Goal: Task Accomplishment & Management: Manage account settings

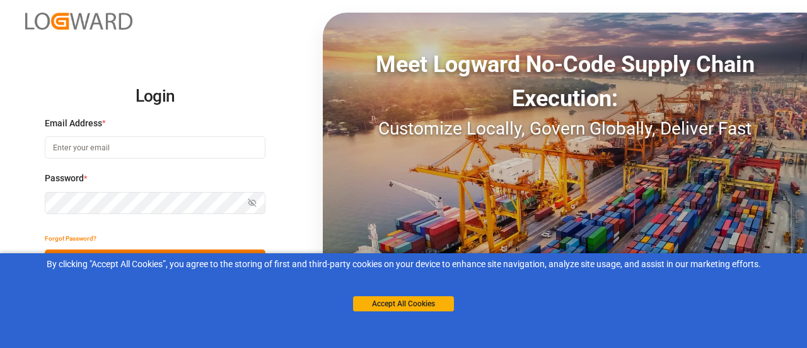
click at [92, 149] on input at bounding box center [155, 147] width 221 height 22
type input "[PERSON_NAME][EMAIL_ADDRESS][PERSON_NAME][DOMAIN_NAME]"
click at [248, 249] on button "Log In" at bounding box center [155, 260] width 221 height 22
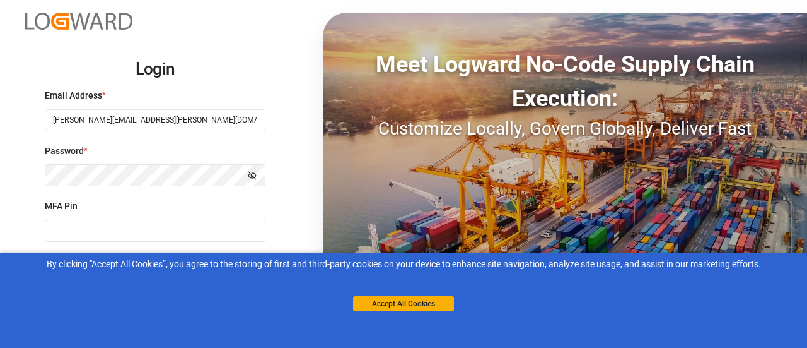
click at [99, 225] on input at bounding box center [155, 230] width 221 height 22
type input "642578"
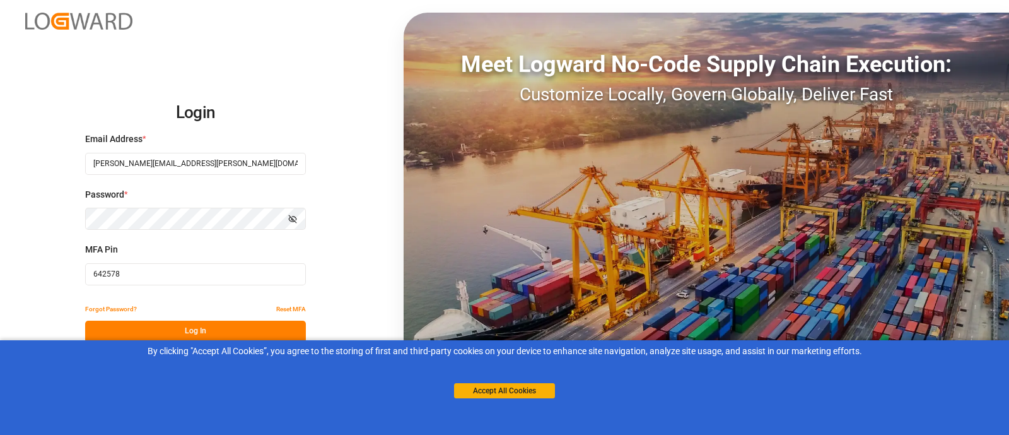
click at [276, 326] on button "Log In" at bounding box center [195, 331] width 221 height 22
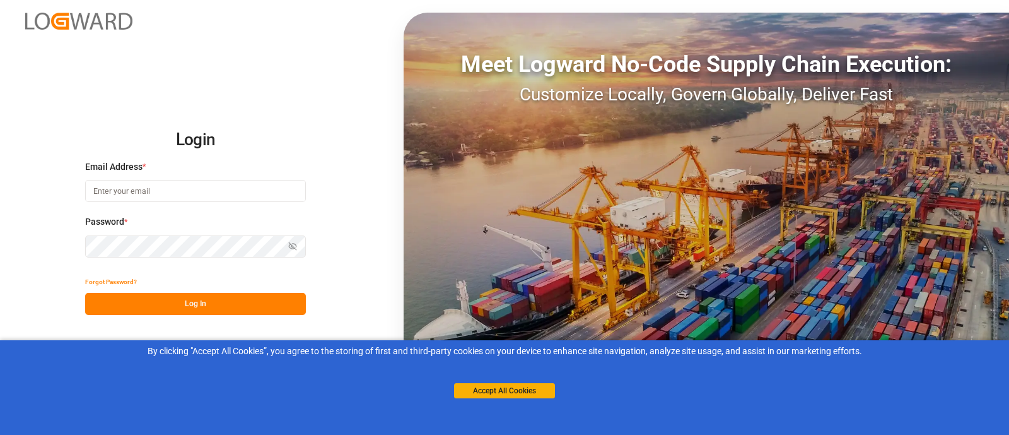
click at [184, 190] on input at bounding box center [195, 191] width 221 height 22
type input "[PERSON_NAME][EMAIL_ADDRESS][PERSON_NAME][DOMAIN_NAME]"
click at [246, 299] on button "Log In" at bounding box center [195, 304] width 221 height 22
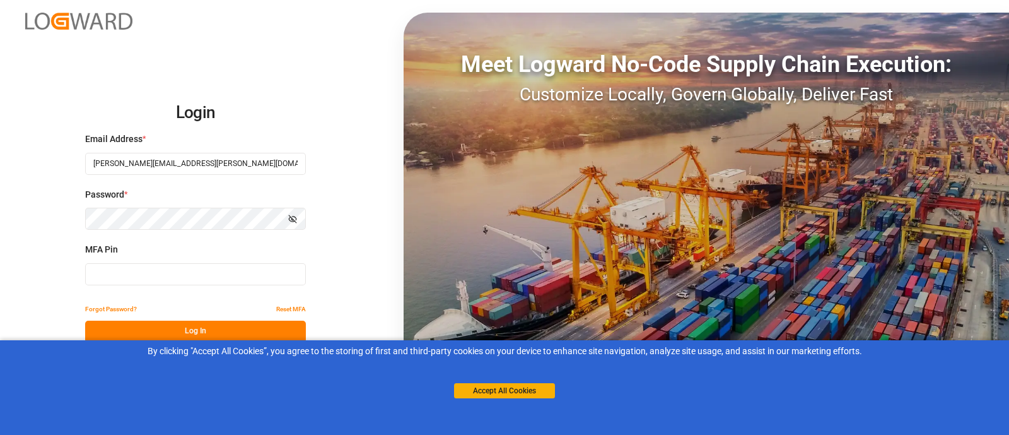
click at [202, 278] on input at bounding box center [195, 274] width 221 height 22
type input "742371"
click at [233, 334] on button "Log In" at bounding box center [195, 331] width 221 height 22
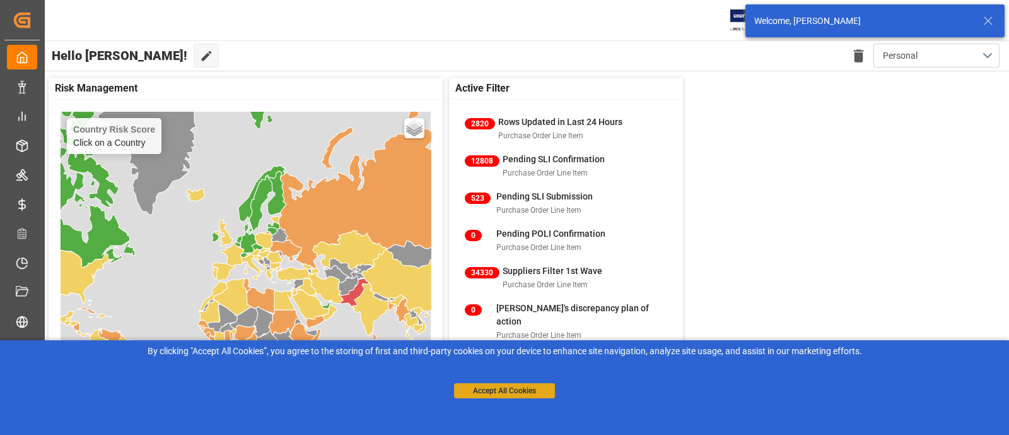
click at [520, 392] on button "Accept All Cookies" at bounding box center [504, 390] width 101 height 15
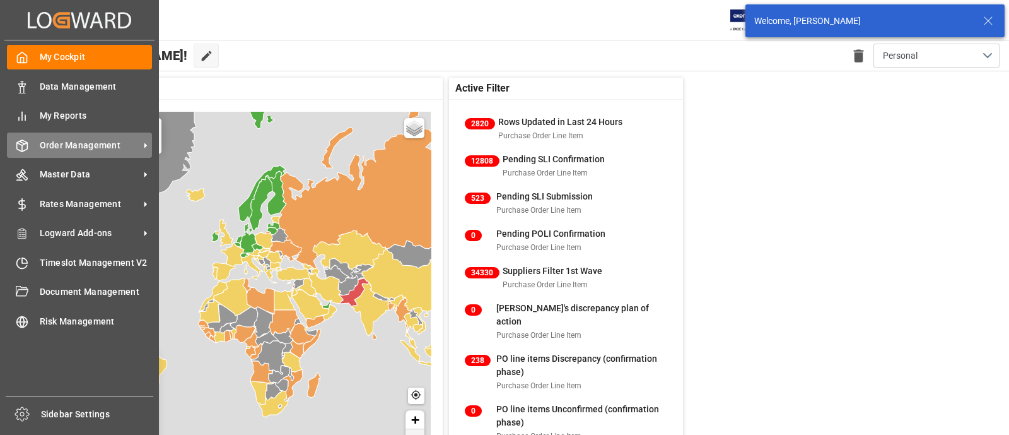
click at [32, 143] on div "Order Management Order Management" at bounding box center [79, 144] width 145 height 25
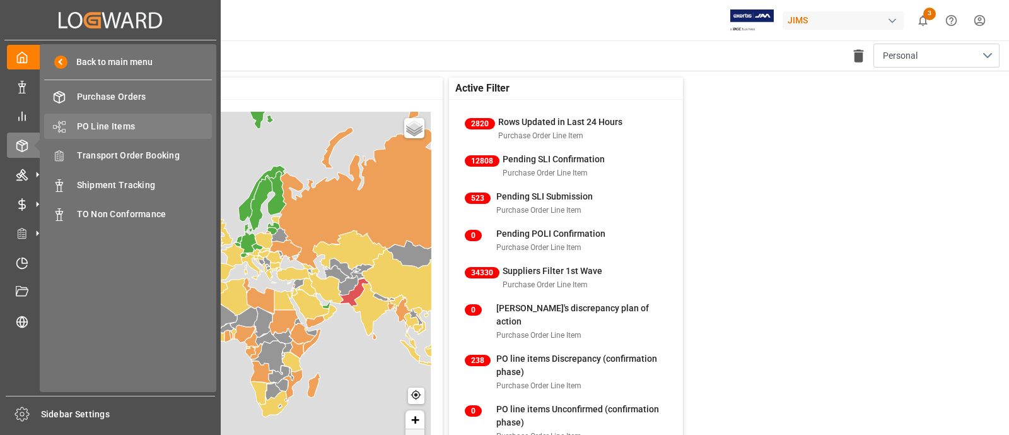
click at [119, 117] on div "PO Line Items PO Line Items" at bounding box center [128, 126] width 168 height 25
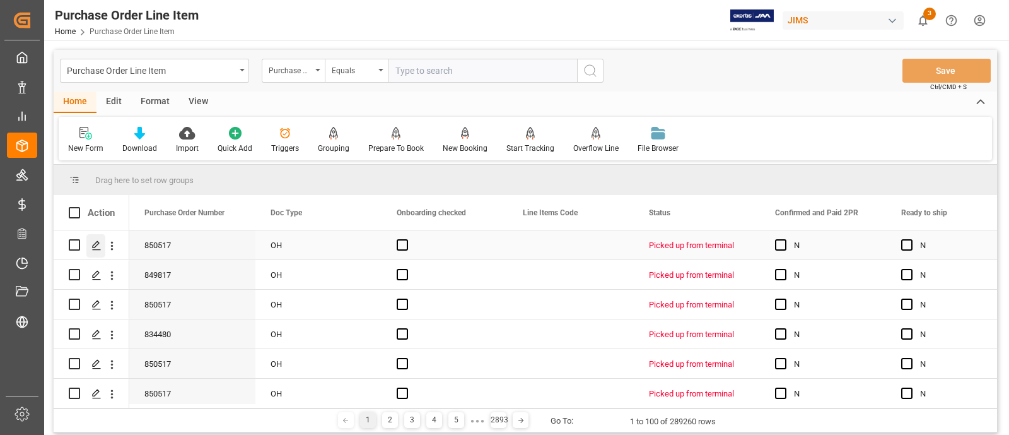
click at [100, 247] on icon "Press SPACE to select this row." at bounding box center [96, 245] width 10 height 10
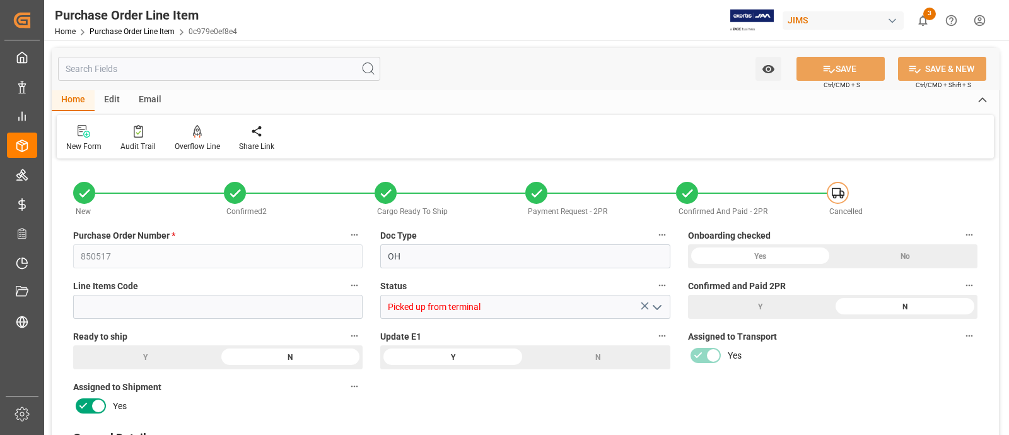
click at [146, 102] on div "Email" at bounding box center [150, 100] width 42 height 21
click at [109, 102] on div "Edit" at bounding box center [112, 100] width 35 height 21
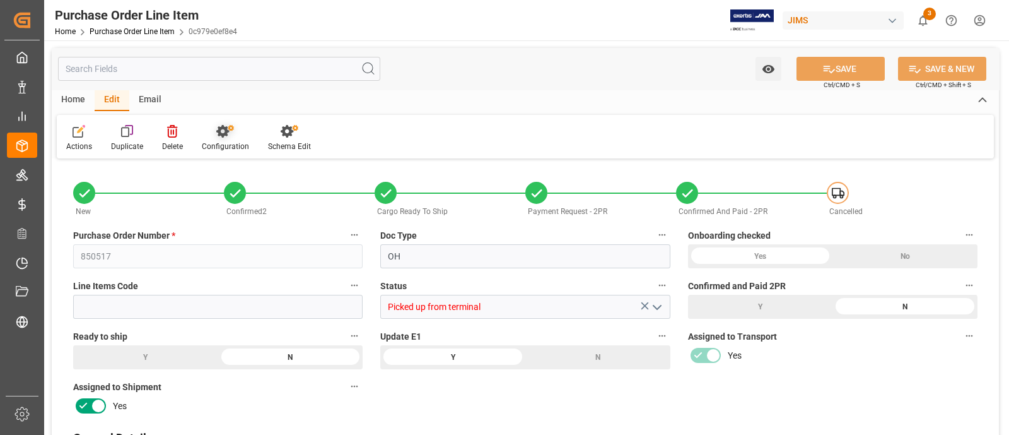
click at [204, 135] on div at bounding box center [225, 130] width 47 height 13
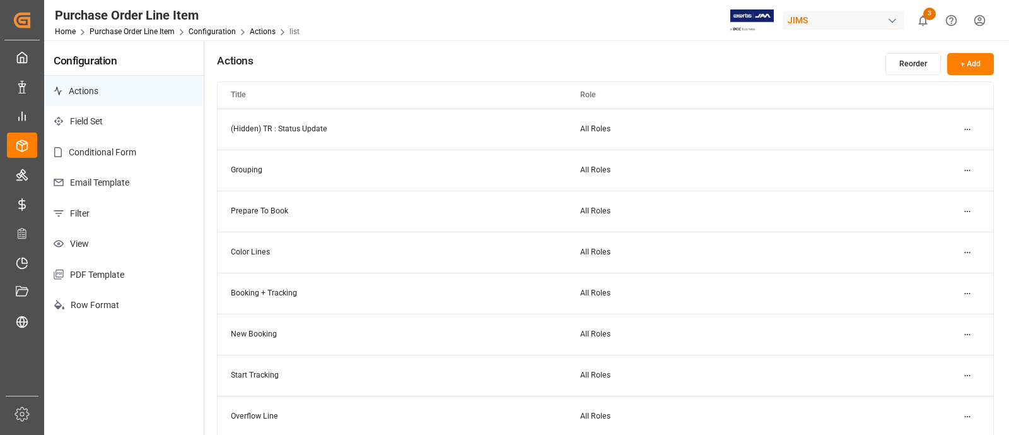
click at [118, 175] on p "Email Template" at bounding box center [124, 182] width 160 height 31
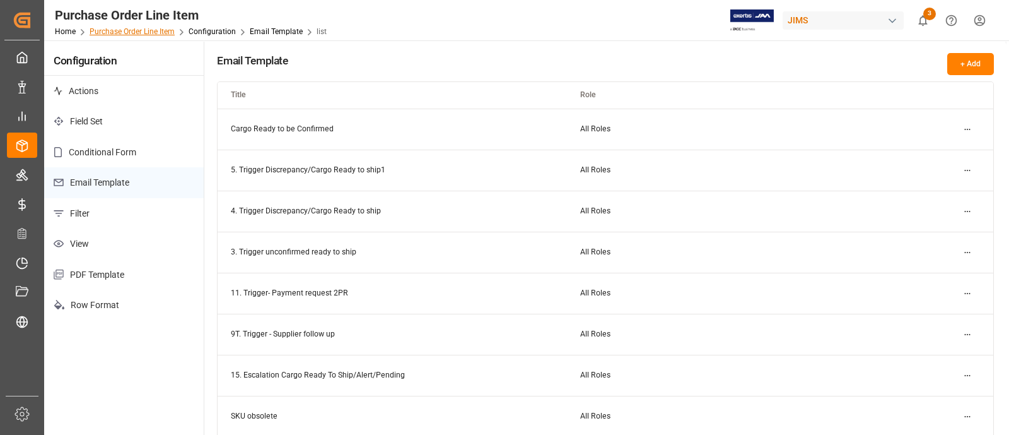
click at [139, 33] on link "Purchase Order Line Item" at bounding box center [132, 31] width 85 height 9
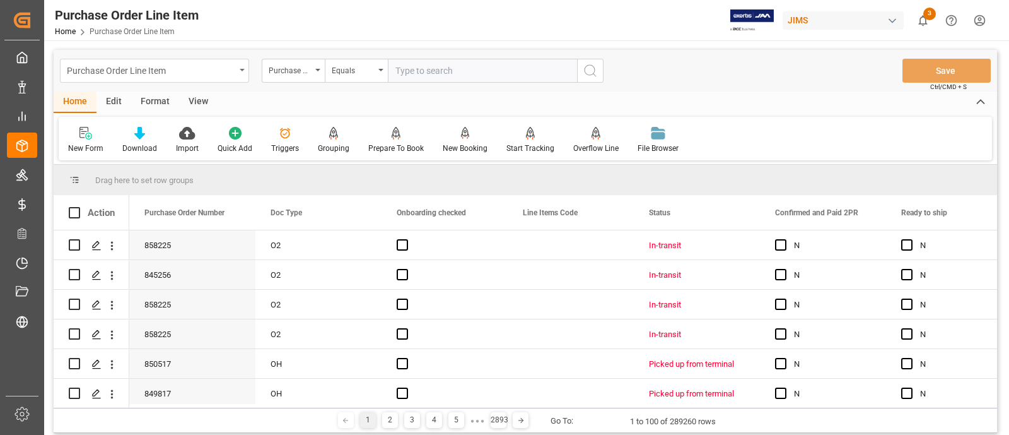
click at [241, 71] on div "Purchase Order Line Item" at bounding box center [154, 71] width 189 height 24
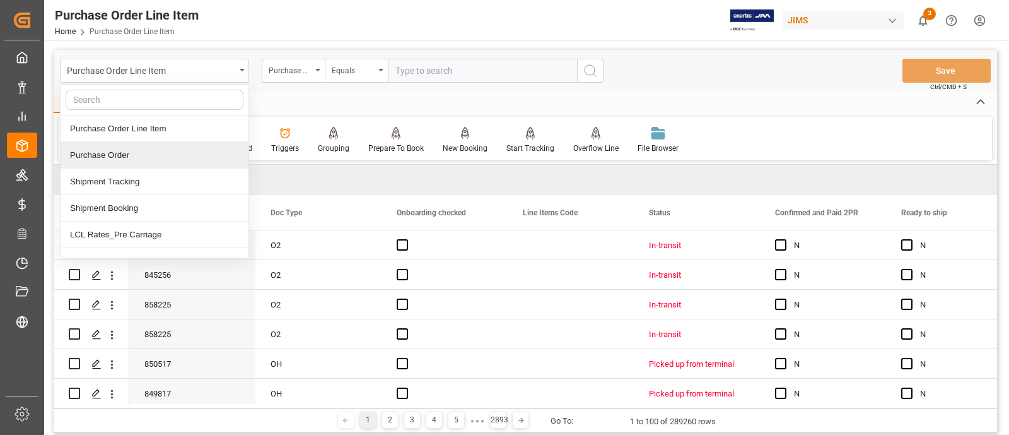
click at [117, 158] on div "Purchase Order" at bounding box center [155, 155] width 188 height 26
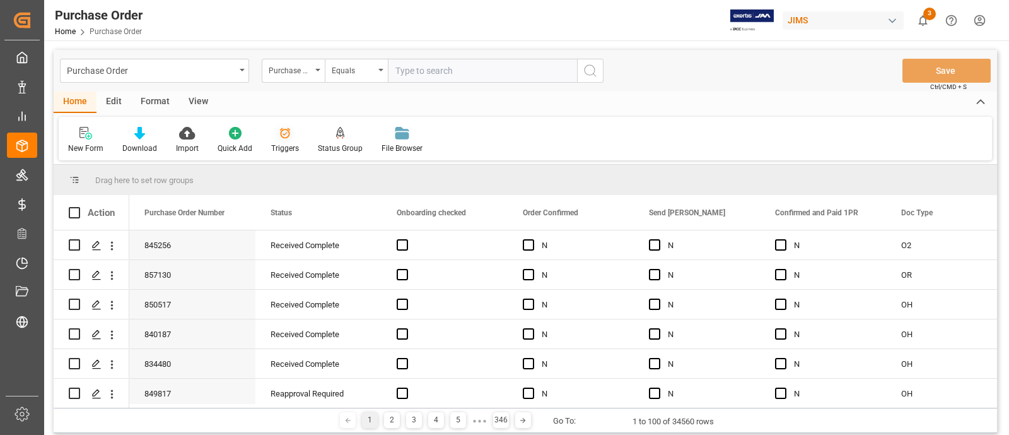
click at [274, 146] on div "Triggers" at bounding box center [285, 148] width 28 height 11
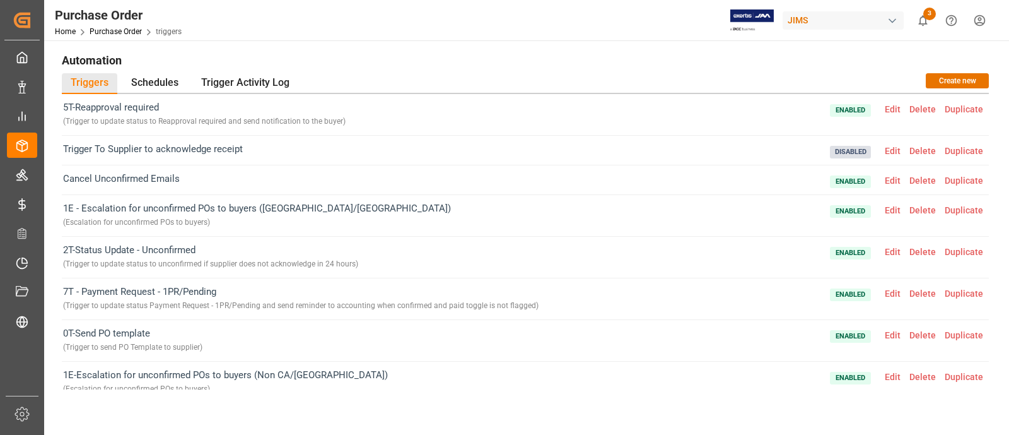
click at [889, 293] on span "Edit" at bounding box center [892, 293] width 25 height 10
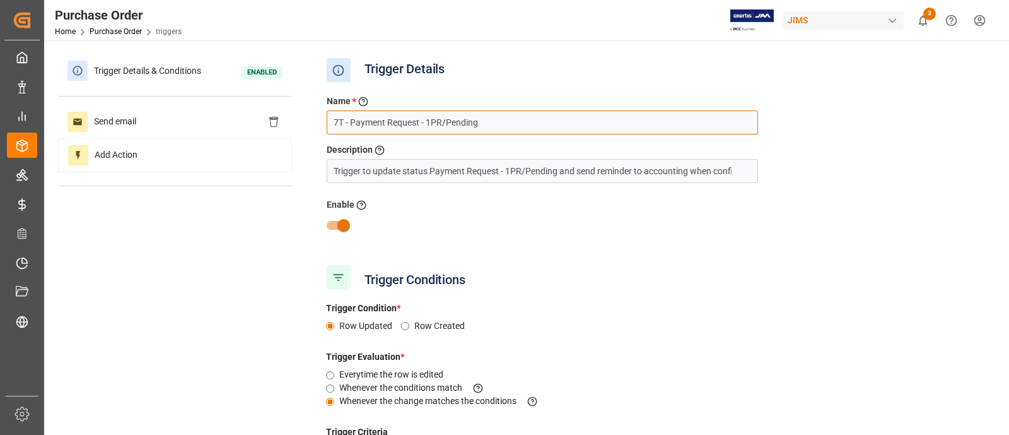
drag, startPoint x: 343, startPoint y: 120, endPoint x: 286, endPoint y: 120, distance: 56.8
click at [291, 120] on div "Trigger Details & Conditions Enabled Send email Add Action Trigger Details Name…" at bounding box center [525, 329] width 935 height 551
type input "2E - Payment Request - 1PR/Pending"
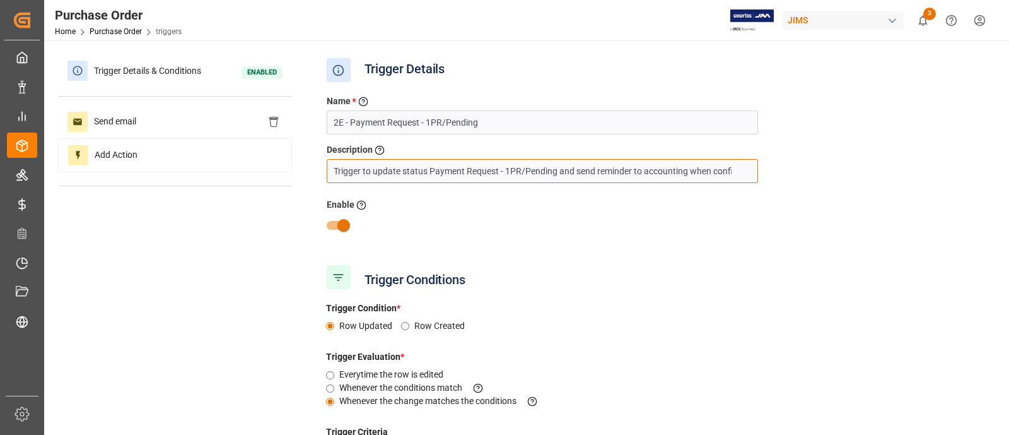
click at [335, 169] on input "Trigger to update status Payment Request - 1PR/Pending and send reminder to acc…" at bounding box center [542, 171] width 431 height 24
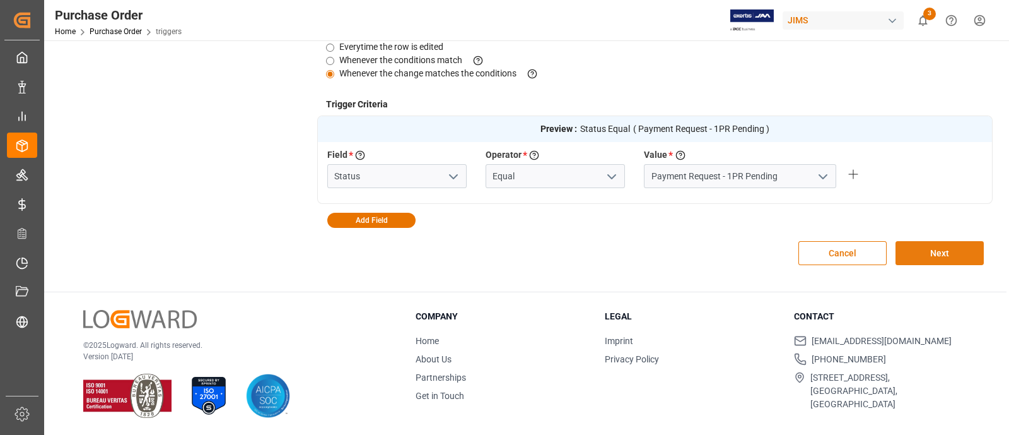
type input "Escalation trigger to update status Payment Request - 1PR/Pending and send remi…"
click at [947, 246] on button "Next" at bounding box center [940, 253] width 88 height 24
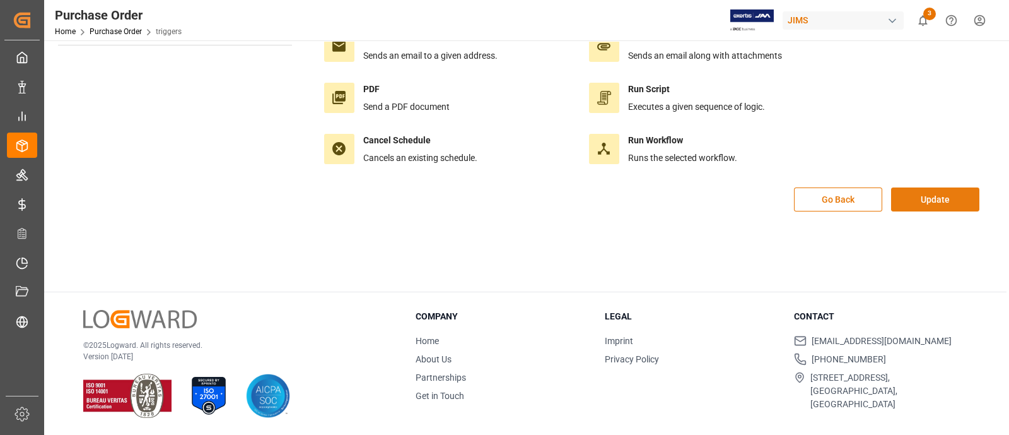
click at [930, 192] on button "Update" at bounding box center [935, 199] width 88 height 24
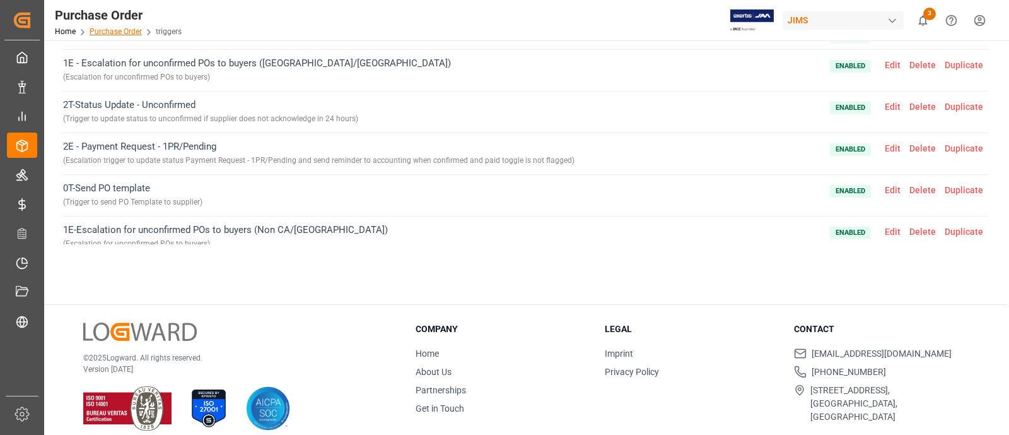
click at [119, 29] on link "Purchase Order" at bounding box center [116, 31] width 52 height 9
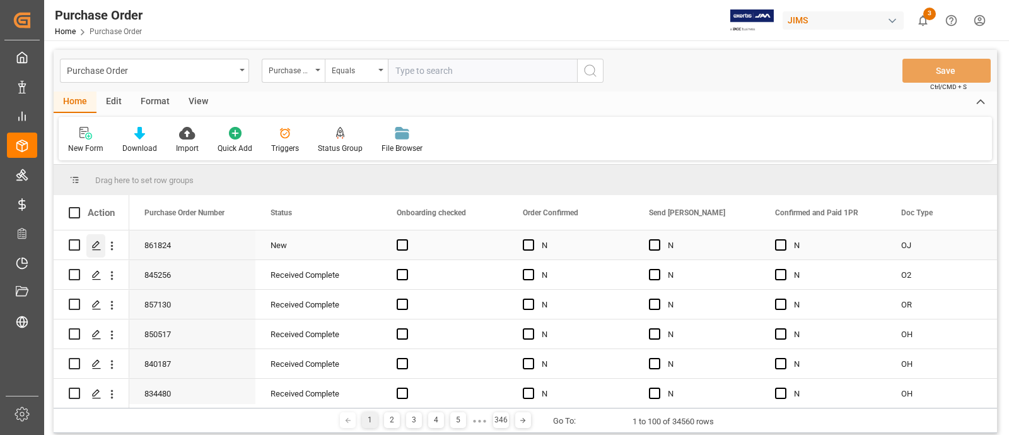
click at [99, 250] on icon "Press SPACE to select this row." at bounding box center [96, 245] width 10 height 10
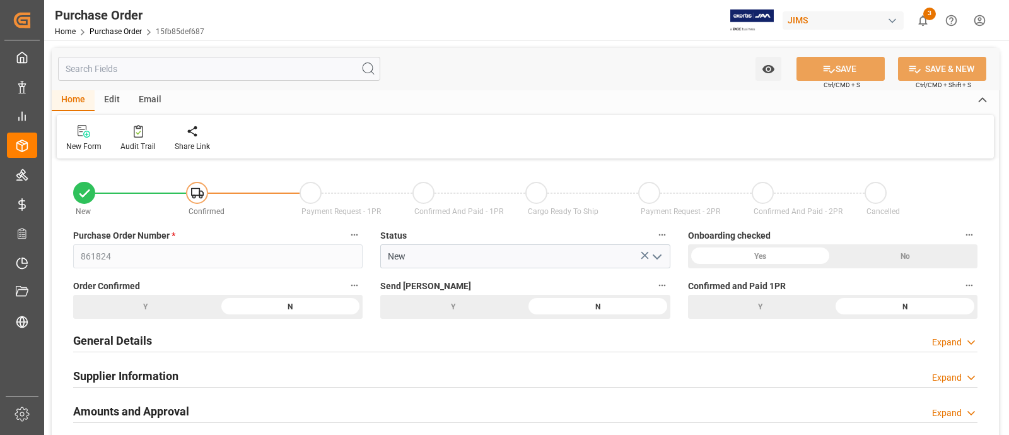
click at [116, 97] on div "Edit" at bounding box center [112, 100] width 35 height 21
click at [179, 137] on div "Configuration" at bounding box center [181, 138] width 66 height 28
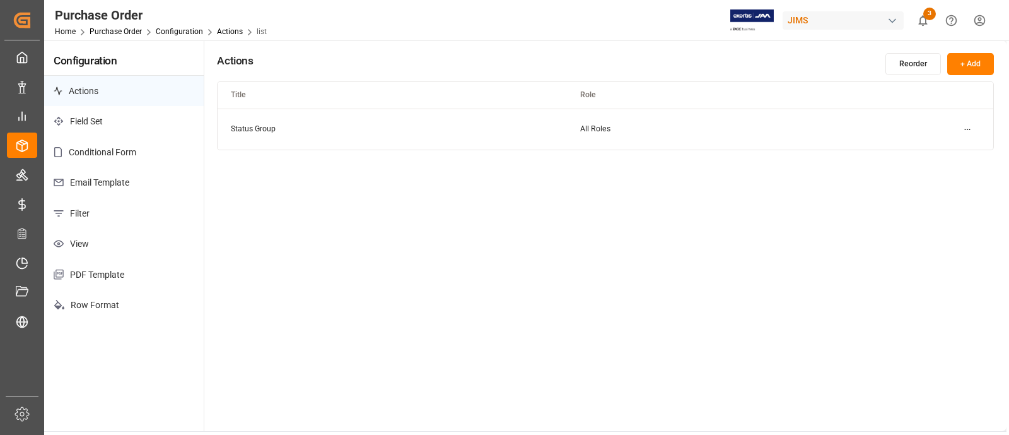
click at [110, 174] on p "Email Template" at bounding box center [124, 182] width 160 height 31
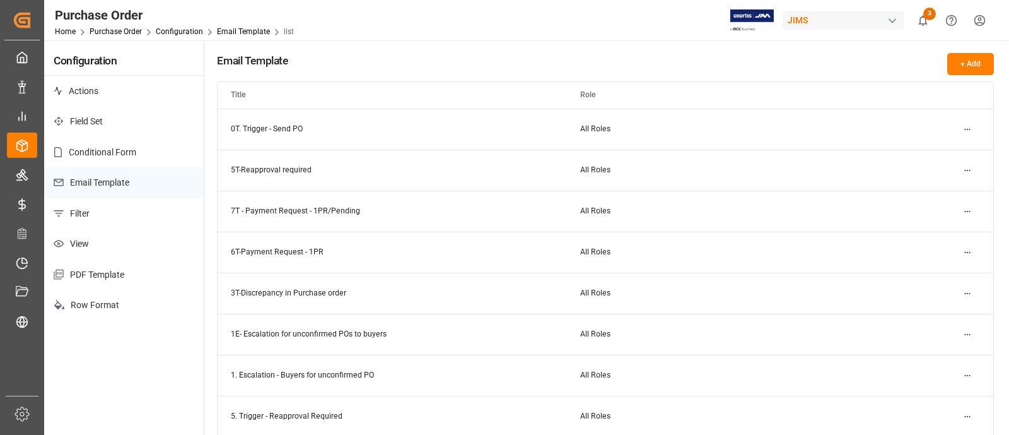
click at [967, 211] on html "Created by potrace 1.15, written by Peter Selinger 2001-2017 Created by potrace…" at bounding box center [504, 217] width 1009 height 435
click at [915, 235] on div "Edit" at bounding box center [945, 236] width 65 height 18
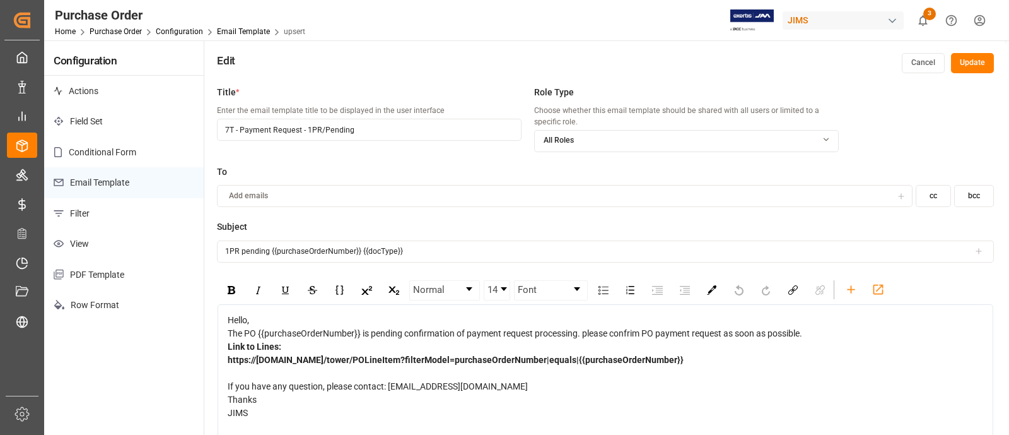
drag, startPoint x: 230, startPoint y: 130, endPoint x: 187, endPoint y: 130, distance: 42.9
click at [187, 130] on div "Configuration Actions Field Set Conditional Form Email Template Filter View PDF…" at bounding box center [525, 277] width 962 height 474
type input "2E - Payment Request - 1PR/Pending"
click at [974, 67] on button "Update" at bounding box center [972, 63] width 43 height 20
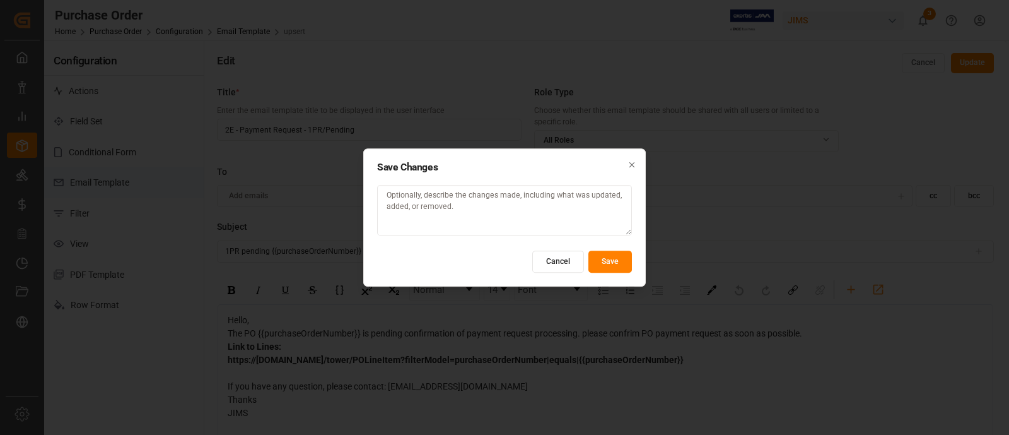
click at [618, 261] on button "Save" at bounding box center [610, 261] width 44 height 22
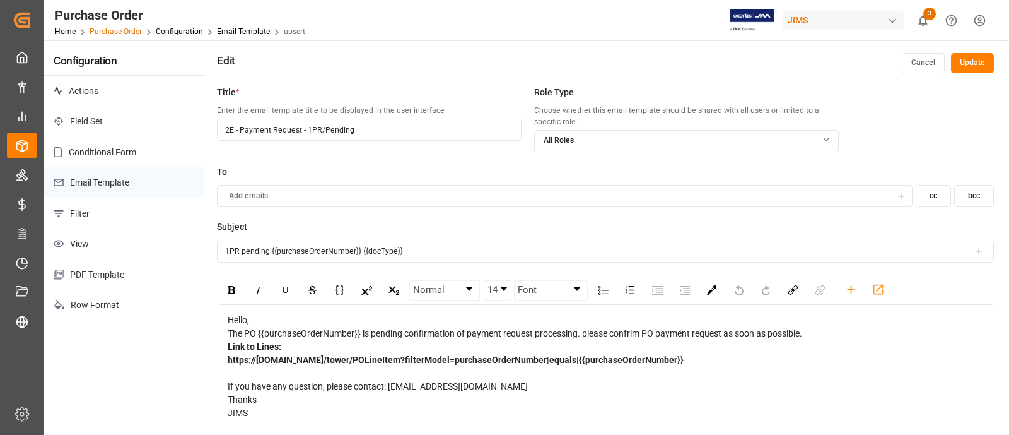
click at [107, 32] on link "Purchase Order" at bounding box center [116, 31] width 52 height 9
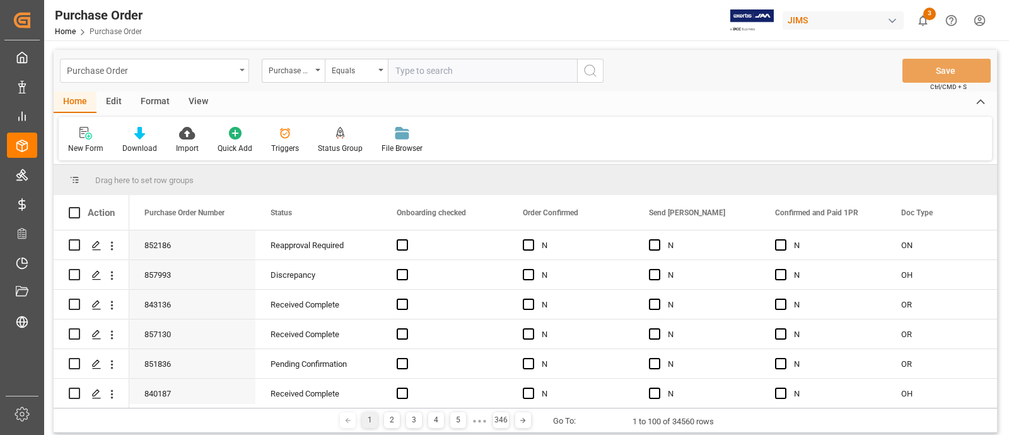
click at [243, 74] on div "Purchase Order" at bounding box center [154, 71] width 189 height 24
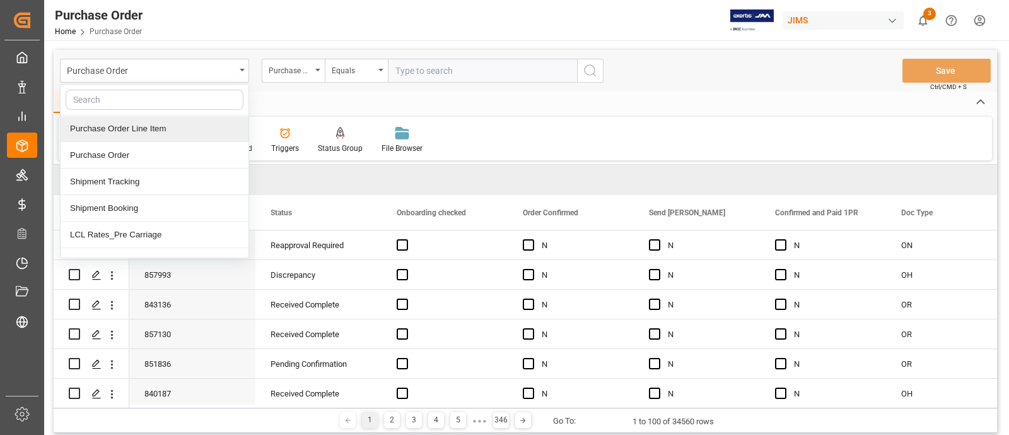
click at [151, 126] on div "Purchase Order Line Item" at bounding box center [155, 128] width 188 height 26
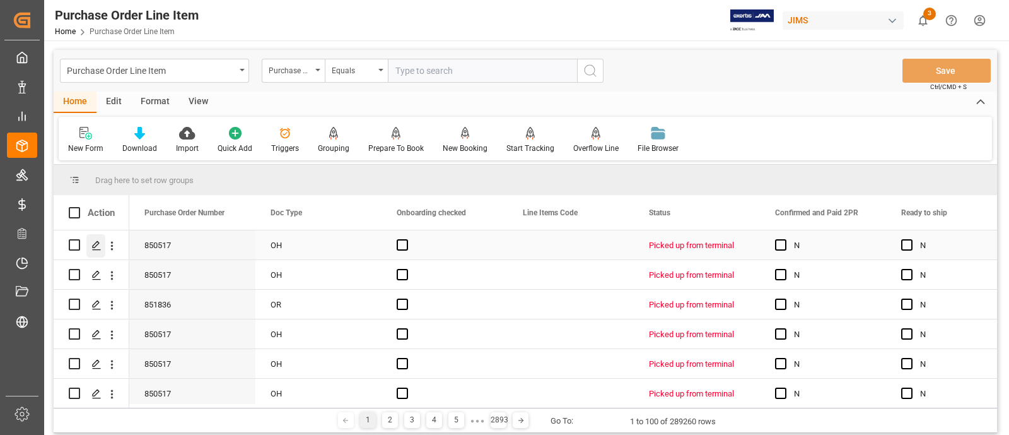
click at [97, 252] on div "Press SPACE to select this row." at bounding box center [95, 245] width 19 height 23
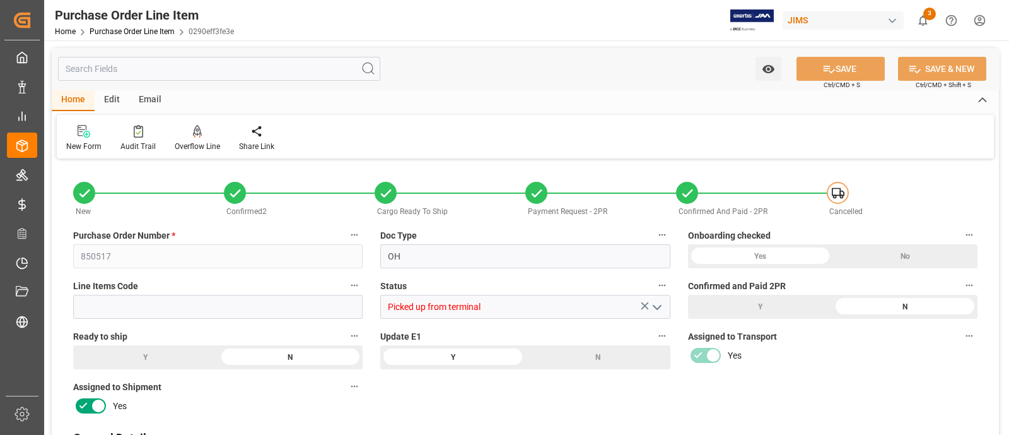
click at [143, 102] on div "Email" at bounding box center [150, 100] width 42 height 21
click at [109, 101] on div "Edit" at bounding box center [112, 100] width 35 height 21
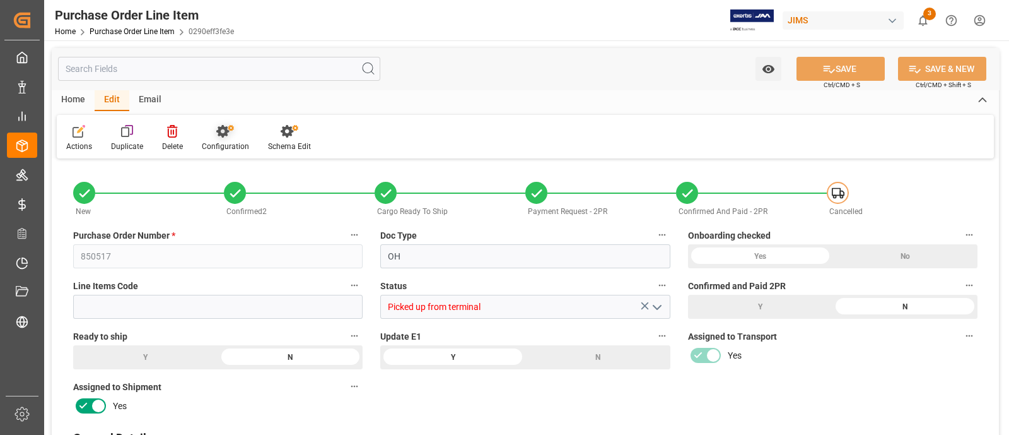
click at [223, 137] on div "Configuration" at bounding box center [225, 138] width 66 height 28
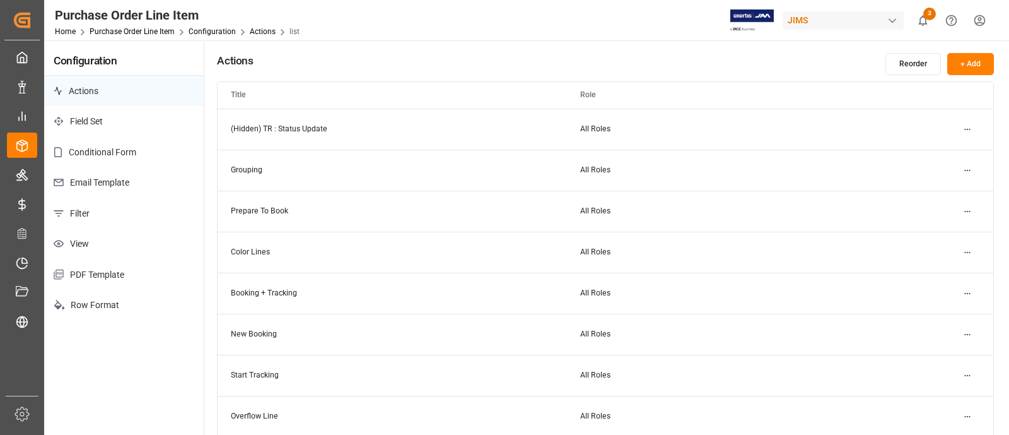
click at [117, 178] on p "Email Template" at bounding box center [124, 182] width 160 height 31
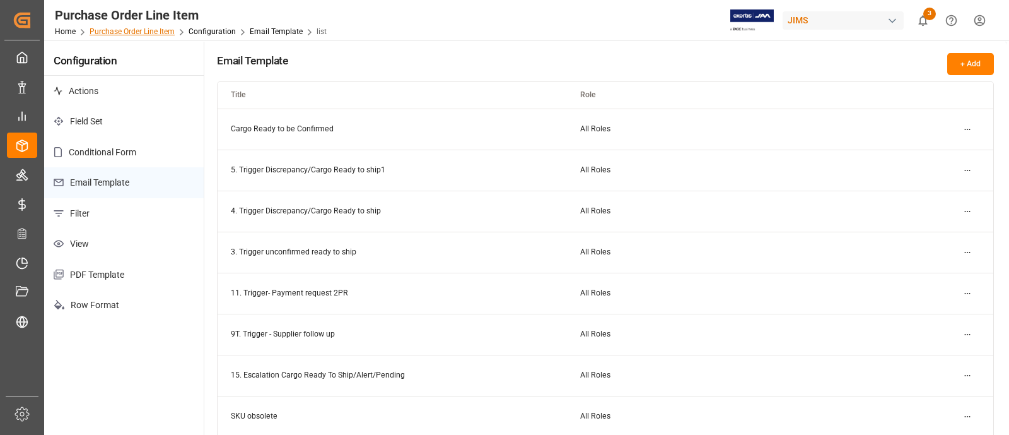
click at [160, 28] on link "Purchase Order Line Item" at bounding box center [132, 31] width 85 height 9
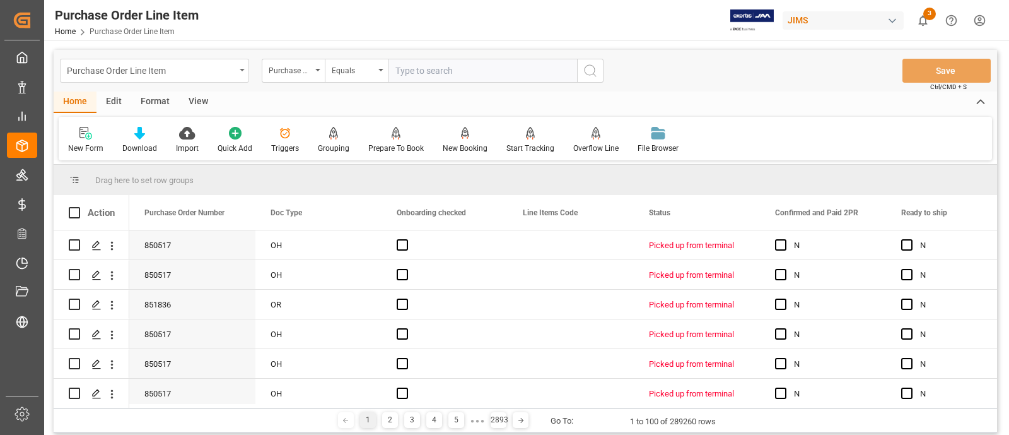
click at [237, 65] on div "Purchase Order Line Item" at bounding box center [154, 71] width 189 height 24
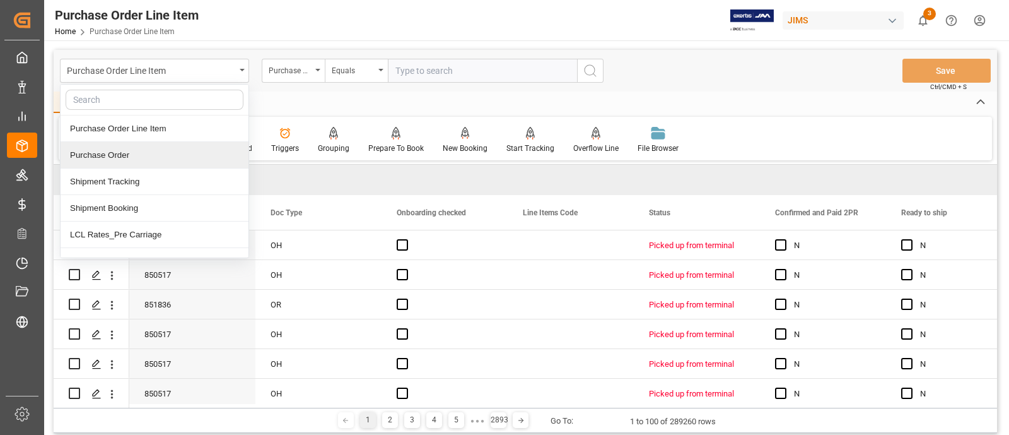
click at [128, 153] on div "Purchase Order" at bounding box center [155, 155] width 188 height 26
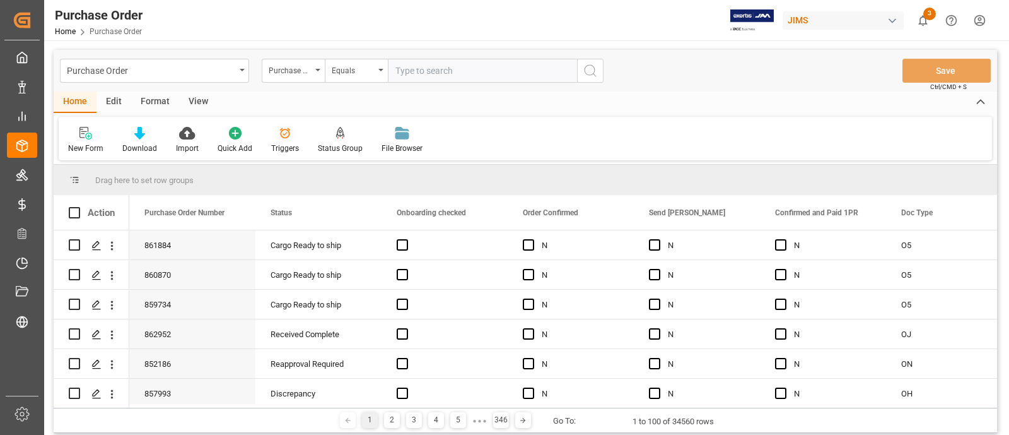
click at [280, 147] on div "Triggers" at bounding box center [285, 148] width 28 height 11
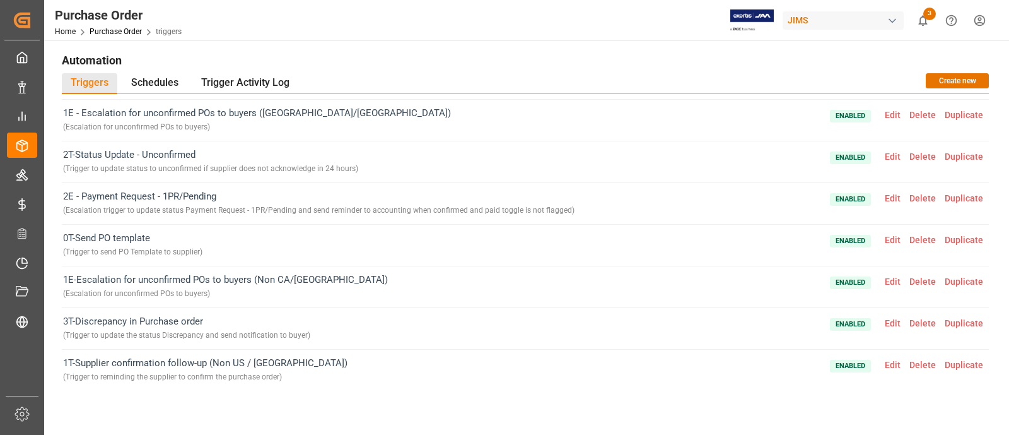
scroll to position [88, 0]
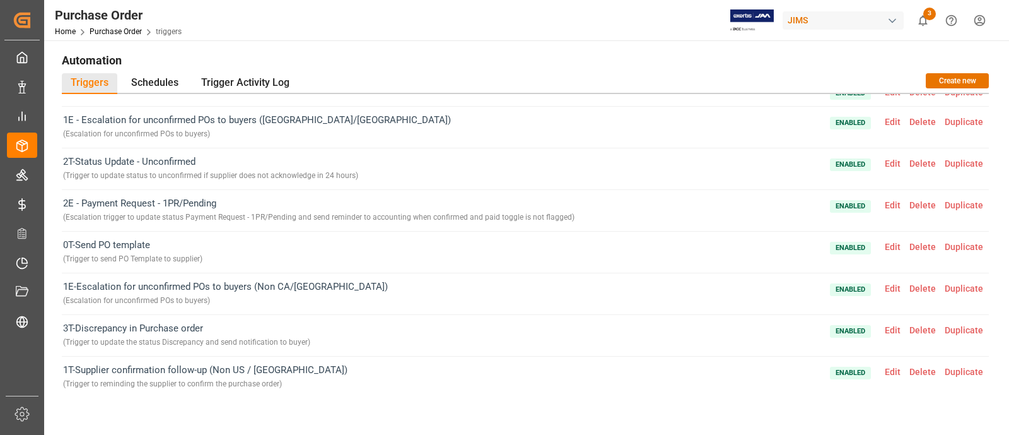
click at [889, 200] on span "Edit" at bounding box center [892, 205] width 25 height 10
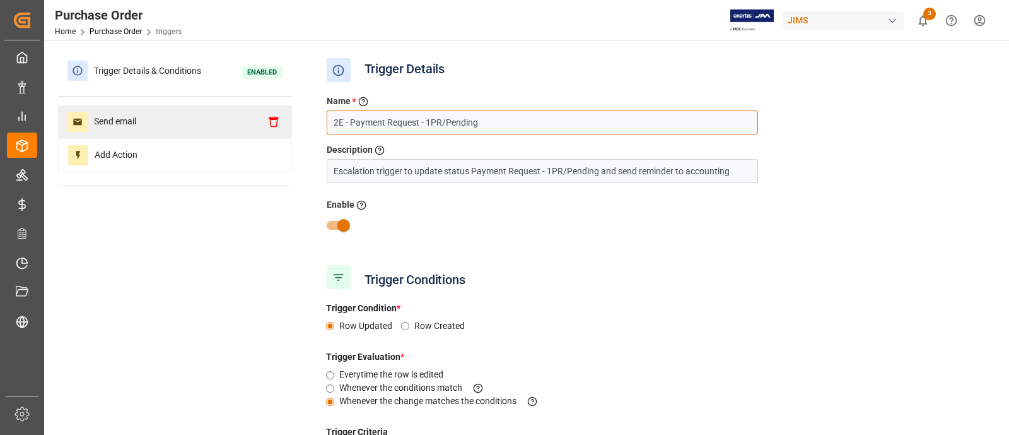
drag, startPoint x: 337, startPoint y: 122, endPoint x: 279, endPoint y: 126, distance: 57.6
click at [280, 126] on div "Trigger Details & Conditions Enabled Send email Add Action Trigger Details Name…" at bounding box center [525, 329] width 935 height 551
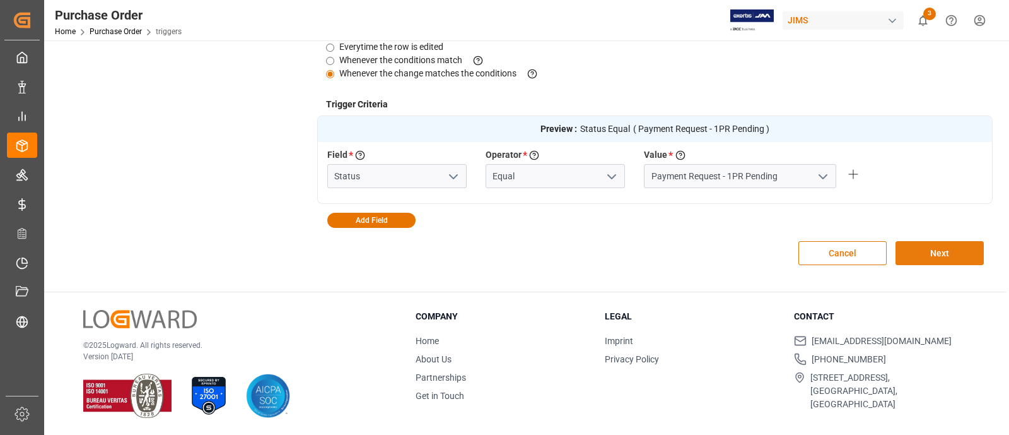
type input "3E - Payment Request - 1PR/Pending"
click at [920, 250] on button "Next" at bounding box center [940, 253] width 88 height 24
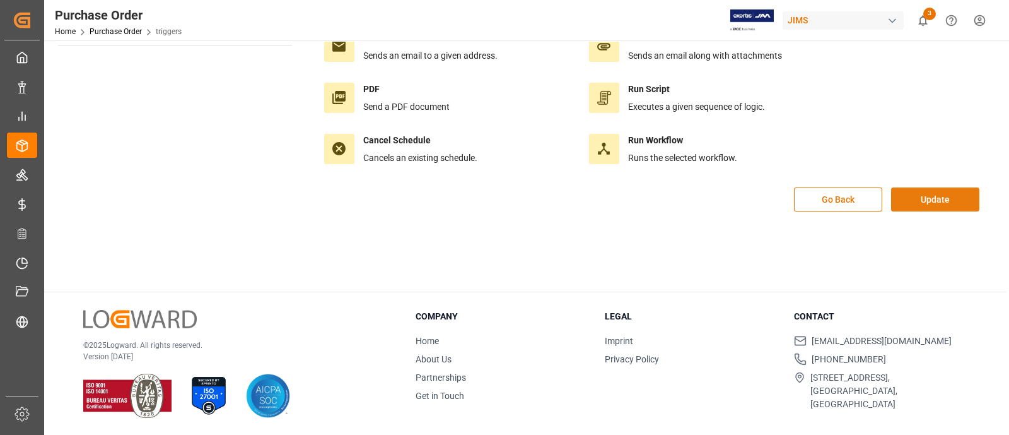
click at [919, 201] on button "Update" at bounding box center [935, 199] width 88 height 24
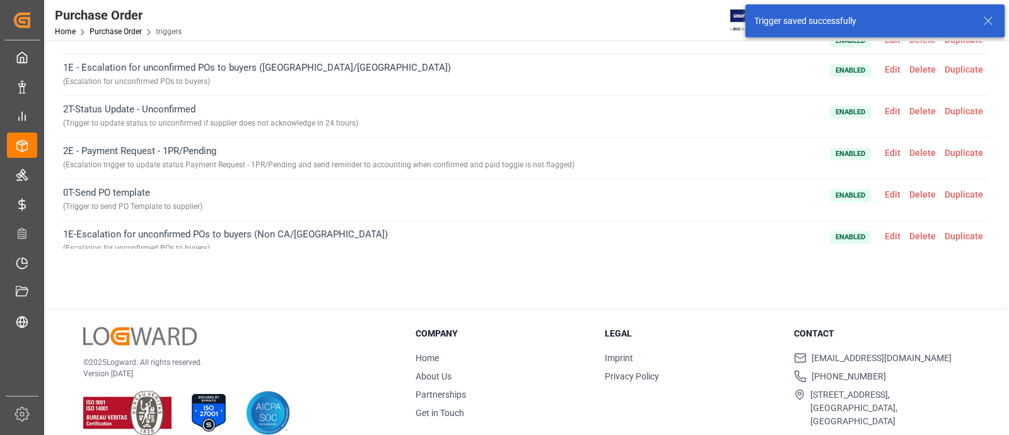
scroll to position [145, 0]
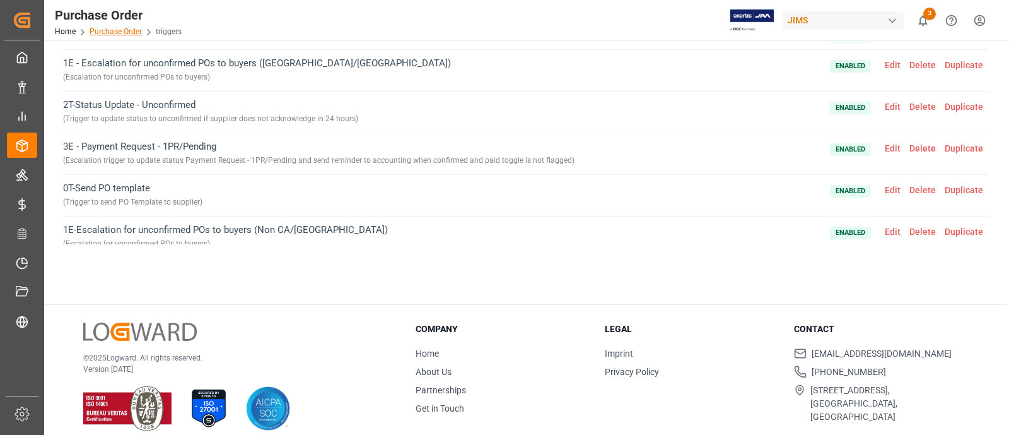
click at [120, 30] on link "Purchase Order" at bounding box center [116, 31] width 52 height 9
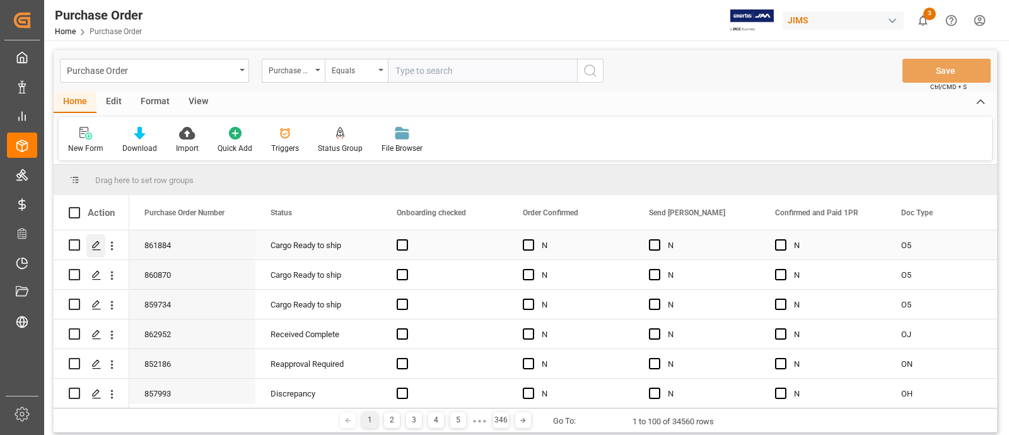
click at [96, 248] on icon "Press SPACE to select this row." at bounding box center [96, 245] width 10 height 10
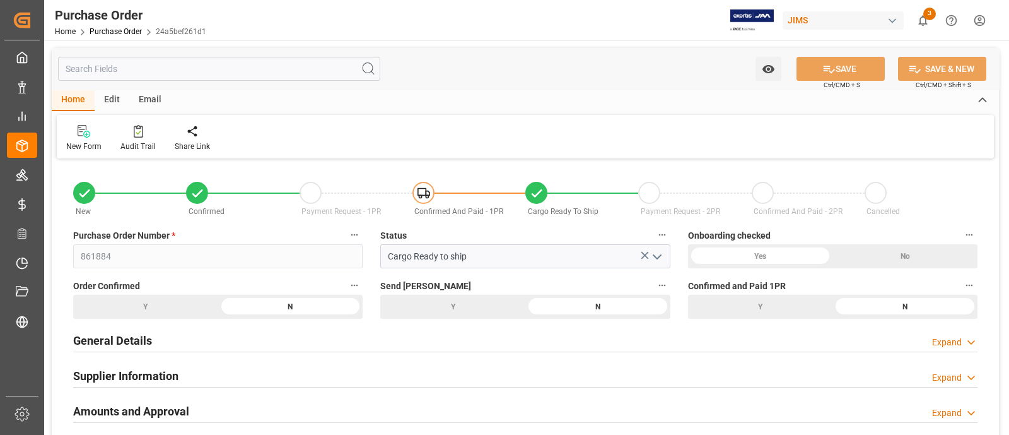
click at [121, 101] on div "Edit" at bounding box center [112, 100] width 35 height 21
click at [170, 127] on div at bounding box center [180, 130] width 47 height 13
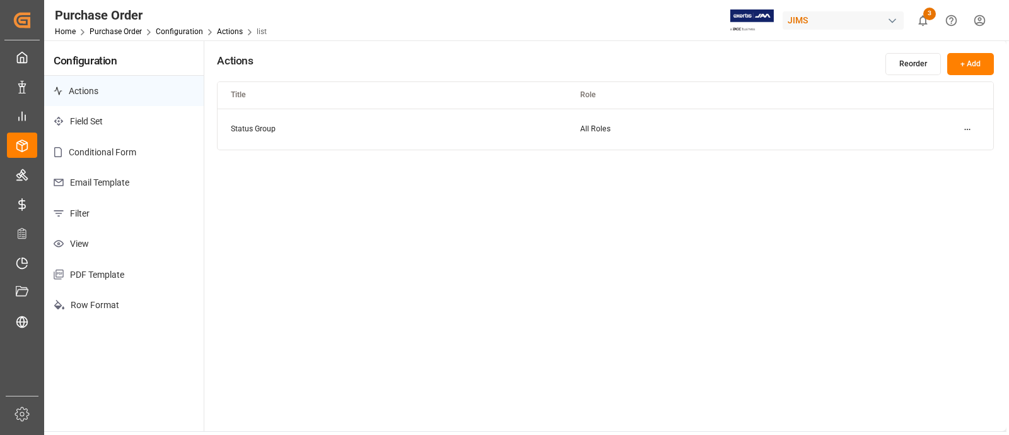
click at [112, 179] on p "Email Template" at bounding box center [124, 182] width 160 height 31
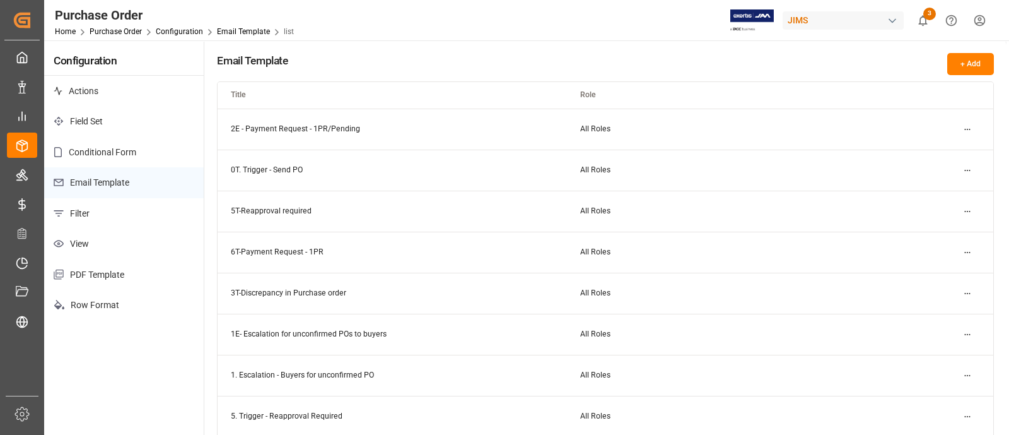
click at [965, 130] on html "Created by potrace 1.15, written by Peter Selinger 2001-2017 Created by potrace…" at bounding box center [504, 217] width 1009 height 435
click at [935, 158] on div "Edit" at bounding box center [945, 154] width 65 height 18
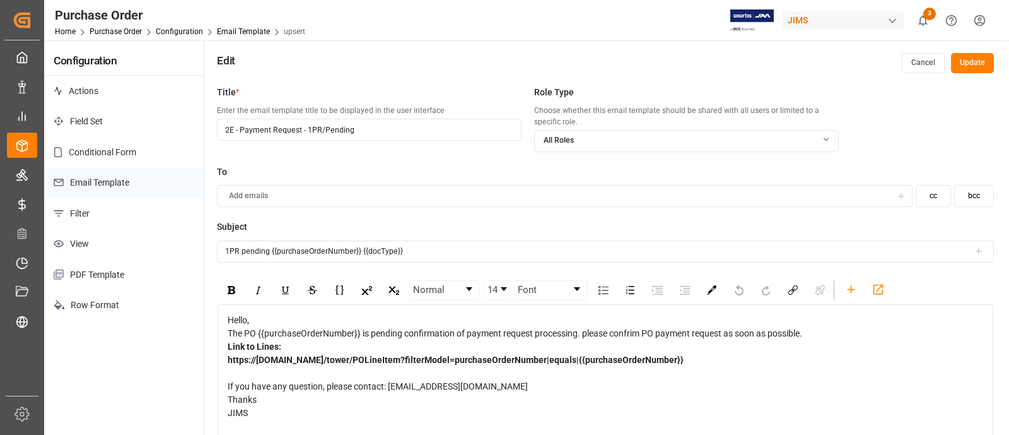
drag, startPoint x: 228, startPoint y: 131, endPoint x: 212, endPoint y: 129, distance: 15.8
click at [212, 129] on div "Title * Enter the email template title to be displayed in the user interface 2E…" at bounding box center [605, 296] width 802 height 435
type input "3E - Payment Request - 1PR/Pending"
click at [983, 67] on button "Update" at bounding box center [972, 63] width 43 height 20
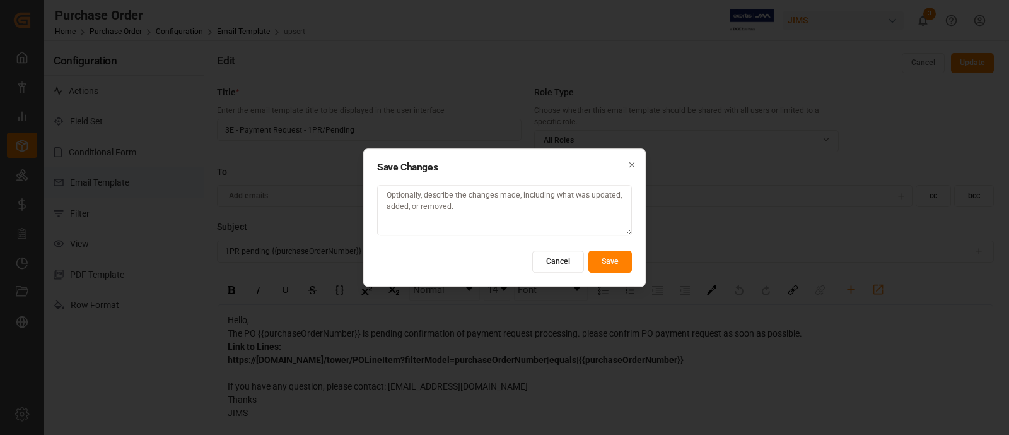
click at [605, 264] on button "Save" at bounding box center [610, 261] width 44 height 22
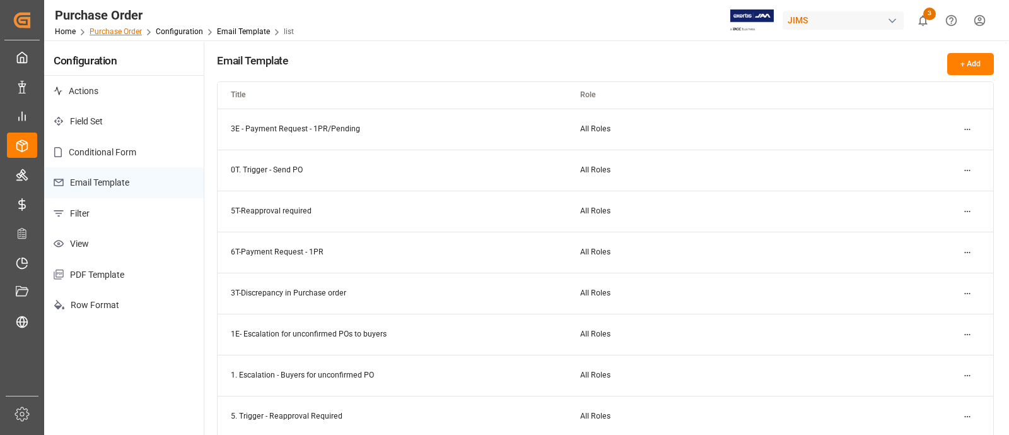
click at [123, 28] on link "Purchase Order" at bounding box center [116, 31] width 52 height 9
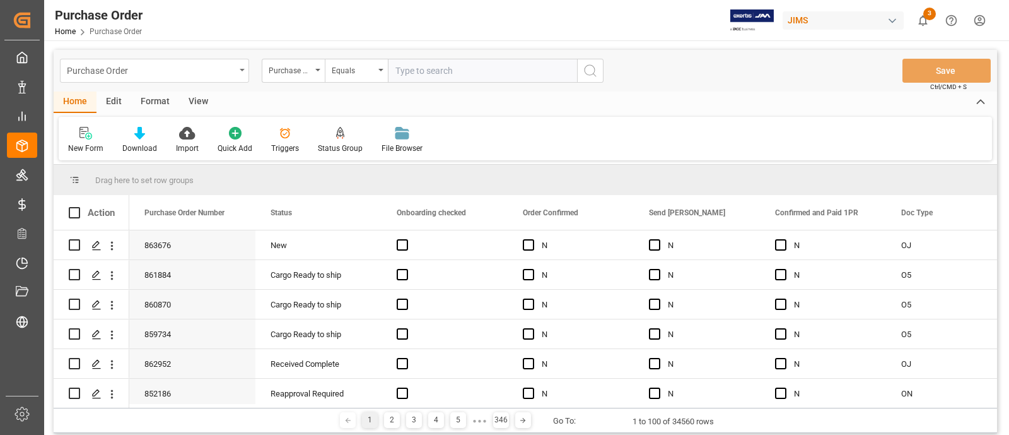
click at [228, 74] on div "Purchase Order" at bounding box center [151, 70] width 168 height 16
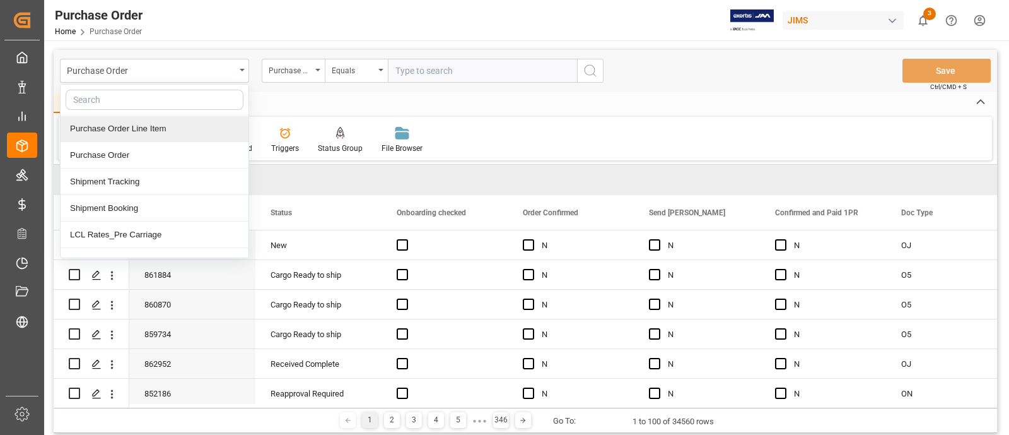
click at [143, 122] on div "Purchase Order Line Item" at bounding box center [155, 128] width 188 height 26
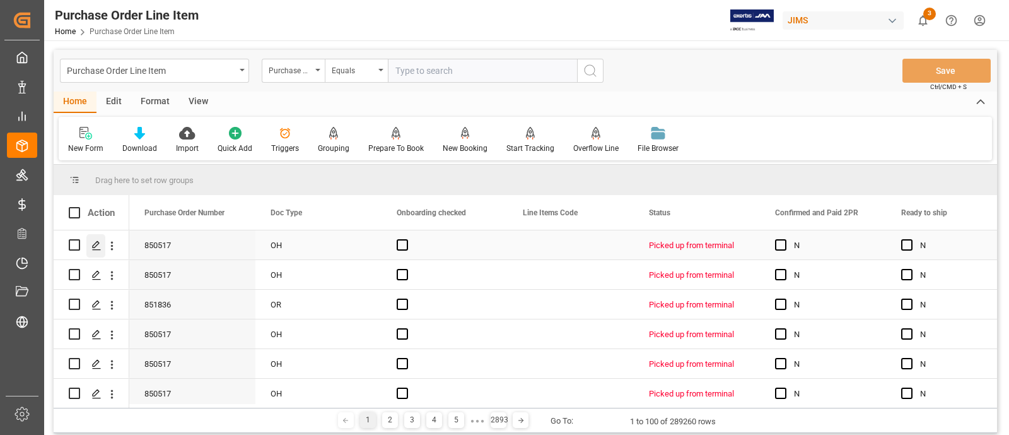
click at [99, 243] on icon "Press SPACE to select this row." at bounding box center [96, 245] width 10 height 10
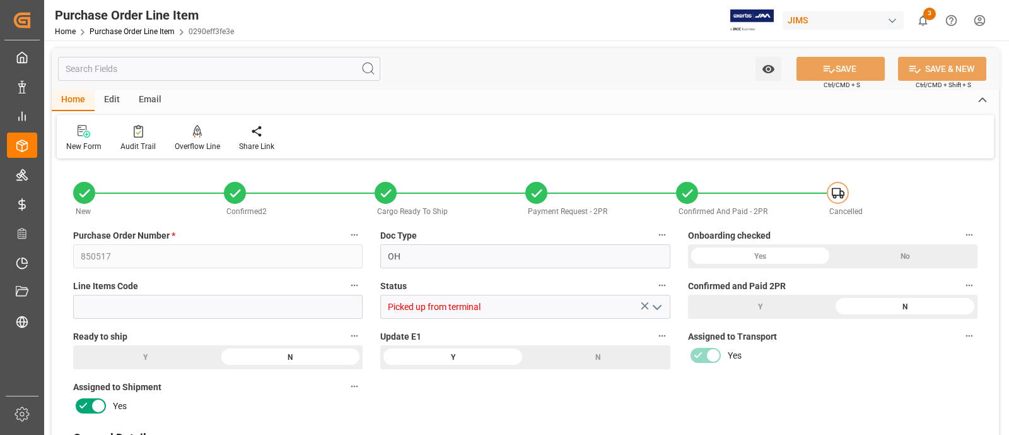
click at [112, 98] on div "Edit" at bounding box center [112, 100] width 35 height 21
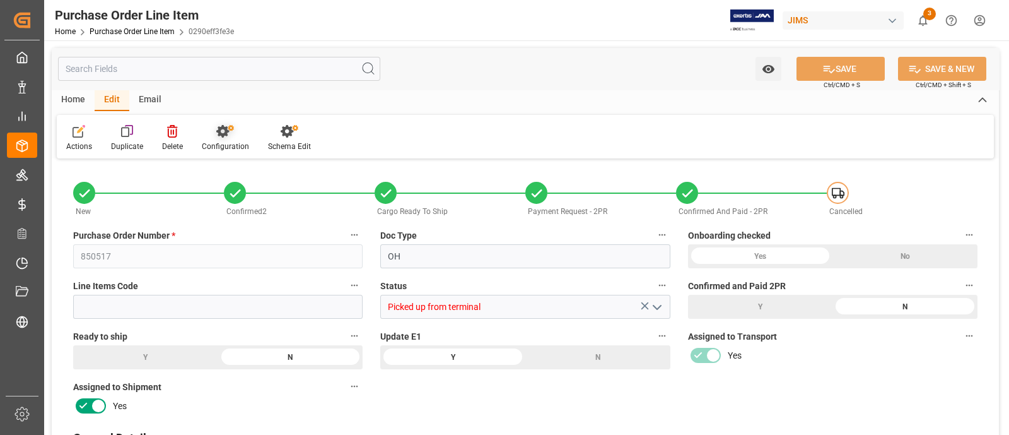
click at [216, 131] on icon at bounding box center [222, 131] width 13 height 13
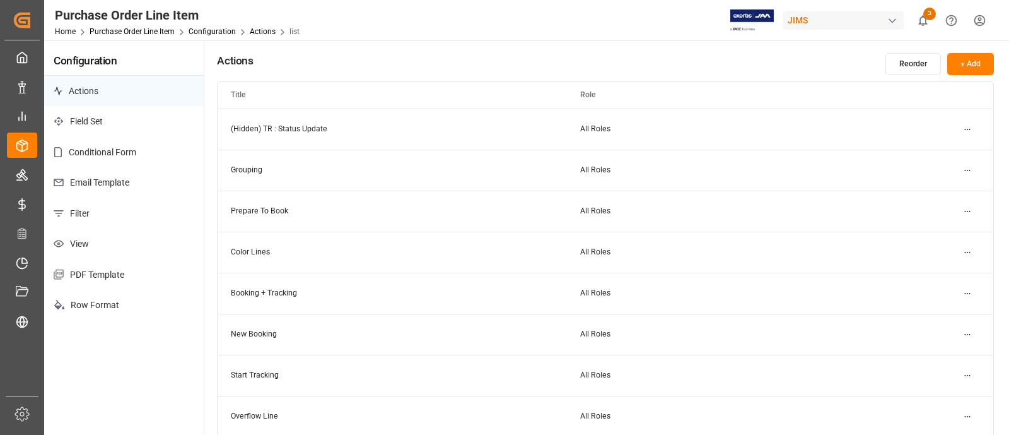
click at [113, 174] on p "Email Template" at bounding box center [124, 182] width 160 height 31
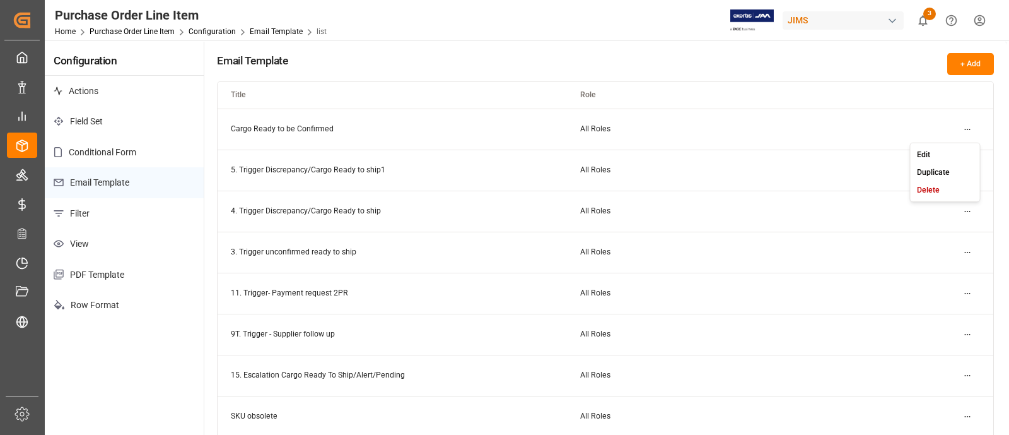
click at [962, 124] on html "Created by potrace 1.15, written by Peter Selinger 2001-2017 Created by potrace…" at bounding box center [504, 217] width 1009 height 435
click at [918, 153] on small "Edit" at bounding box center [923, 154] width 13 height 8
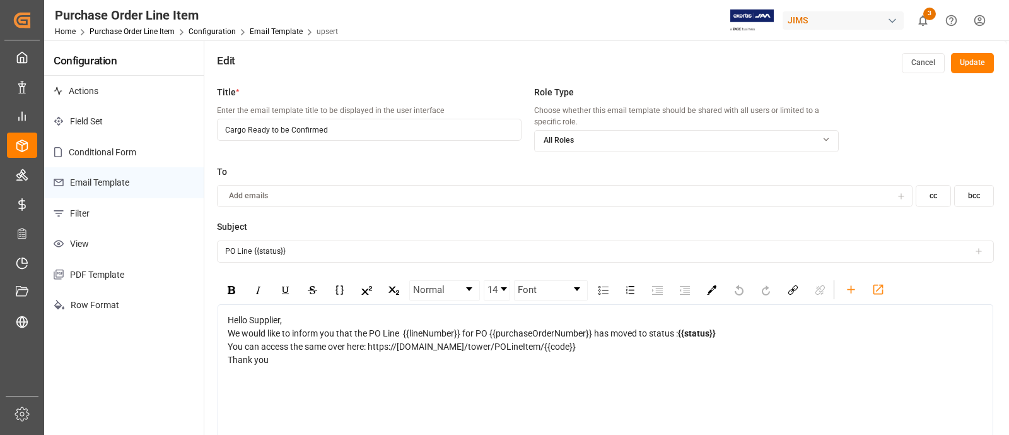
click at [226, 130] on input "Cargo Ready to be Confirmed" at bounding box center [369, 130] width 305 height 22
type input "1T. Cargo Ready to be Confirmed"
drag, startPoint x: 345, startPoint y: 129, endPoint x: 132, endPoint y: 126, distance: 213.2
click at [132, 126] on div "Configuration Actions Field Set Conditional Form Email Template Filter View PDF…" at bounding box center [525, 277] width 962 height 474
drag, startPoint x: 296, startPoint y: 252, endPoint x: 223, endPoint y: 251, distance: 72.5
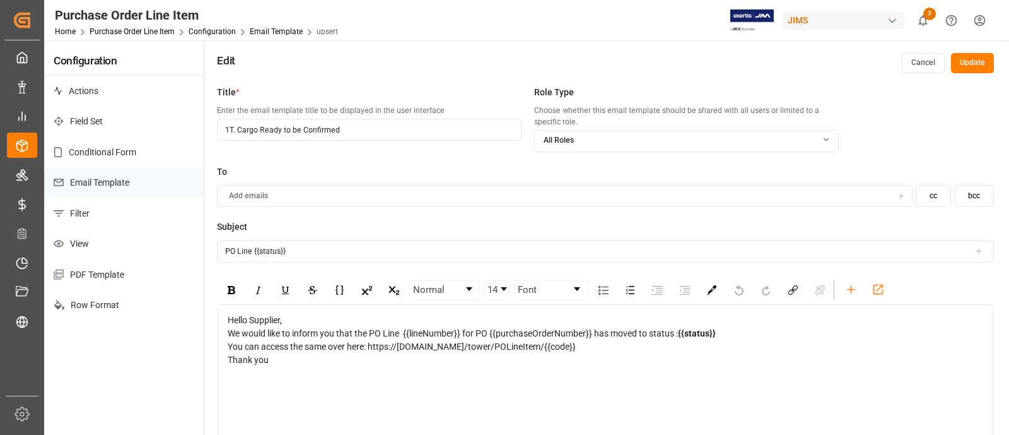
click at [223, 251] on input "PO Line {{status}}" at bounding box center [605, 251] width 777 height 22
drag, startPoint x: 221, startPoint y: 313, endPoint x: 289, endPoint y: 358, distance: 81.2
click at [289, 358] on div "Thank you" at bounding box center [606, 359] width 756 height 13
drag, startPoint x: 225, startPoint y: 314, endPoint x: 276, endPoint y: 354, distance: 64.7
click at [276, 352] on div "Hello Supplier, We would like to inform you that the PO Line {{lineNumber}} for…" at bounding box center [606, 398] width 776 height 189
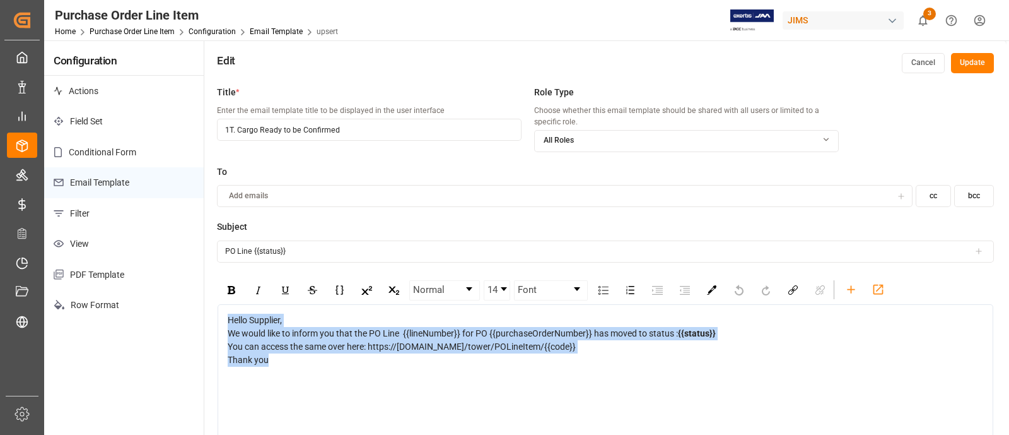
drag, startPoint x: 272, startPoint y: 360, endPoint x: 228, endPoint y: 318, distance: 61.6
click at [228, 318] on div "Hello Supplier, We would like to inform you that the PO Line {{lineNumber}} for…" at bounding box center [606, 339] width 756 height 53
copy div "Hello Supplier, We would like to inform you that the PO Line {{lineNumber}} for…"
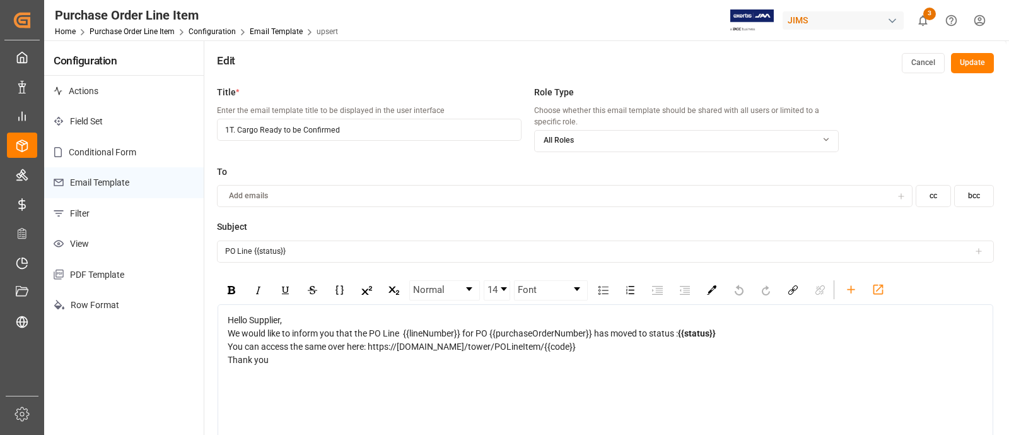
drag, startPoint x: 346, startPoint y: 131, endPoint x: 210, endPoint y: 129, distance: 136.3
click at [210, 129] on div "Title * Enter the email template title to be displayed in the user interface 1T…" at bounding box center [605, 296] width 802 height 435
click at [823, 134] on button "All Roles" at bounding box center [686, 141] width 305 height 22
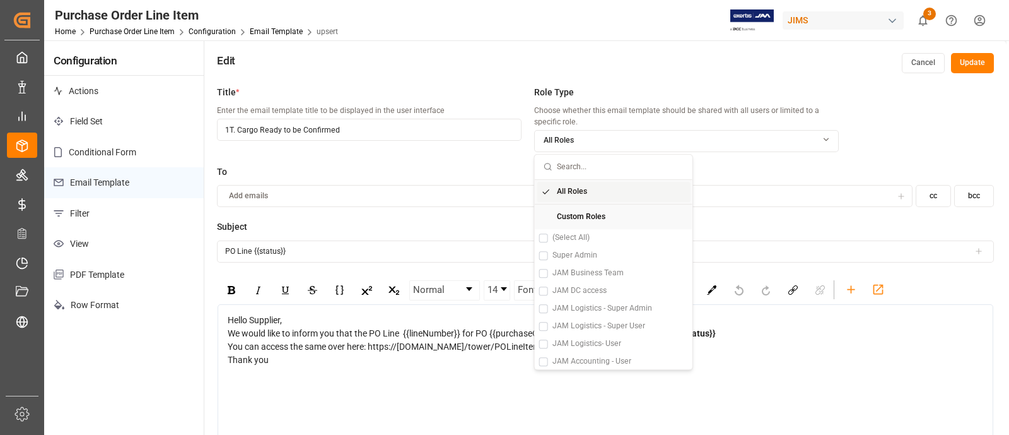
click at [823, 134] on button "All Roles" at bounding box center [686, 141] width 305 height 22
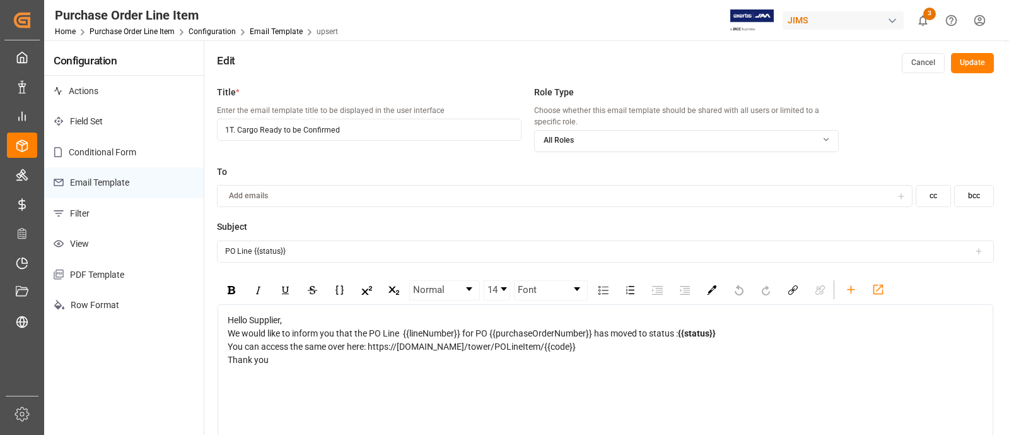
click at [974, 66] on button "Update" at bounding box center [972, 63] width 43 height 20
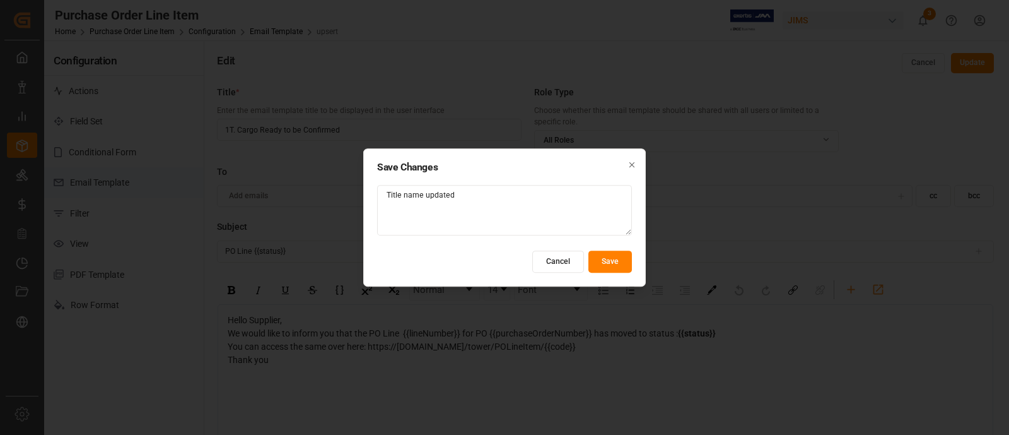
type textarea "Title name updated"
click at [616, 263] on button "Save" at bounding box center [610, 261] width 44 height 22
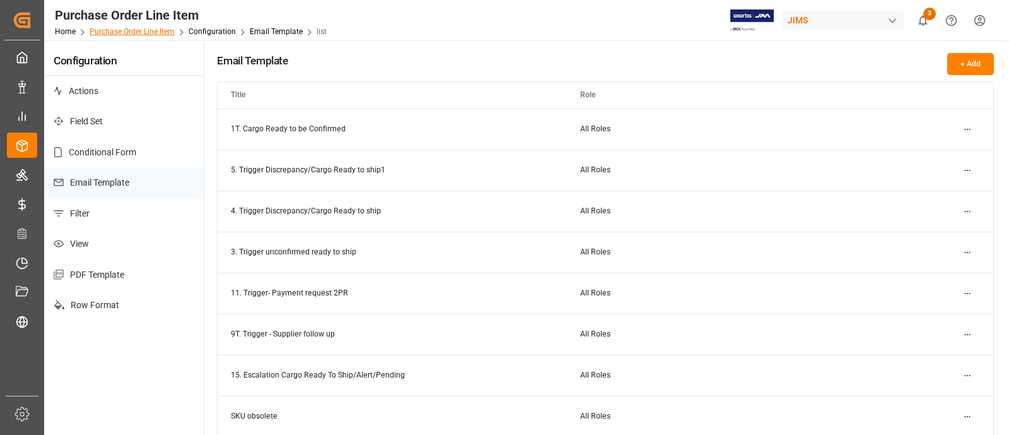
click at [154, 28] on link "Purchase Order Line Item" at bounding box center [132, 31] width 85 height 9
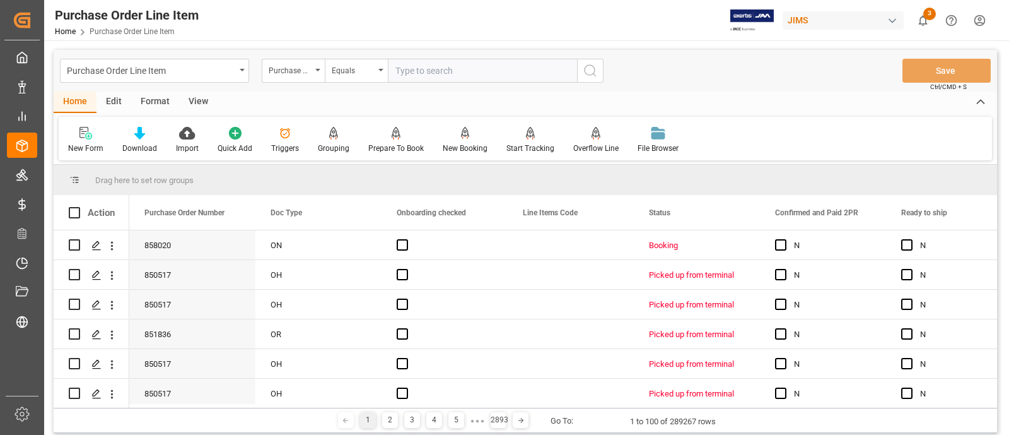
click at [239, 70] on div "Purchase Order Line Item" at bounding box center [154, 71] width 189 height 24
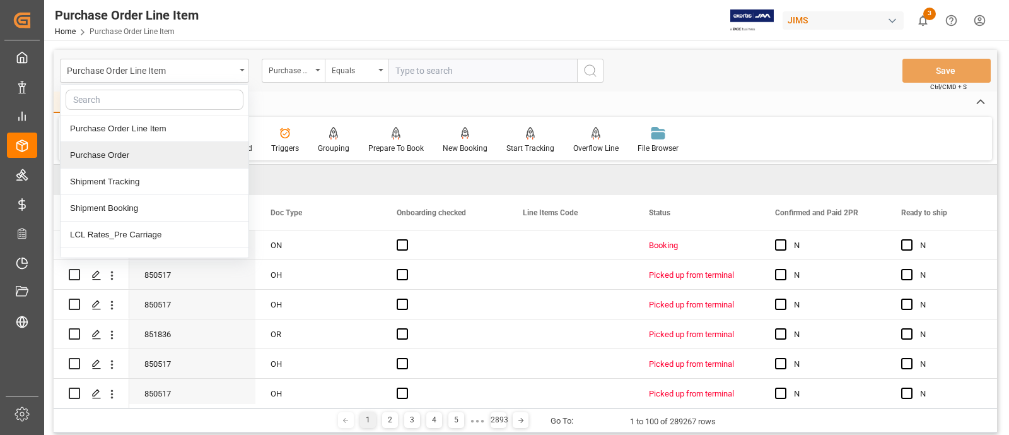
click at [120, 160] on div "Purchase Order" at bounding box center [155, 155] width 188 height 26
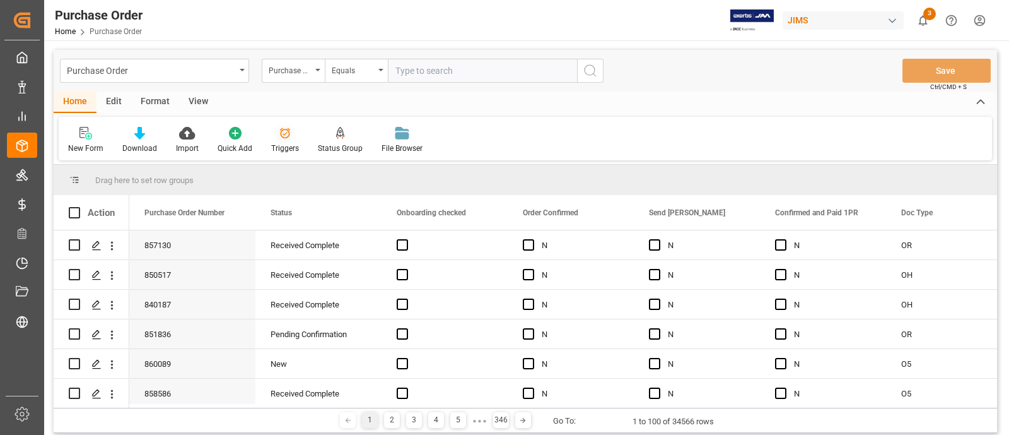
click at [286, 132] on icon at bounding box center [285, 133] width 11 height 11
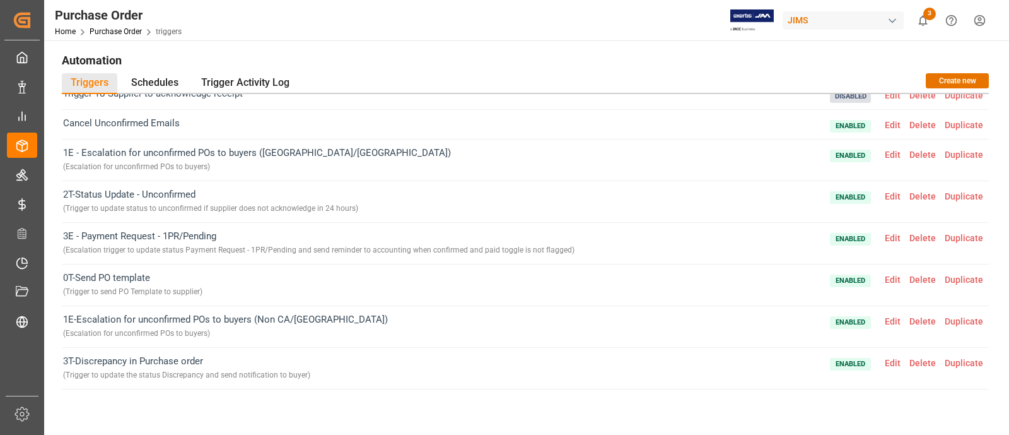
scroll to position [78, 0]
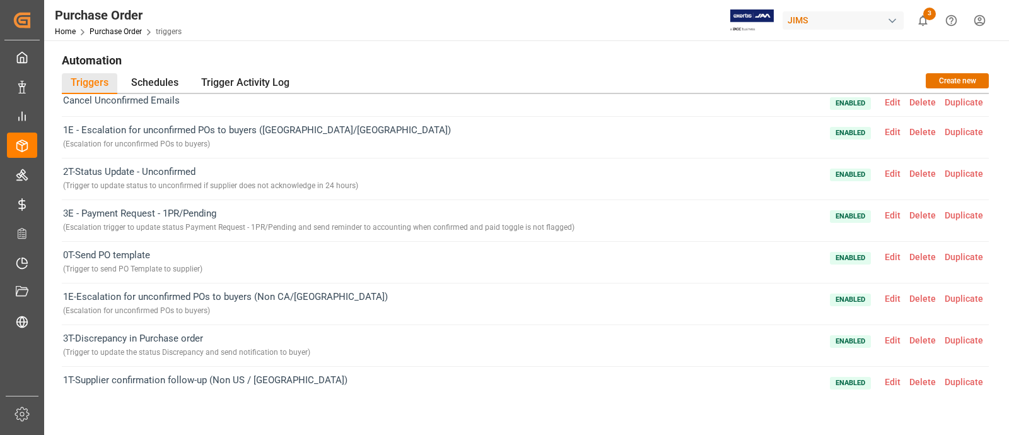
click at [885, 255] on span "Edit" at bounding box center [892, 257] width 25 height 10
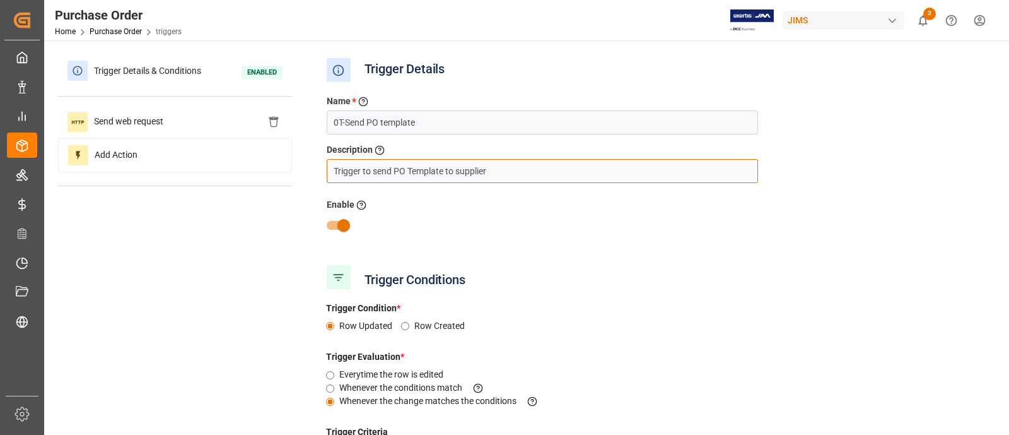
click at [492, 168] on input "Trigger to send PO Template to supplier" at bounding box center [542, 171] width 431 height 24
click at [169, 32] on span "triggers" at bounding box center [169, 31] width 26 height 9
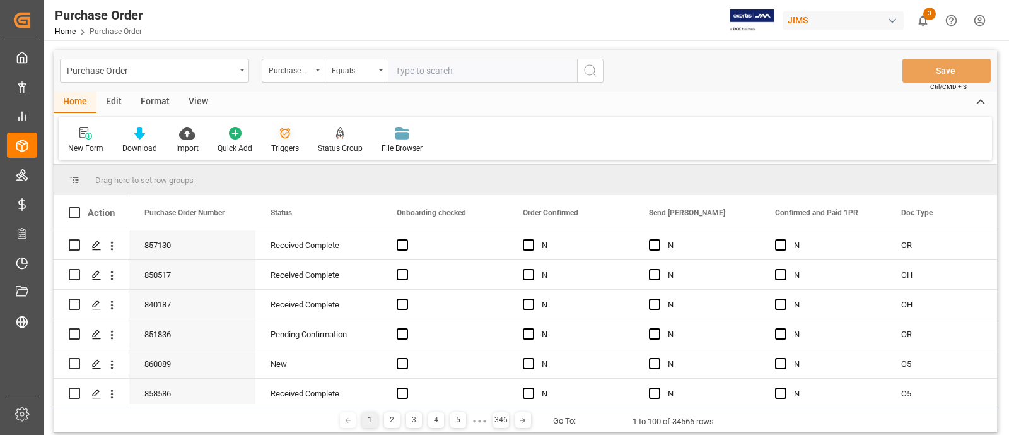
click at [280, 134] on icon at bounding box center [285, 133] width 11 height 11
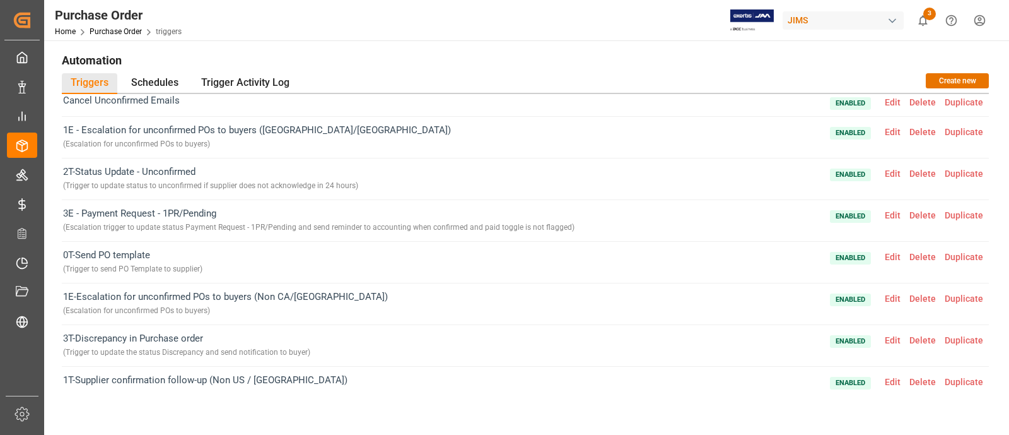
scroll to position [157, 0]
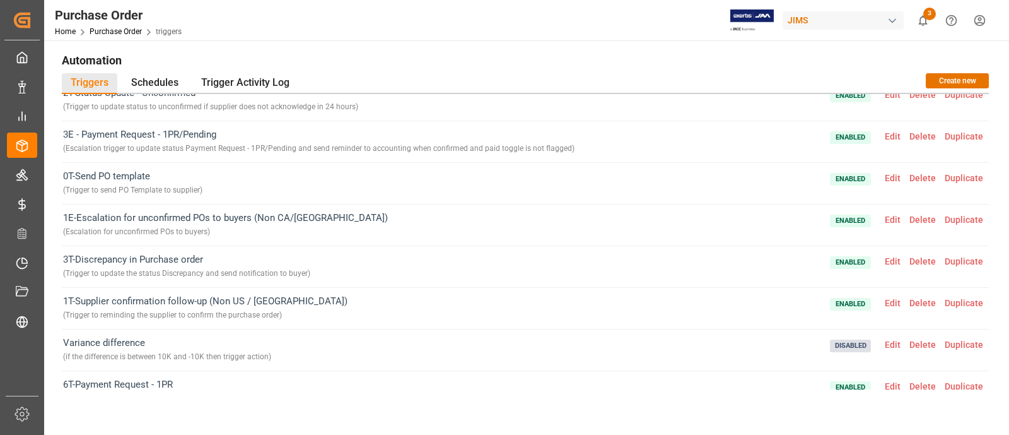
click at [883, 298] on span "Edit" at bounding box center [892, 303] width 25 height 10
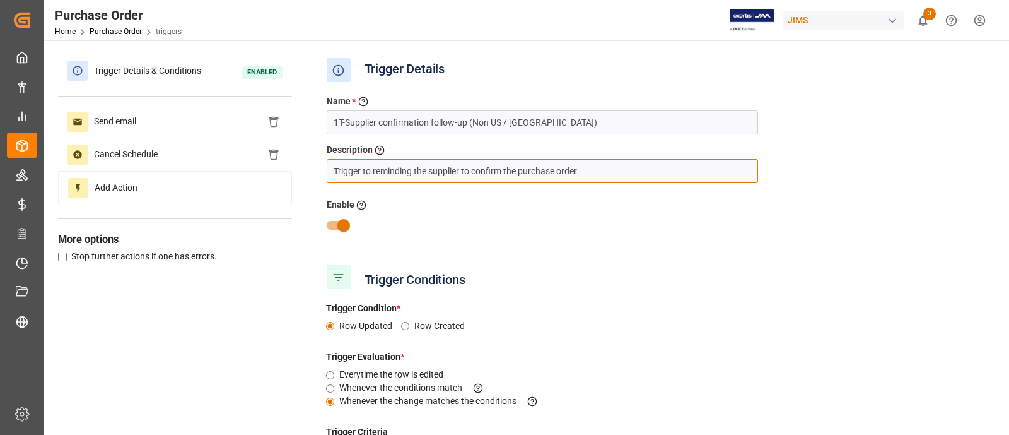
drag, startPoint x: 373, startPoint y: 170, endPoint x: 411, endPoint y: 169, distance: 37.8
click at [411, 169] on input "Trigger to reminding the supplier to confirm the purchase order" at bounding box center [542, 171] width 431 height 24
click at [417, 173] on input "Trigger to send nootification to supplier to confirm the purchase order" at bounding box center [542, 171] width 431 height 24
drag, startPoint x: 617, startPoint y: 177, endPoint x: 438, endPoint y: 168, distance: 179.9
click at [590, 170] on input "Trigger to send notification to supplier to confirm the purchase order" at bounding box center [542, 171] width 431 height 24
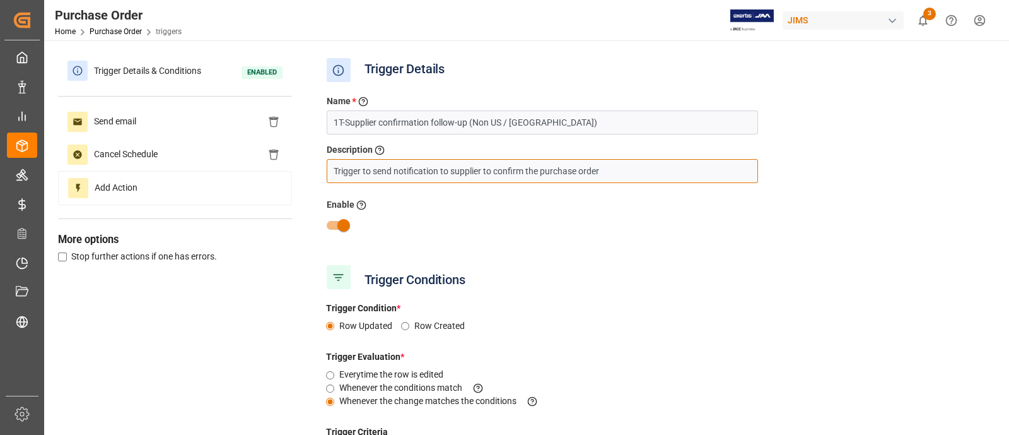
drag, startPoint x: 438, startPoint y: 168, endPoint x: 336, endPoint y: 167, distance: 102.2
click at [336, 167] on input "Trigger to send notification to supplier to confirm the purchase order" at bounding box center [542, 171] width 431 height 24
type input "Trigger to send notification to supplier to confirm the purchase order"
click at [783, 180] on div "Name * Enter a name to the trigger 1T-Supplier confirmation follow-up (Non US /…" at bounding box center [655, 173] width 676 height 175
click at [611, 170] on input "Trigger to send notification to supplier to confirm the purchase order" at bounding box center [542, 171] width 431 height 24
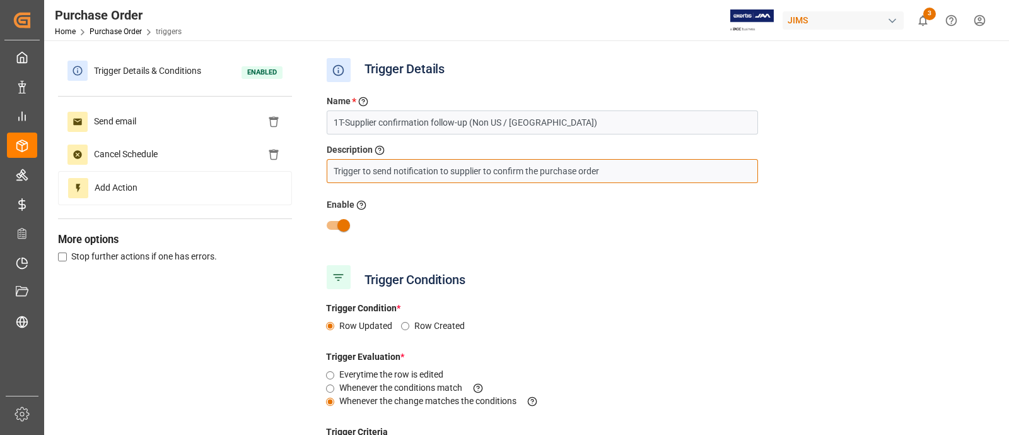
drag, startPoint x: 611, startPoint y: 170, endPoint x: 298, endPoint y: 170, distance: 312.8
click at [298, 170] on div "Trigger Details & Conditions Enabled Send email Cancel Schedule Add Action More…" at bounding box center [525, 427] width 935 height 746
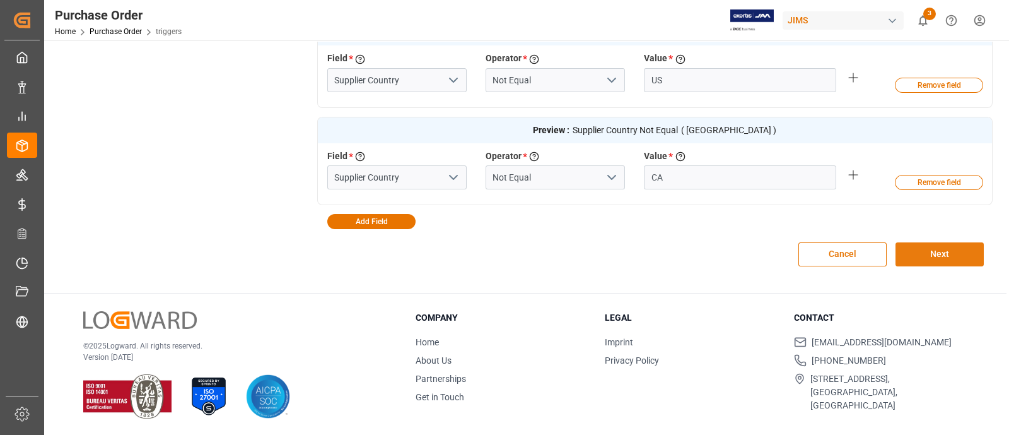
click at [932, 257] on button "Next" at bounding box center [940, 254] width 88 height 24
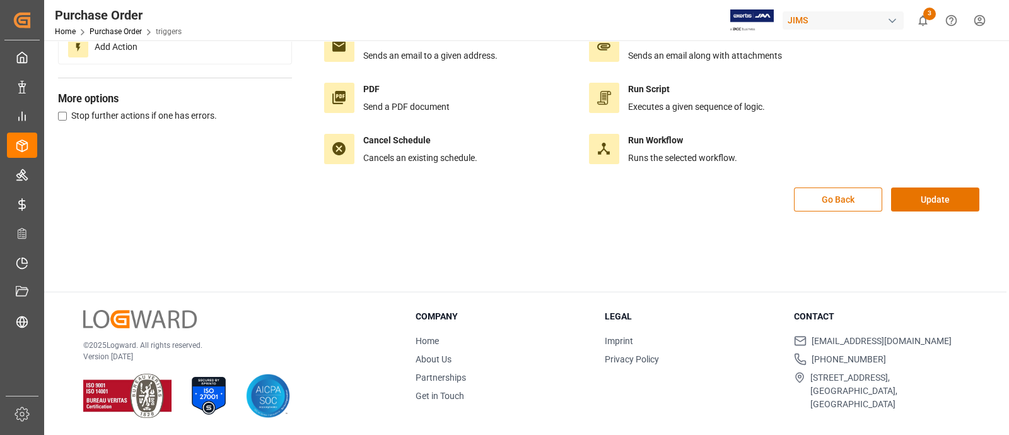
click at [924, 213] on div "Go Back Update" at bounding box center [655, 205] width 676 height 37
click at [925, 201] on button "Update" at bounding box center [935, 199] width 88 height 24
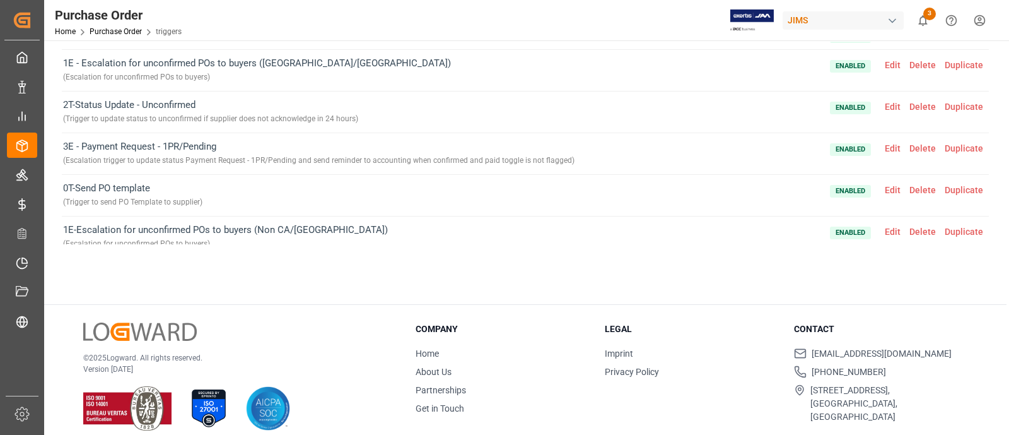
scroll to position [66, 0]
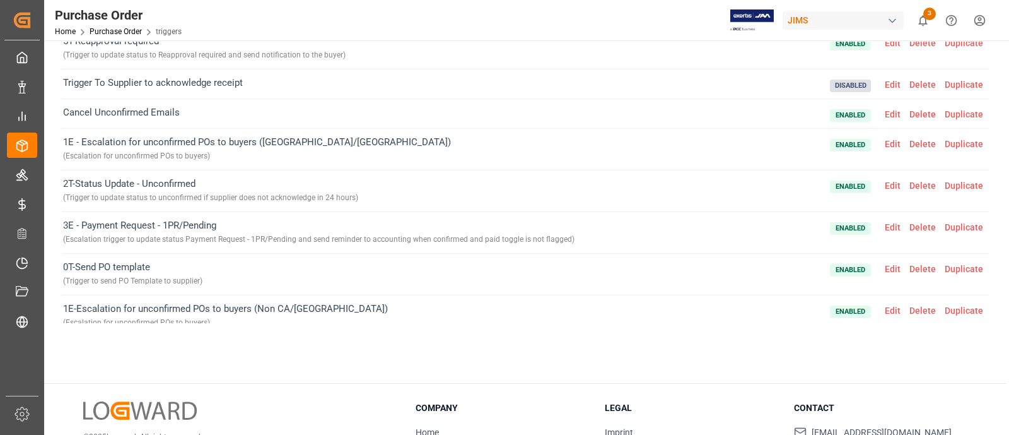
click at [884, 143] on span "Edit" at bounding box center [892, 144] width 25 height 10
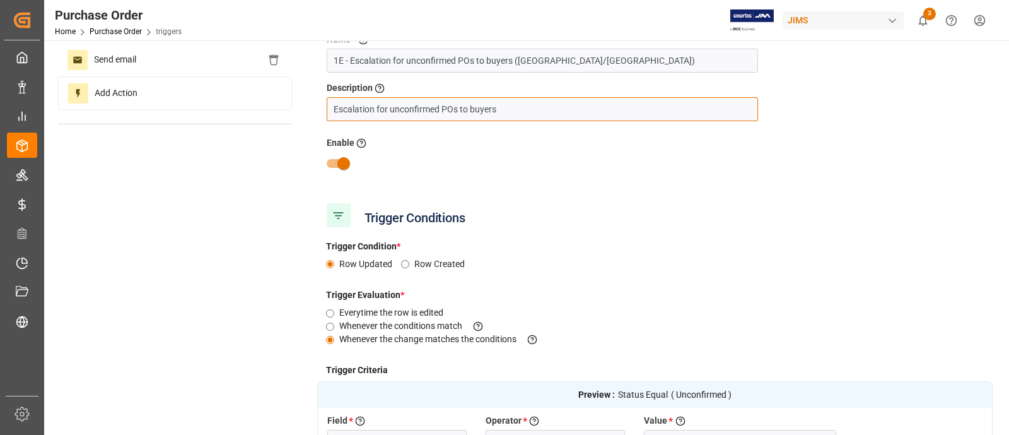
click at [376, 107] on input "Escalation for unconfirmed POs to buyers" at bounding box center [542, 109] width 431 height 24
click at [385, 108] on input "Escalation trogger for unconfirmed POs to buyers" at bounding box center [542, 109] width 431 height 24
click at [526, 112] on input "Escalation trigger for unconfirmed POs to buyers" at bounding box center [542, 109] width 431 height 24
click at [487, 109] on input "Escalation trigger for unconfirmed POs to buyers" at bounding box center [542, 109] width 431 height 24
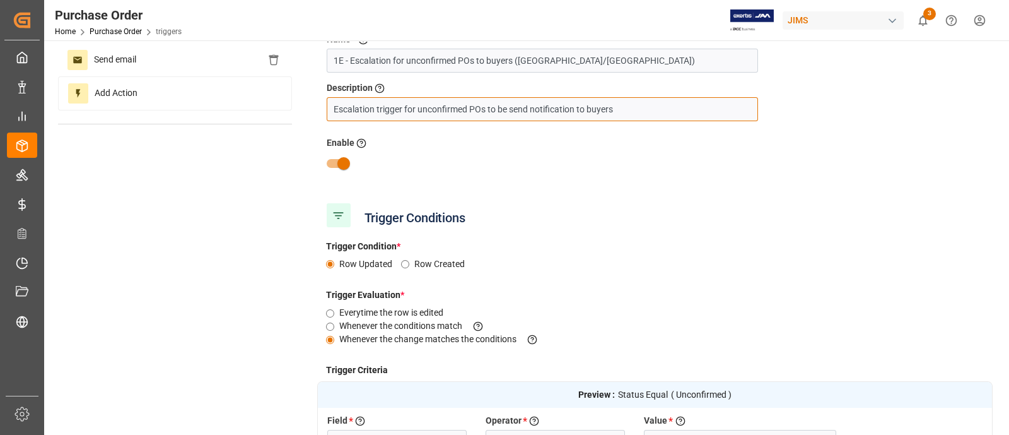
type input "Escalation trigger for unconfirmed POs to be send notification to buyers"
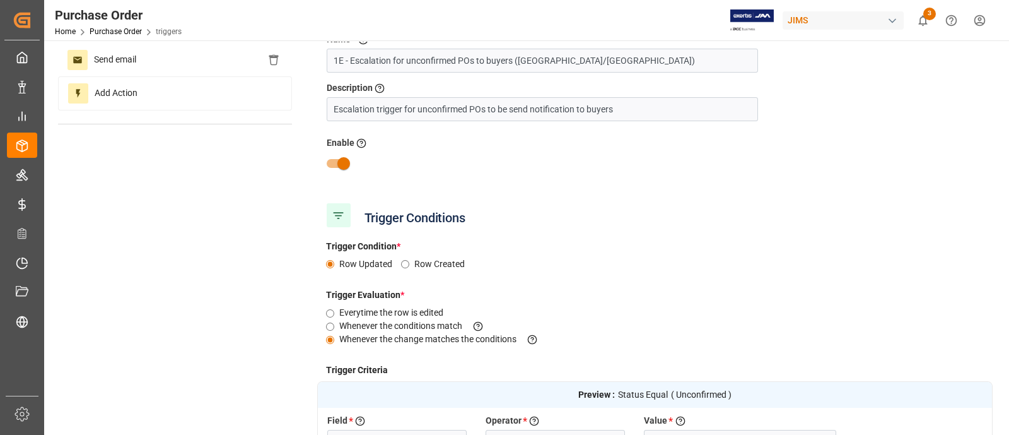
click at [554, 136] on div "Enable Activate or Deactivate the trigger" at bounding box center [655, 144] width 657 height 16
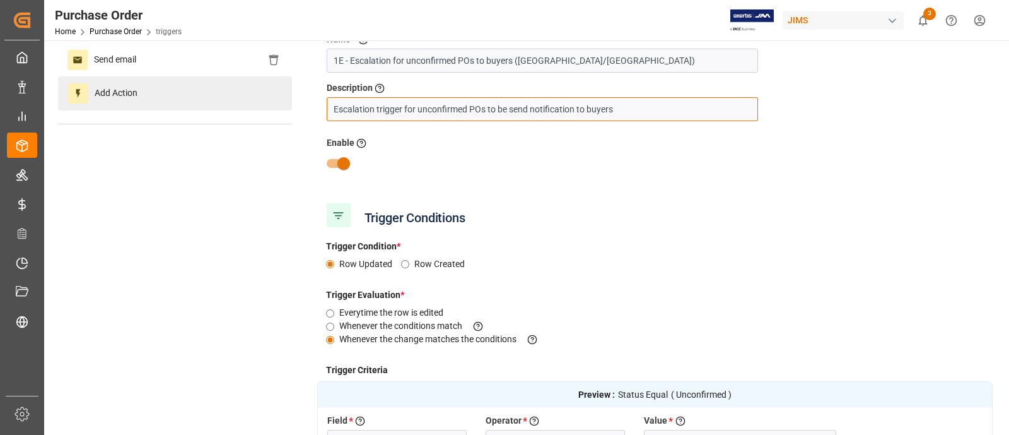
drag, startPoint x: 622, startPoint y: 108, endPoint x: 219, endPoint y: 108, distance: 402.4
click at [219, 108] on div "Trigger Details & Conditions Enabled Send email Add Action Trigger Details Name…" at bounding box center [525, 316] width 935 height 649
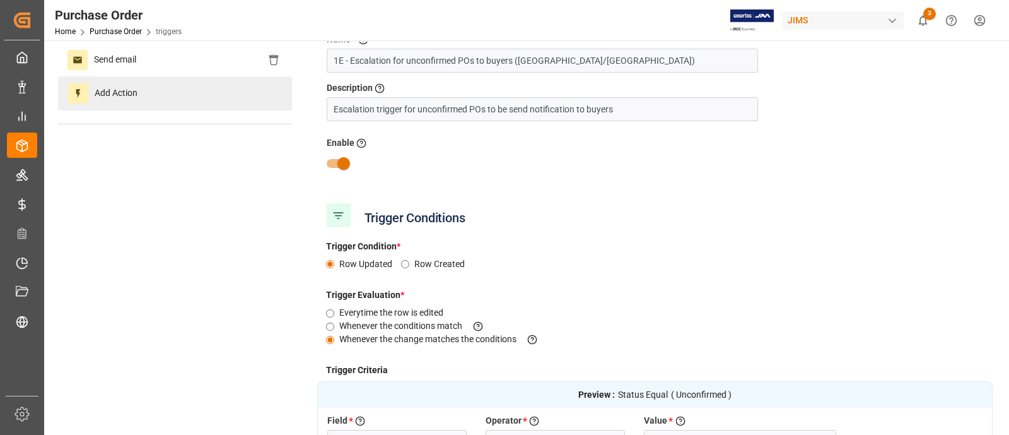
click at [219, 108] on div "Add Action" at bounding box center [175, 93] width 234 height 34
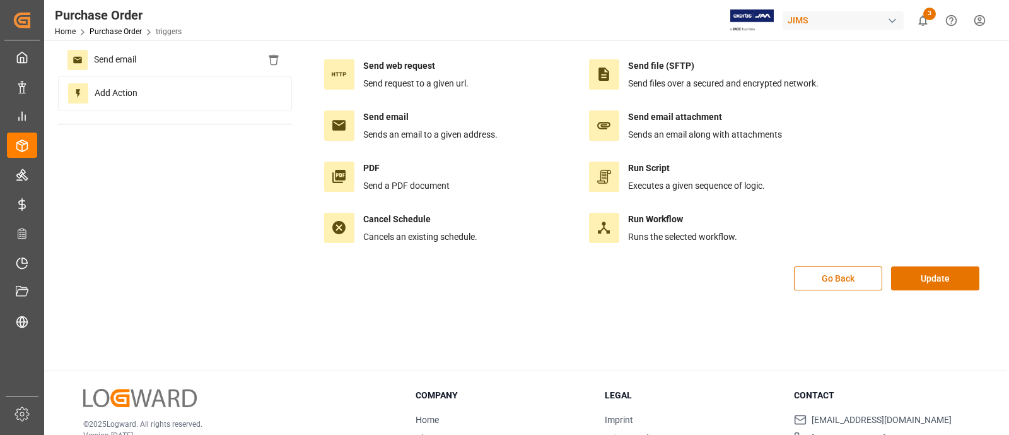
scroll to position [0, 0]
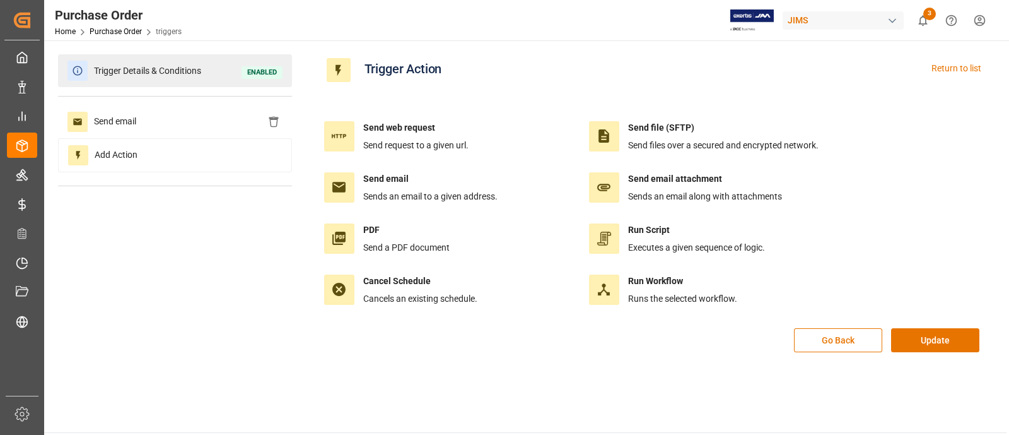
click at [145, 76] on span "Trigger Details & Conditions" at bounding box center [148, 71] width 120 height 20
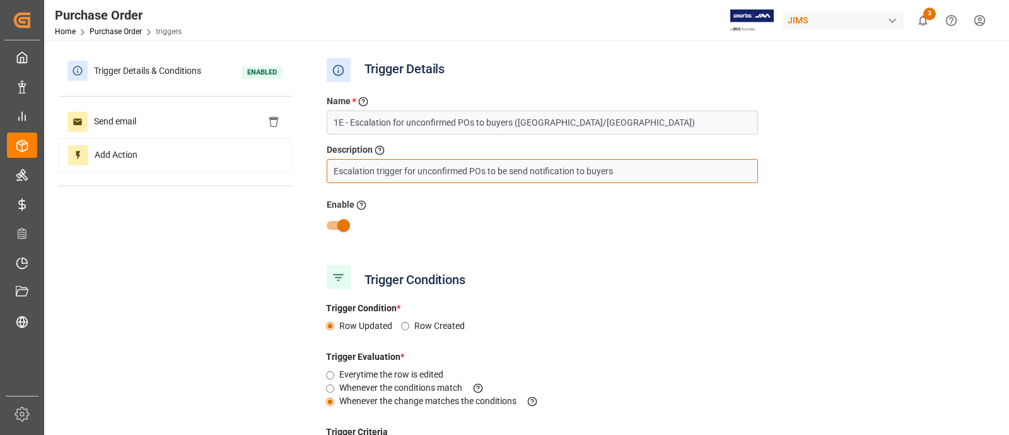
drag, startPoint x: 621, startPoint y: 168, endPoint x: 309, endPoint y: 185, distance: 312.0
click at [309, 185] on div "Trigger Details & Conditions Enabled Send email Add Action Trigger Details Name…" at bounding box center [525, 378] width 935 height 649
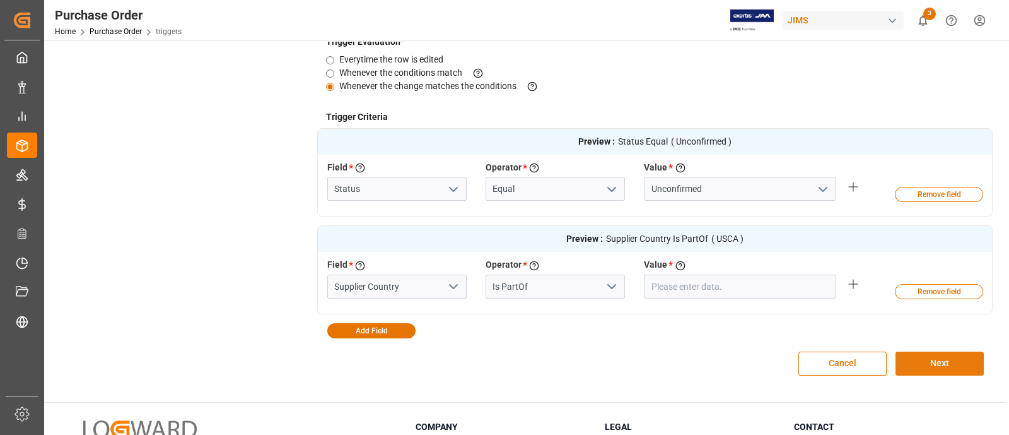
click at [939, 368] on button "Next" at bounding box center [940, 363] width 88 height 24
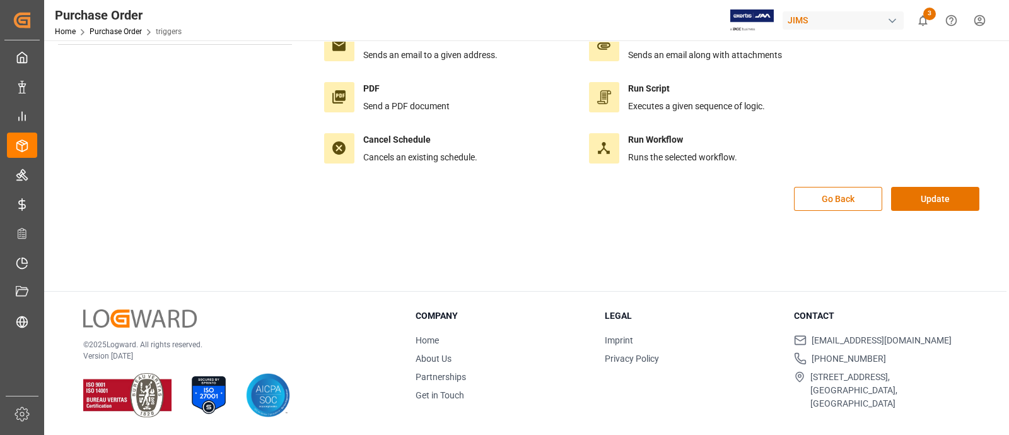
scroll to position [141, 0]
click at [927, 194] on button "Update" at bounding box center [935, 199] width 88 height 24
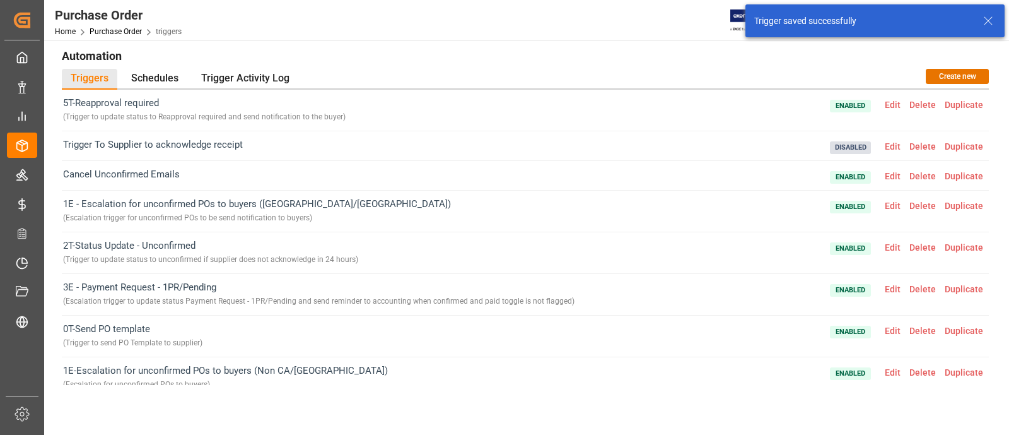
scroll to position [0, 0]
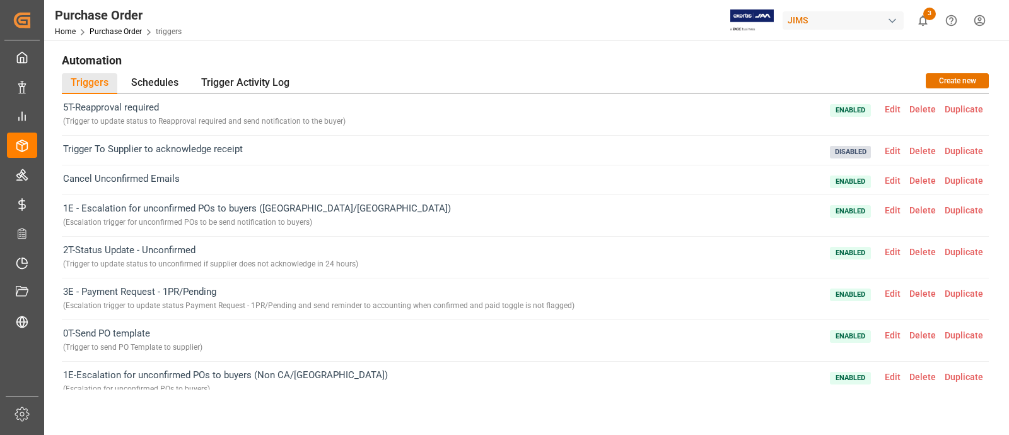
click at [889, 209] on span "Edit" at bounding box center [892, 210] width 25 height 10
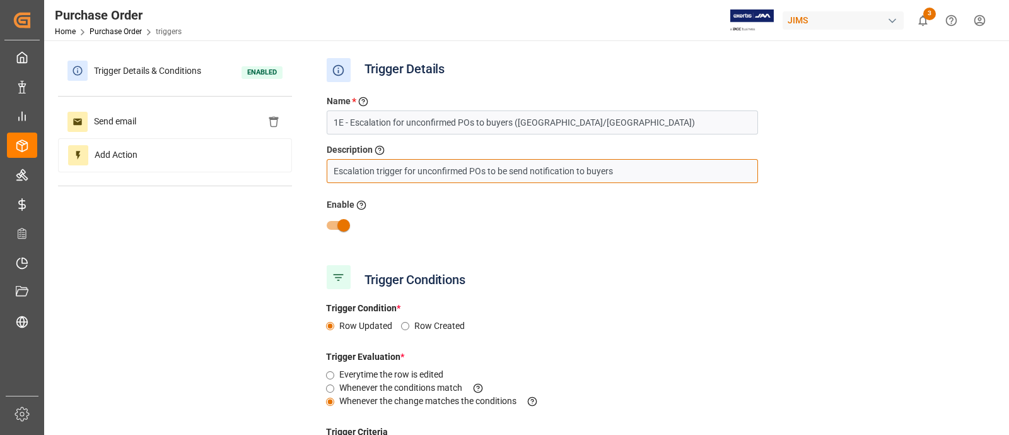
drag, startPoint x: 634, startPoint y: 177, endPoint x: 311, endPoint y: 169, distance: 323.0
click at [311, 169] on div "Trigger Details & Conditions Enabled Send email Add Action Trigger Details Name…" at bounding box center [525, 378] width 935 height 649
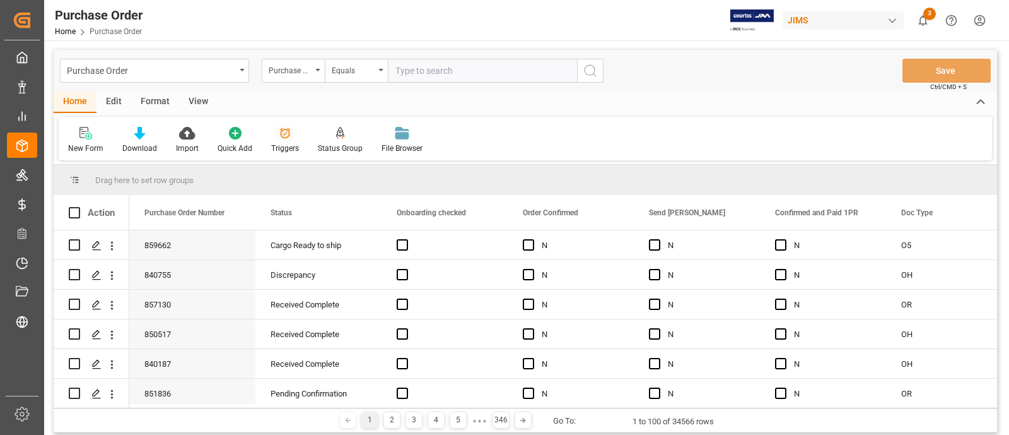
click at [284, 134] on icon at bounding box center [285, 133] width 11 height 11
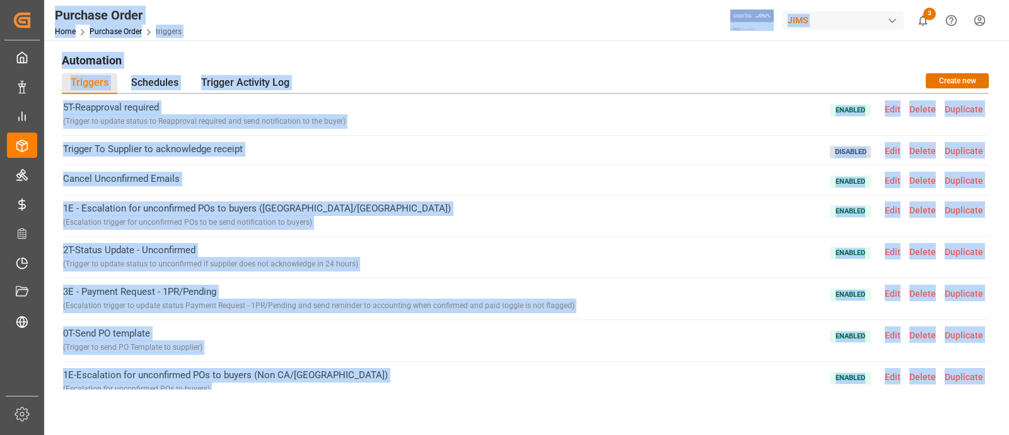
click at [435, 348] on div "0T-Send PO template ( Trigger to send PO Template to supplier ) Enabled Edit De…" at bounding box center [525, 341] width 927 height 42
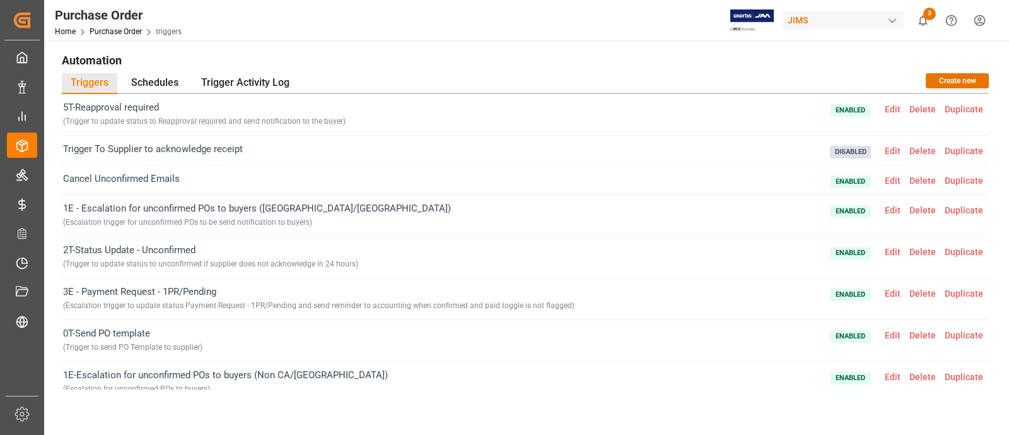
scroll to position [78, 0]
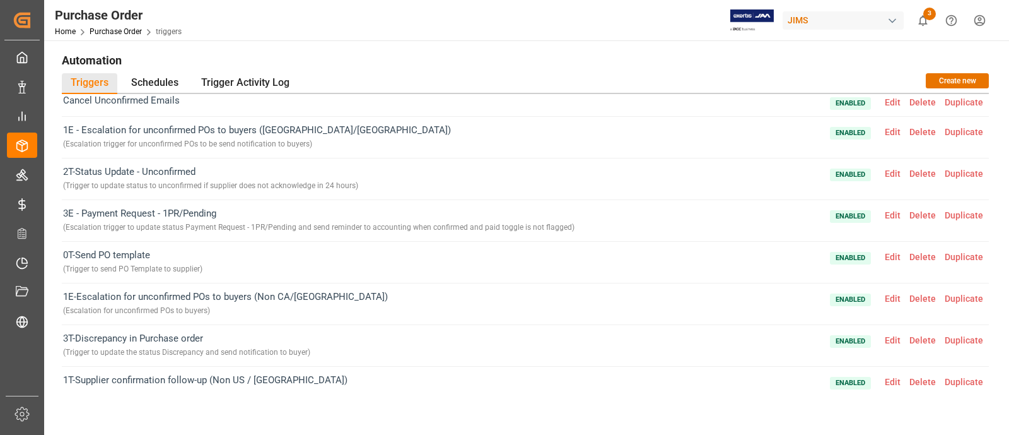
click at [888, 297] on span "Edit" at bounding box center [892, 298] width 25 height 10
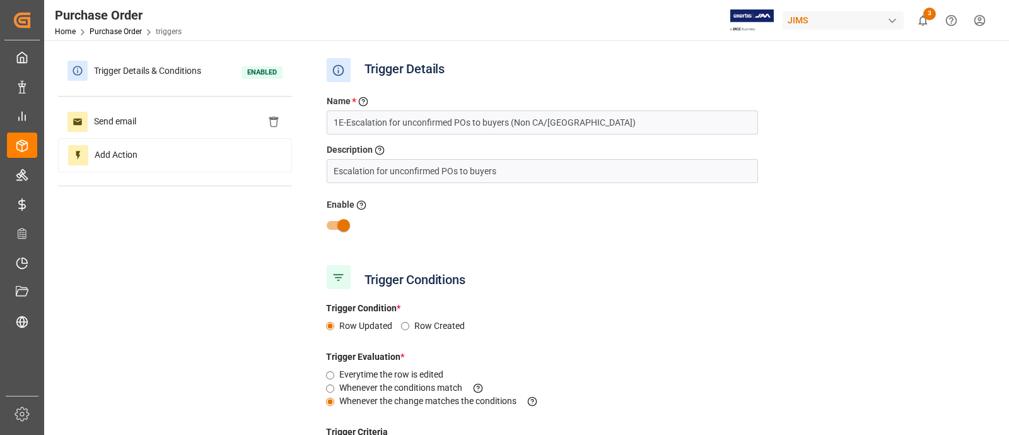
type input "Status"
type input "Supplier Country"
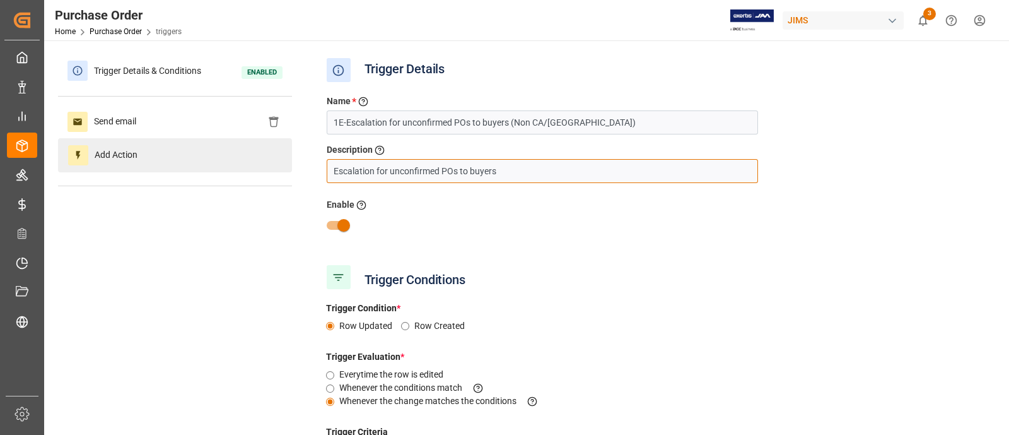
drag, startPoint x: 508, startPoint y: 174, endPoint x: 284, endPoint y: 166, distance: 224.0
click at [284, 166] on div "Trigger Details & Conditions Enabled Send email Add Action Trigger Details Name…" at bounding box center [525, 378] width 935 height 649
paste input "trigger for unconfirmed POs to be send notification"
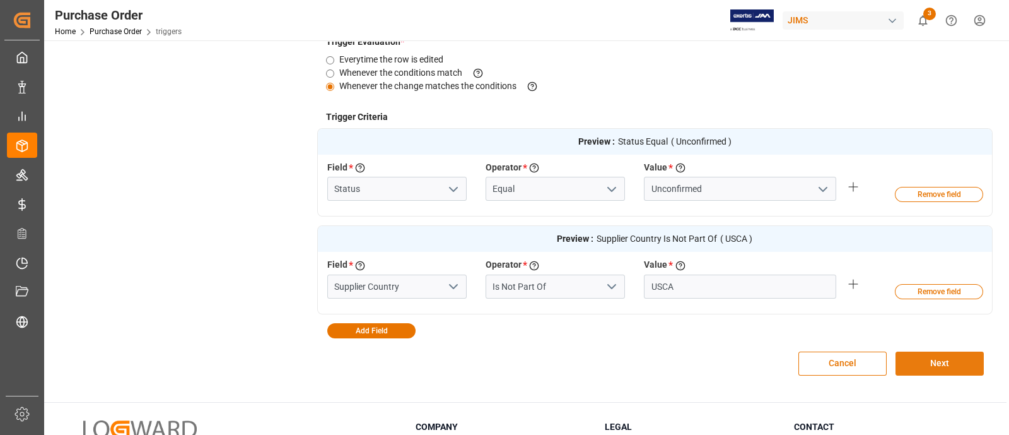
type input "Escalation trigger for unconfirmed POs to be send notification to buyers"
click at [934, 369] on button "Next" at bounding box center [940, 363] width 88 height 24
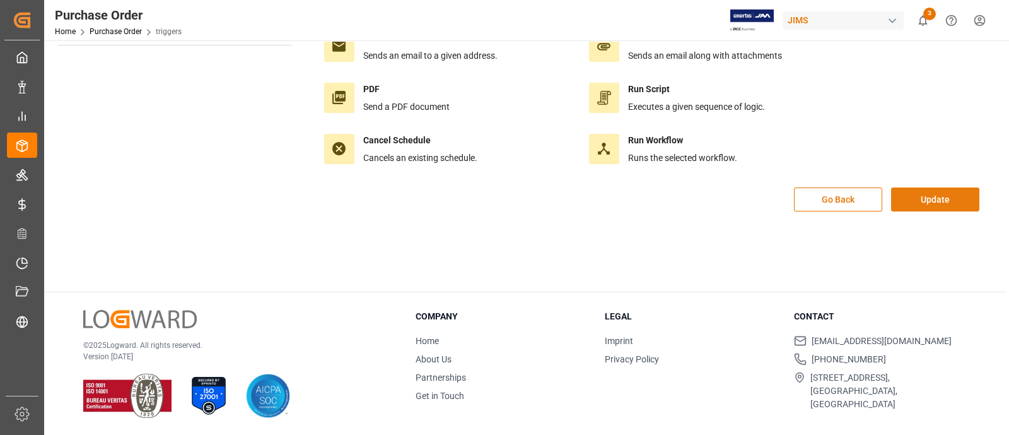
click at [953, 206] on button "Update" at bounding box center [935, 199] width 88 height 24
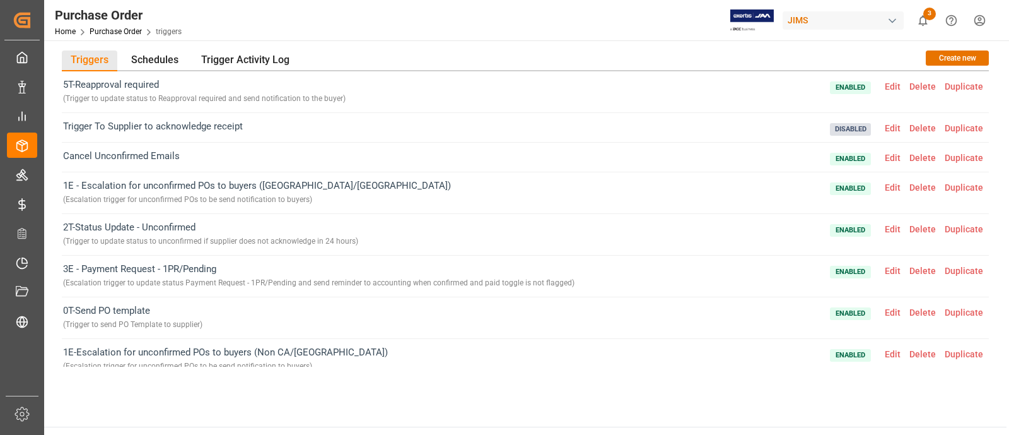
scroll to position [0, 0]
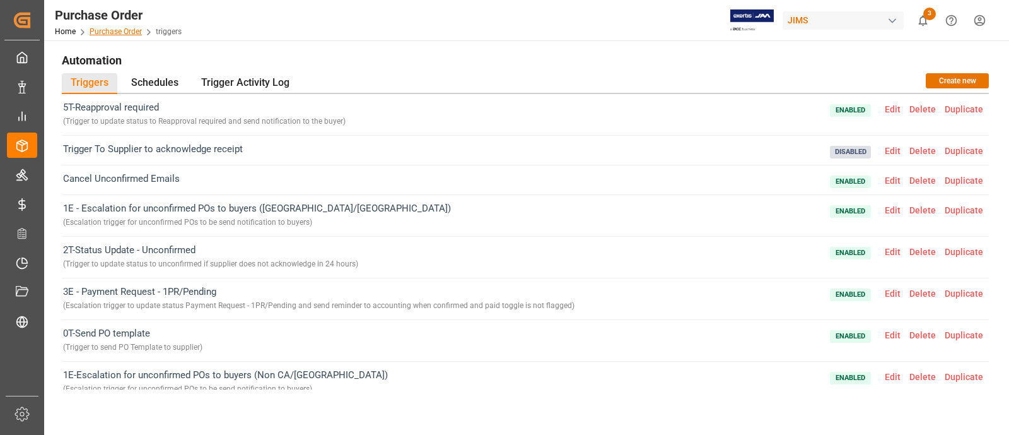
click at [117, 28] on link "Purchase Order" at bounding box center [116, 31] width 52 height 9
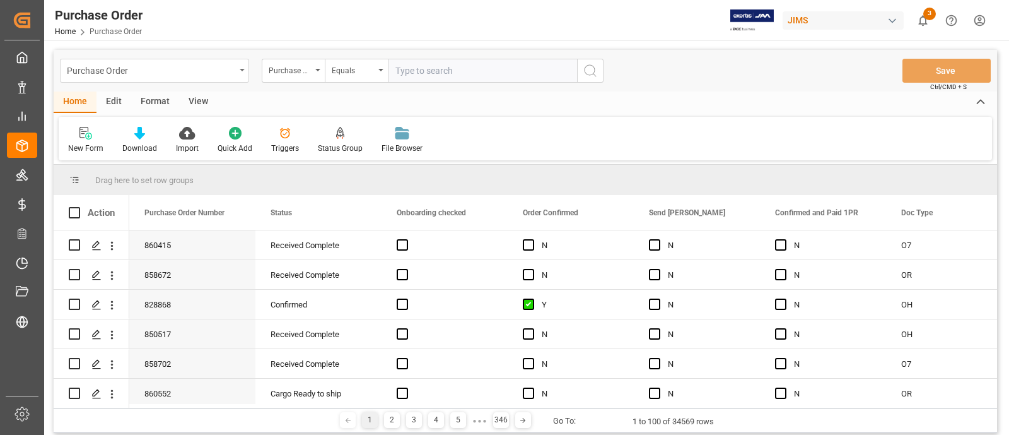
click at [161, 74] on div "Purchase Order" at bounding box center [151, 70] width 168 height 16
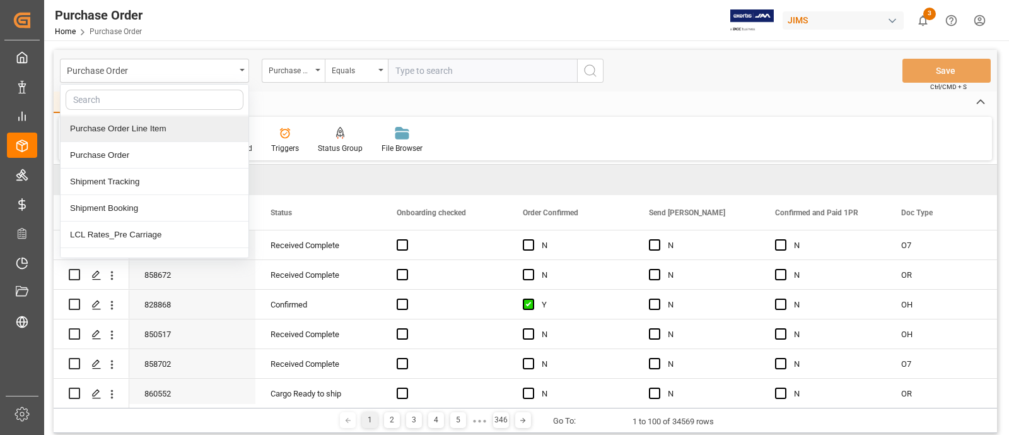
drag, startPoint x: 120, startPoint y: 124, endPoint x: 172, endPoint y: 129, distance: 52.6
click at [120, 125] on div "Purchase Order Line Item" at bounding box center [155, 128] width 188 height 26
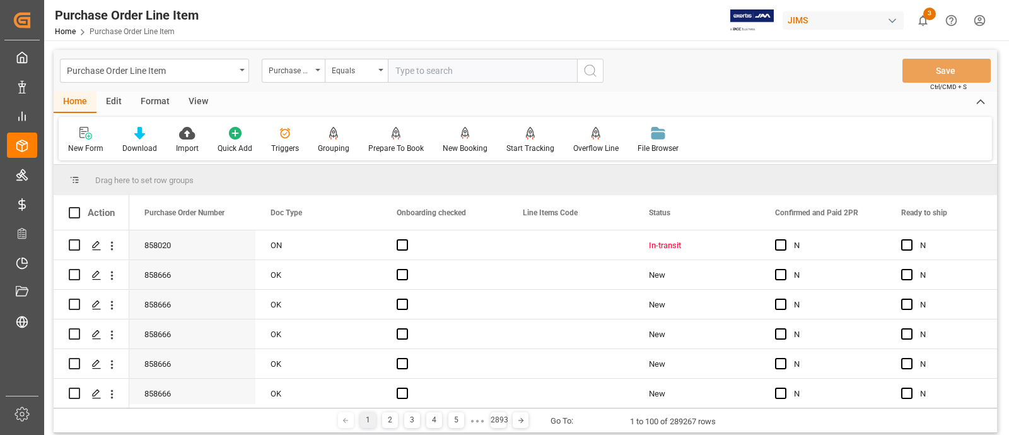
click at [283, 137] on icon at bounding box center [285, 133] width 13 height 13
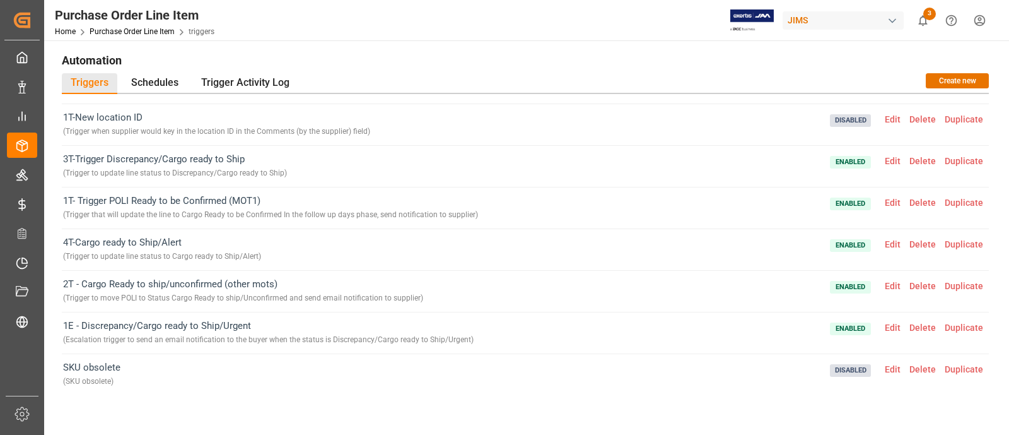
scroll to position [157, 0]
click at [892, 280] on span "Edit" at bounding box center [892, 285] width 25 height 10
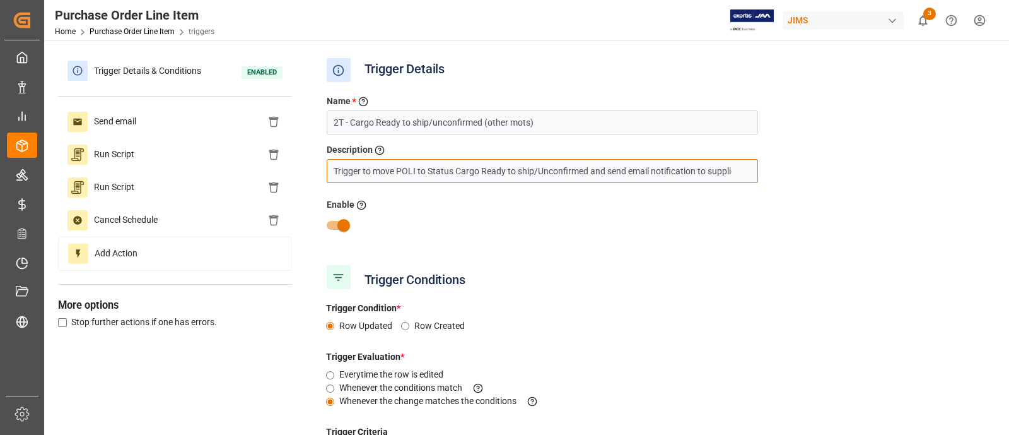
click at [650, 168] on input "Trigger to move POLI to Status Cargo Ready to ship/Unconfirmed and send email n…" at bounding box center [542, 171] width 431 height 24
type input "Trigger to move POLI to Status Cargo Ready to ship/Unconfirmed and send notific…"
click at [711, 235] on div at bounding box center [655, 225] width 676 height 24
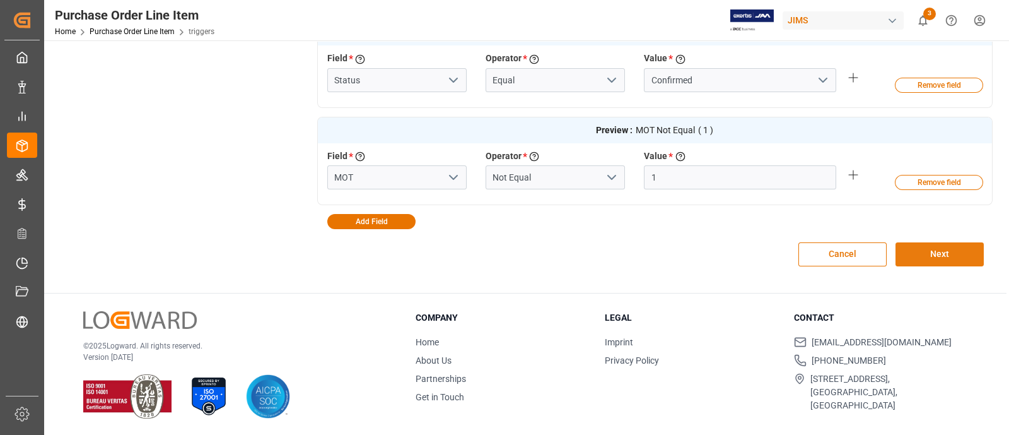
click at [926, 247] on button "Next" at bounding box center [940, 254] width 88 height 24
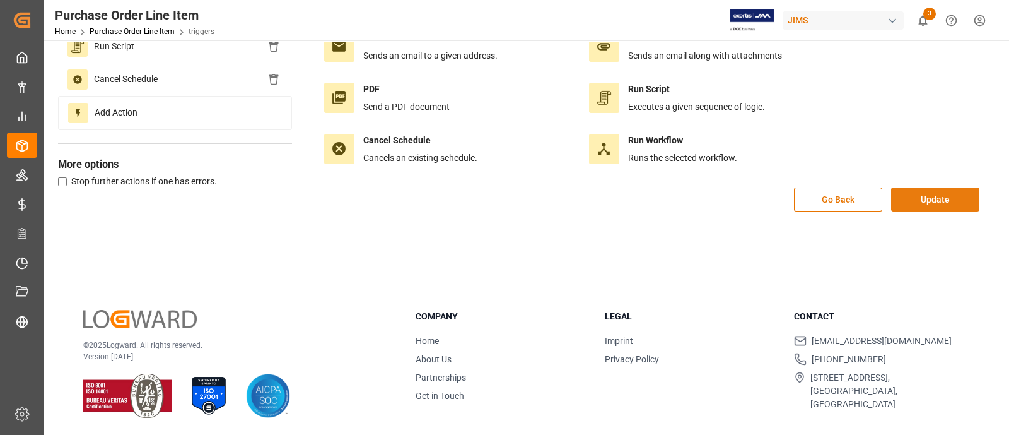
click at [946, 193] on button "Update" at bounding box center [935, 199] width 88 height 24
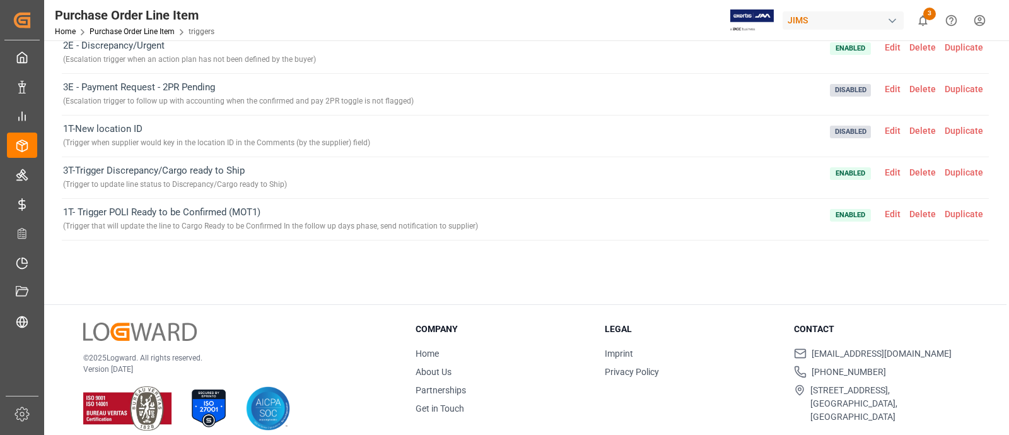
click at [894, 168] on span "Edit" at bounding box center [892, 172] width 25 height 10
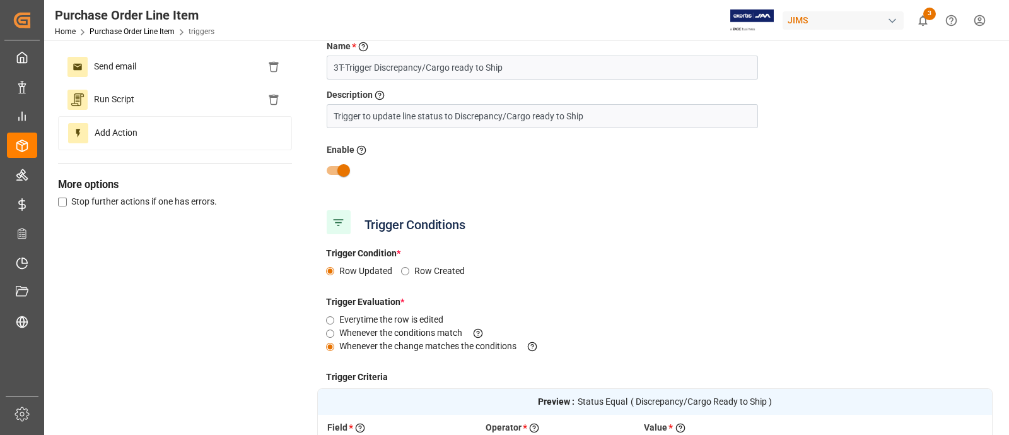
scroll to position [0, 0]
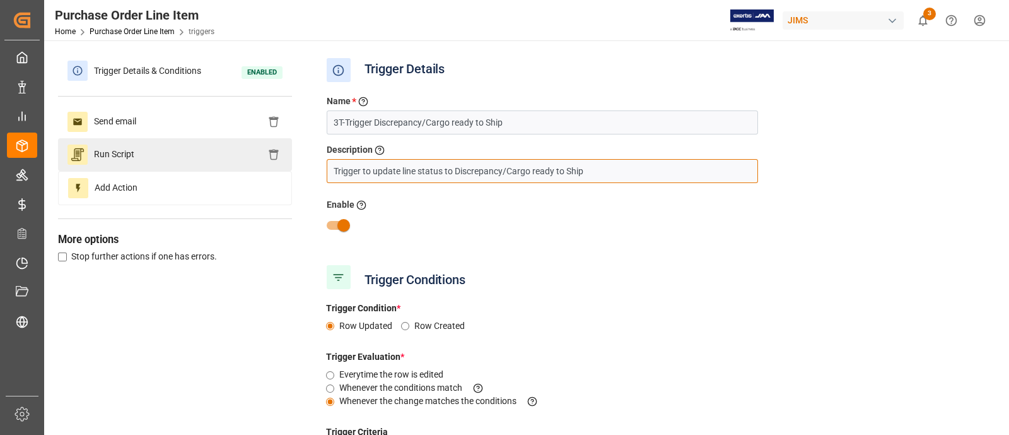
drag, startPoint x: 596, startPoint y: 168, endPoint x: 224, endPoint y: 168, distance: 372.1
click at [224, 168] on div "Trigger Details & Conditions Enabled Send email Run Script Add Action More opti…" at bounding box center [525, 329] width 935 height 551
paste input "and send notification to buyer"
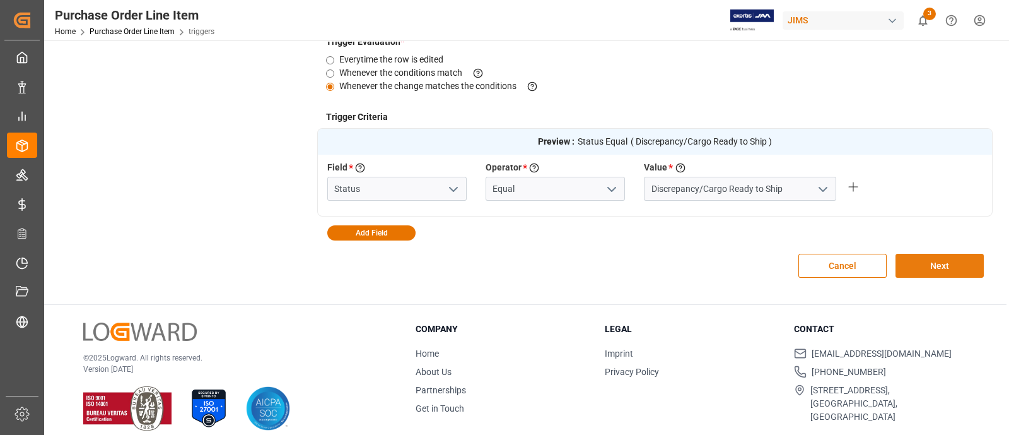
type input "Trigger to update line status to Discrepancy/Cargo ready to Ship and send notif…"
click at [946, 261] on button "Next" at bounding box center [940, 266] width 88 height 24
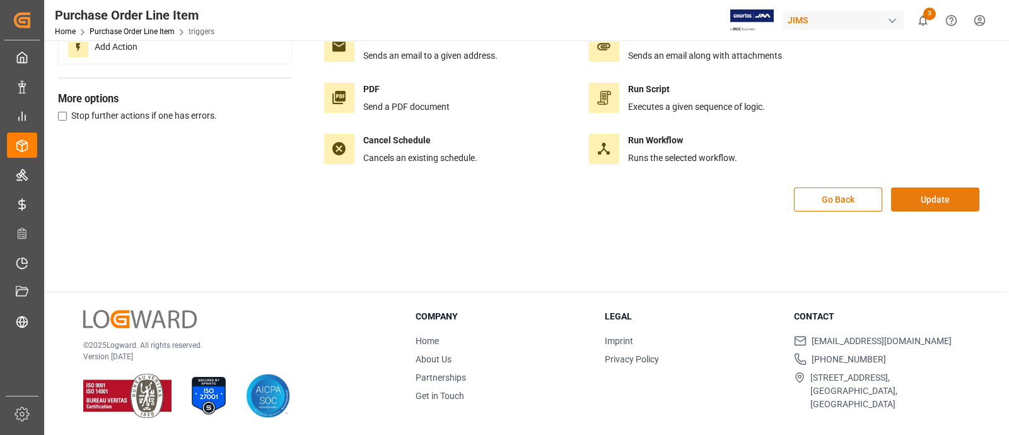
click at [933, 206] on button "Update" at bounding box center [935, 199] width 88 height 24
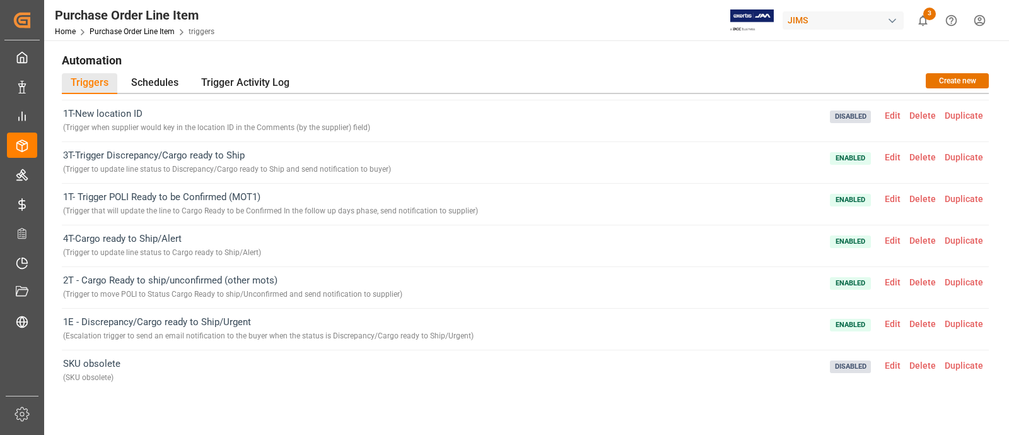
scroll to position [161, 0]
click at [887, 320] on span "Edit" at bounding box center [892, 323] width 25 height 10
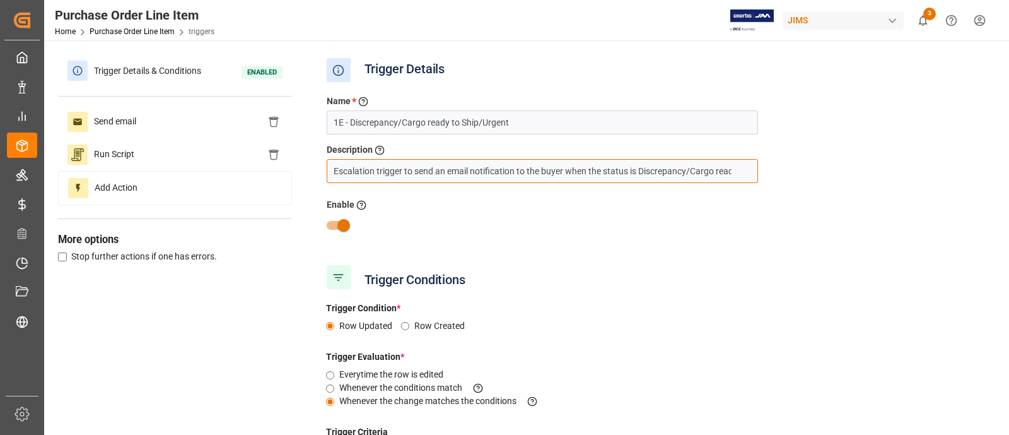
drag, startPoint x: 435, startPoint y: 172, endPoint x: 470, endPoint y: 163, distance: 35.6
click at [470, 163] on input "Escalation trigger to send an email notification to the buyer when the status i…" at bounding box center [542, 171] width 431 height 24
click at [508, 244] on div "Name * Enter a name to the trigger 1E - Discrepancy/Cargo ready to Ship/Urgent …" at bounding box center [655, 173] width 676 height 175
drag, startPoint x: 335, startPoint y: 169, endPoint x: 872, endPoint y: 170, distance: 537.3
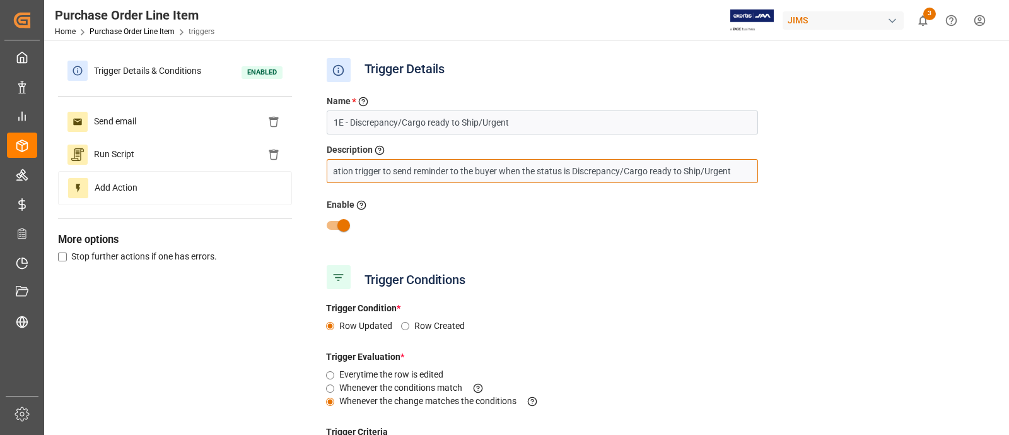
click at [872, 170] on div "Name * Enter a name to the trigger 1E - Discrepancy/Cargo ready to Ship/Urgent …" at bounding box center [655, 173] width 676 height 175
click at [559, 170] on input "Escalation trigger to send reminder to the buyer when the status is Discrepancy…" at bounding box center [542, 171] width 431 height 24
drag, startPoint x: 559, startPoint y: 170, endPoint x: 592, endPoint y: 172, distance: 32.8
click at [592, 172] on input "Escalation trigger to send reminder to the buyer when the status is Discrepancy…" at bounding box center [542, 171] width 431 height 24
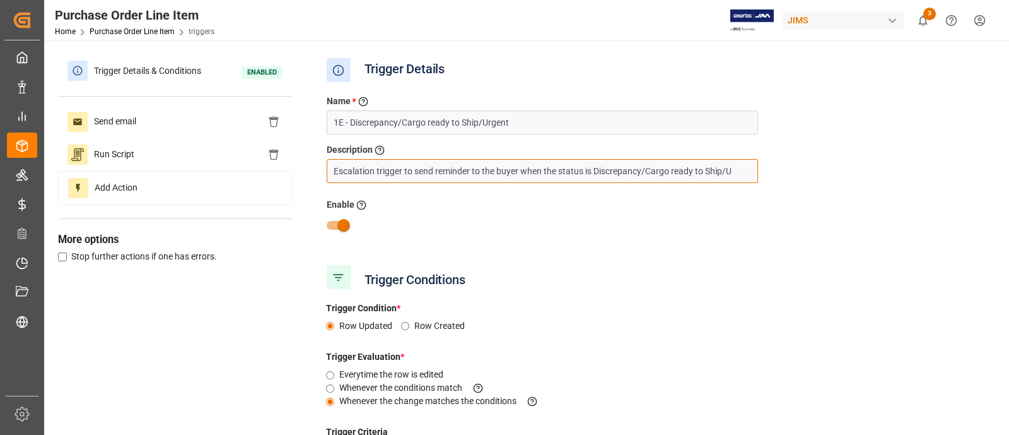
drag, startPoint x: 416, startPoint y: 170, endPoint x: 558, endPoint y: 168, distance: 141.9
click at [558, 168] on input "Escalation trigger to send reminder to the buyer when the status is Discrepancy…" at bounding box center [542, 171] width 431 height 24
click at [687, 165] on input "Escalation trigger to move POLI status tp Discrepancy/Cargo ready to Ship/Urgent" at bounding box center [542, 171] width 431 height 24
click at [459, 172] on input "Escalation trigger to move POLI status tp Discrepancy/Cargo ready to Ship/Urgen…" at bounding box center [542, 171] width 431 height 24
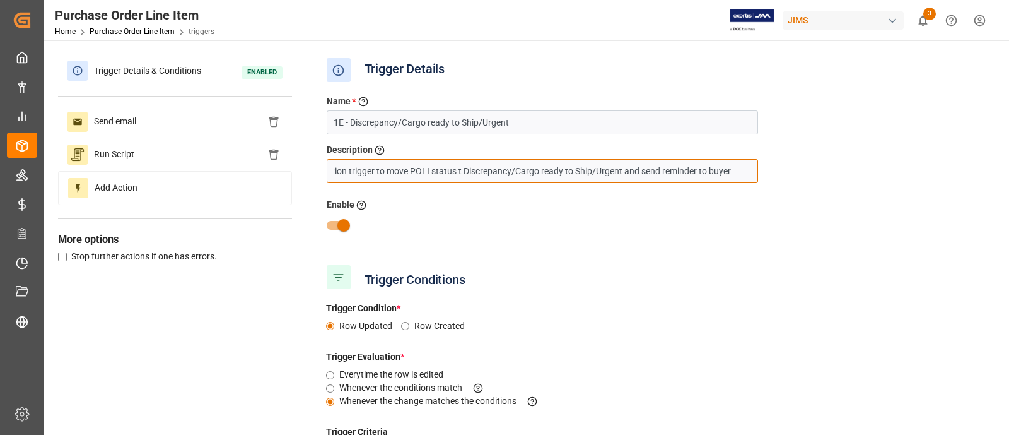
scroll to position [0, 30]
click at [735, 171] on input "Escalation trigger to move POLI status to Discrepancy/Cargo ready to Ship/Urgen…" at bounding box center [542, 171] width 431 height 24
click at [722, 169] on input "Escalation trigger to move POLI status to Discrepancy/Cargo ready to Ship/Urgen…" at bounding box center [542, 171] width 431 height 24
type input "Escalation trigger to move POLI status to Discrepancy/Cargo ready to Ship/Urgen…"
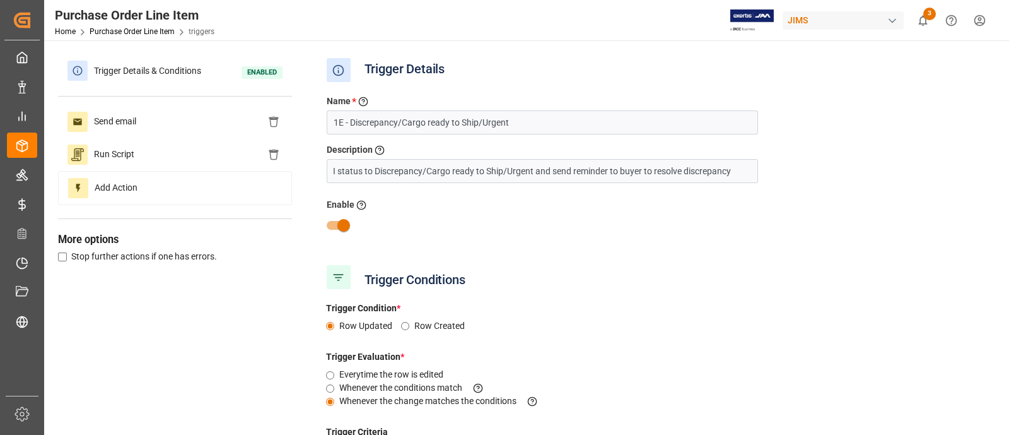
click at [736, 219] on div at bounding box center [655, 225] width 676 height 24
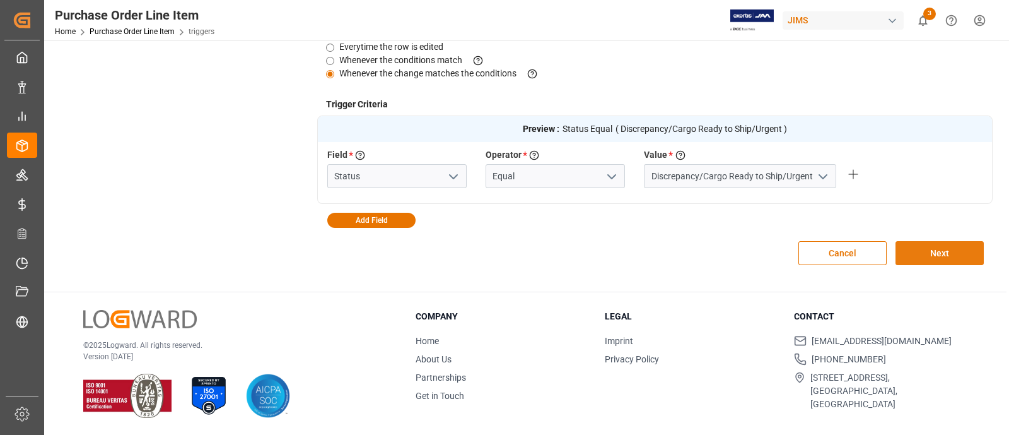
click at [952, 255] on button "Next" at bounding box center [940, 253] width 88 height 24
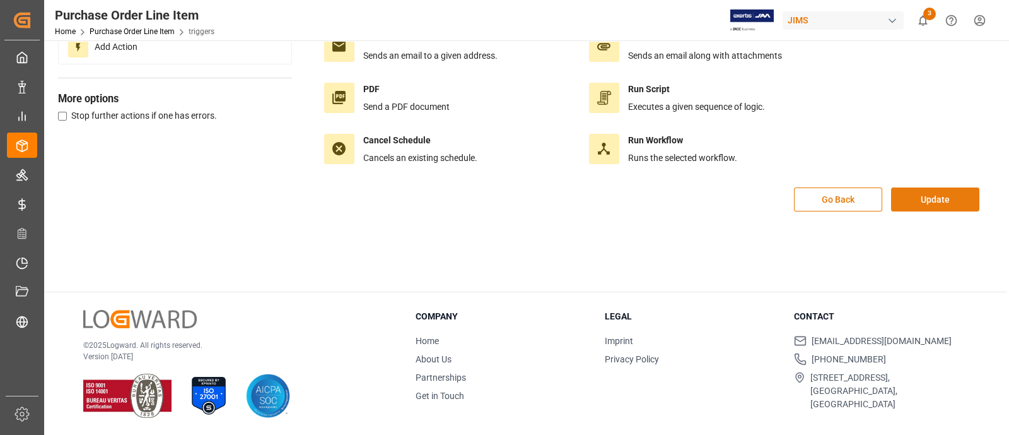
click at [946, 199] on button "Update" at bounding box center [935, 199] width 88 height 24
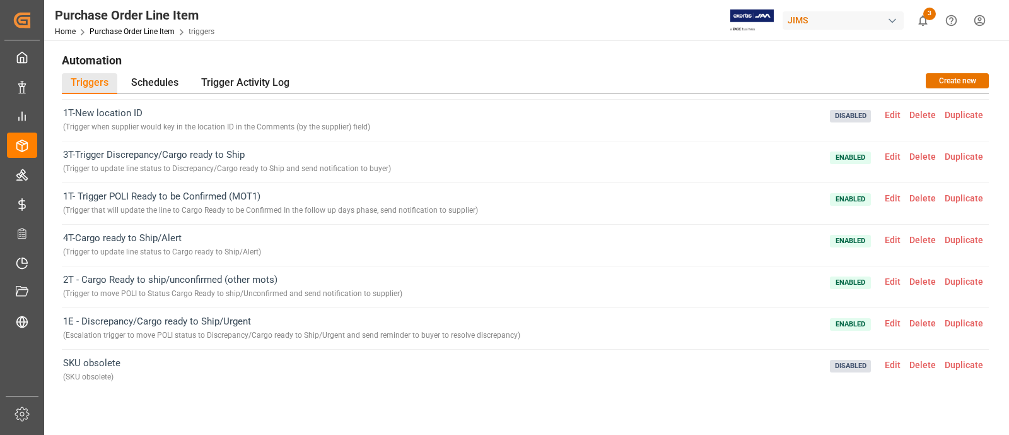
click at [889, 320] on span "Edit" at bounding box center [892, 323] width 25 height 10
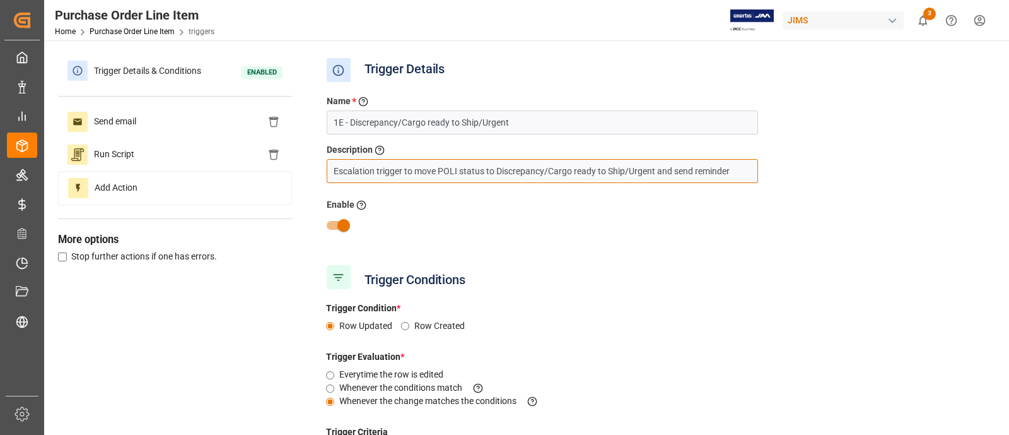
scroll to position [0, 124]
drag, startPoint x: 334, startPoint y: 168, endPoint x: 875, endPoint y: 185, distance: 540.7
click at [875, 185] on div "Name * Enter a name to the trigger 1E - Discrepancy/Cargo ready to Ship/Urgent …" at bounding box center [655, 173] width 676 height 175
click at [606, 219] on div at bounding box center [655, 225] width 676 height 24
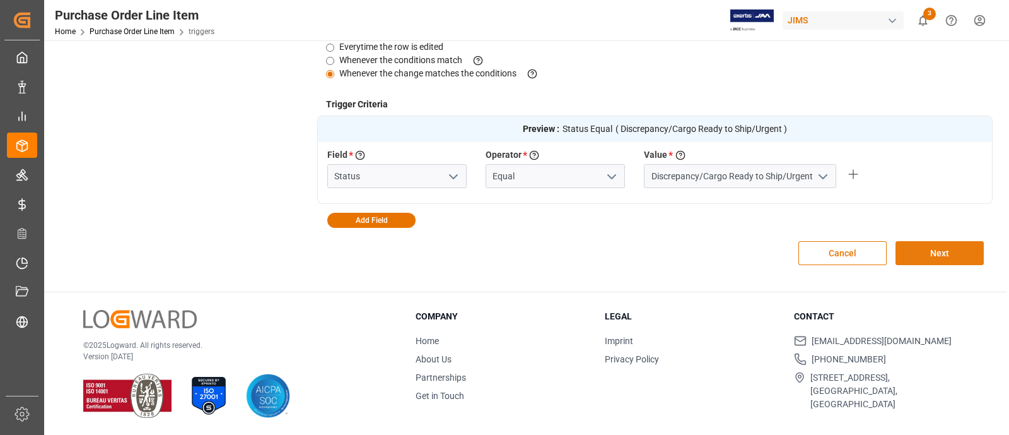
click at [925, 243] on button "Next" at bounding box center [940, 253] width 88 height 24
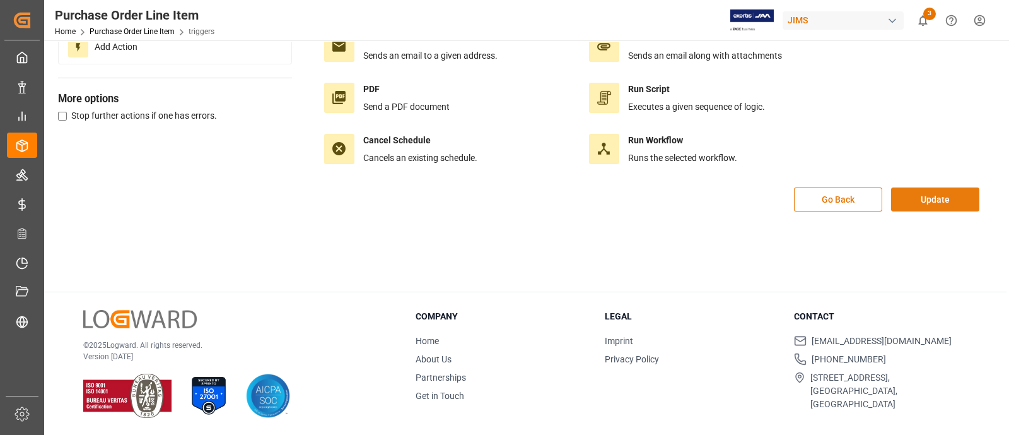
click at [935, 206] on button "Update" at bounding box center [935, 199] width 88 height 24
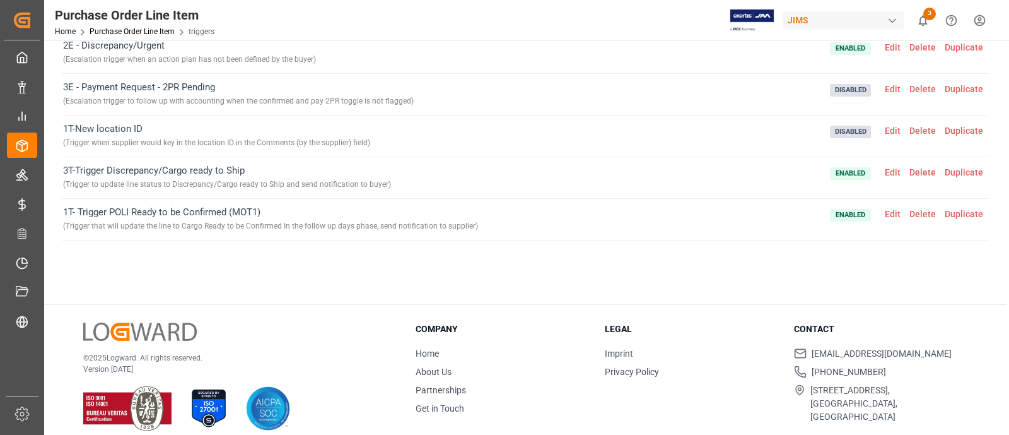
scroll to position [66, 0]
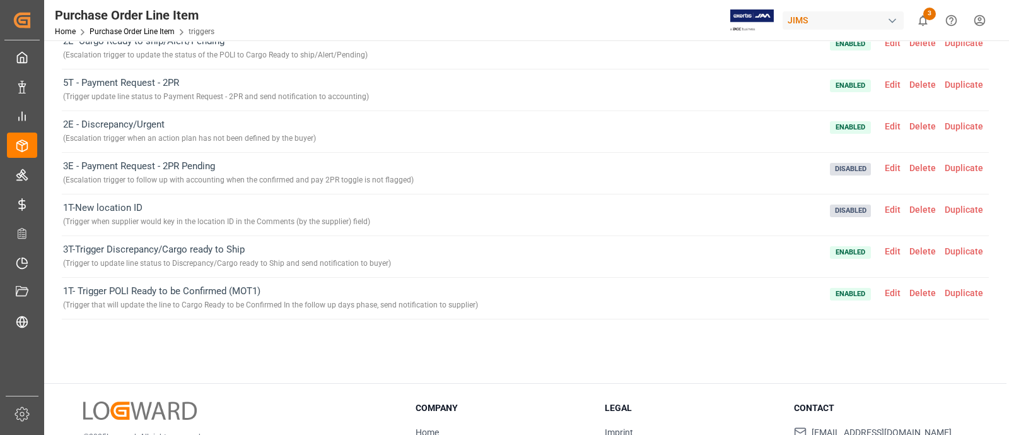
click at [886, 166] on span "Edit" at bounding box center [892, 168] width 25 height 10
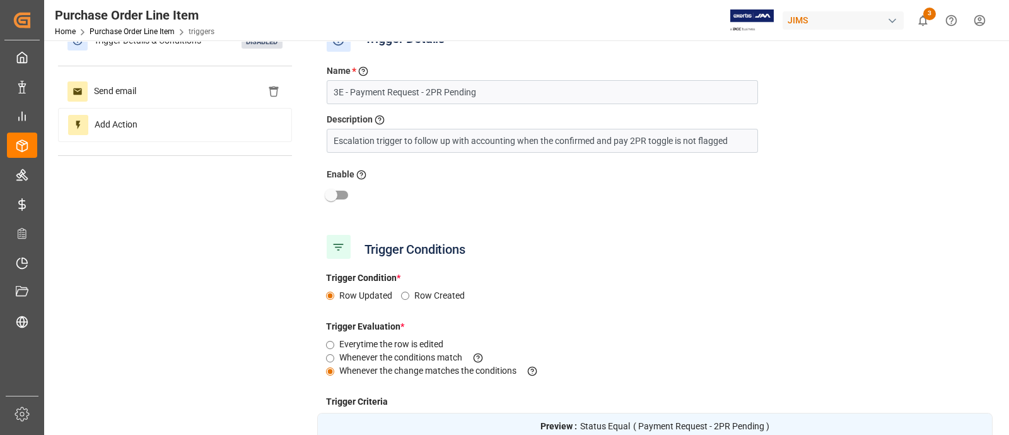
scroll to position [0, 0]
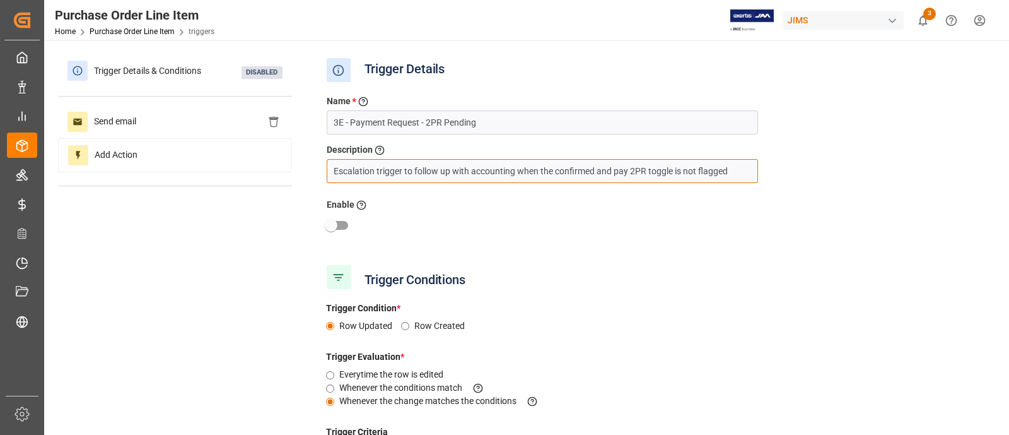
drag, startPoint x: 415, startPoint y: 169, endPoint x: 450, endPoint y: 169, distance: 35.3
click at [450, 169] on input "Escalation trigger to follow up with accounting when the confirmed and pay 2PR …" at bounding box center [542, 171] width 431 height 24
drag, startPoint x: 406, startPoint y: 170, endPoint x: 781, endPoint y: 179, distance: 376.0
click at [781, 179] on div "Name * Enter a name to the trigger 3E - Payment Request - 2PR Pending Descripti…" at bounding box center [655, 173] width 676 height 175
paste input "Payment Request - 2PR Pending"
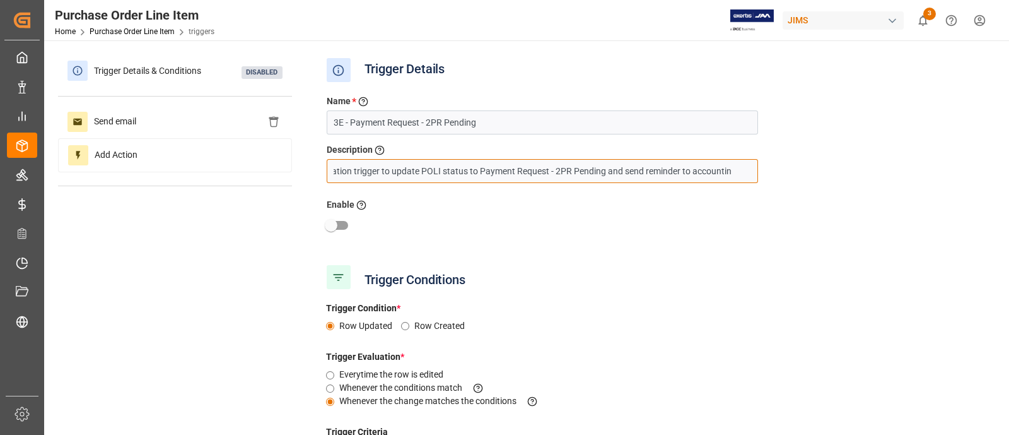
scroll to position [0, 28]
type input "Escalation trigger to update POLI status to Payment Request - 2PR Pending and s…"
click at [610, 216] on div at bounding box center [655, 225] width 676 height 24
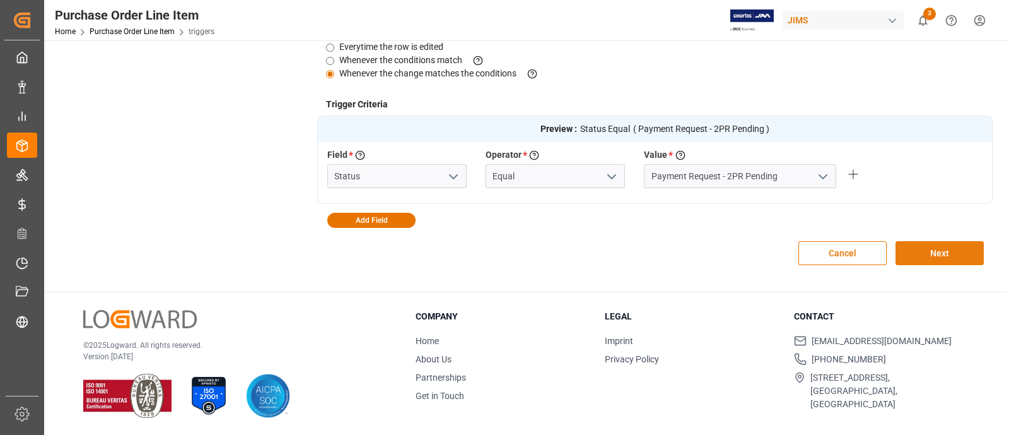
click at [943, 252] on button "Next" at bounding box center [940, 253] width 88 height 24
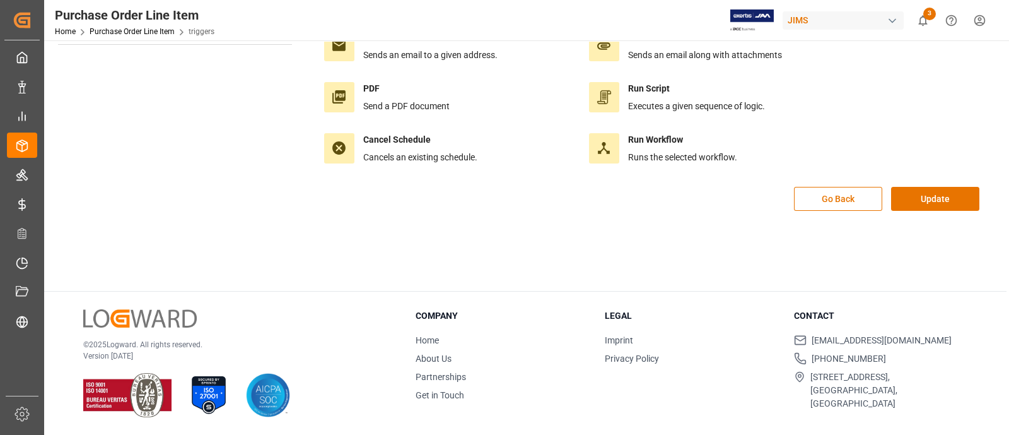
scroll to position [141, 0]
click at [956, 211] on div "Go Back Update" at bounding box center [655, 205] width 676 height 37
click at [947, 194] on button "Update" at bounding box center [935, 199] width 88 height 24
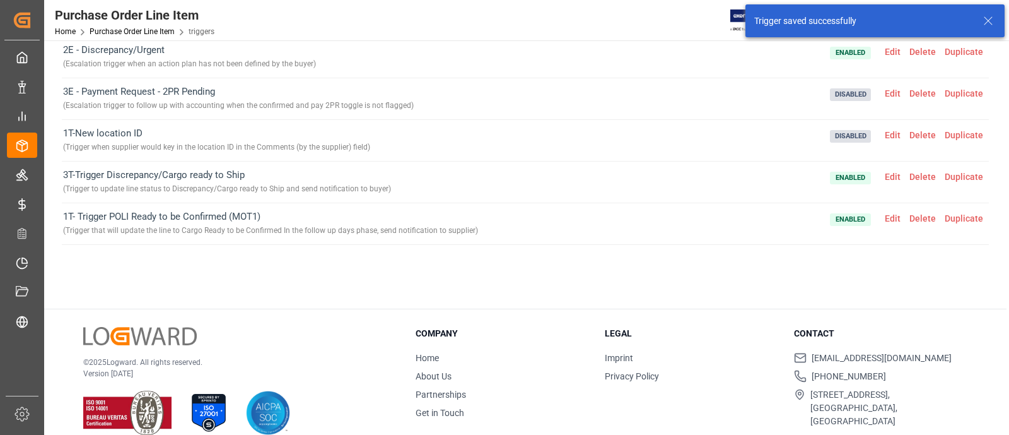
scroll to position [145, 0]
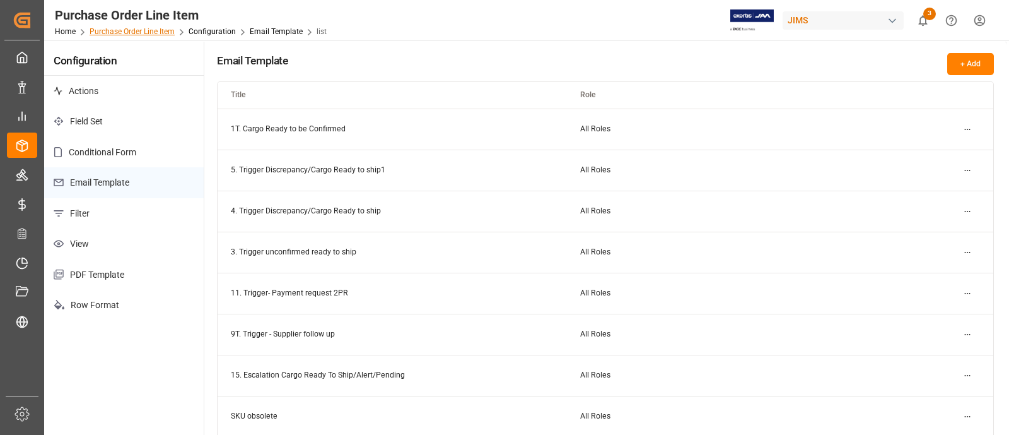
click at [139, 28] on link "Purchase Order Line Item" at bounding box center [132, 31] width 85 height 9
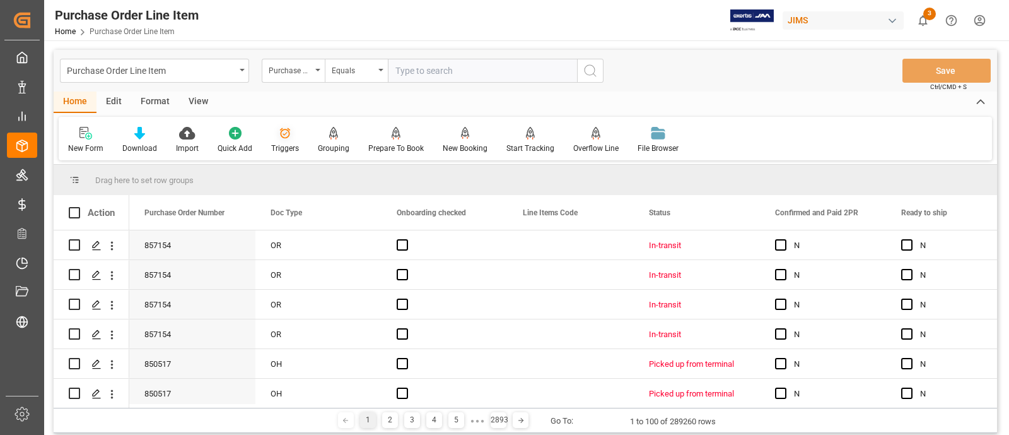
click at [283, 138] on icon at bounding box center [285, 133] width 13 height 13
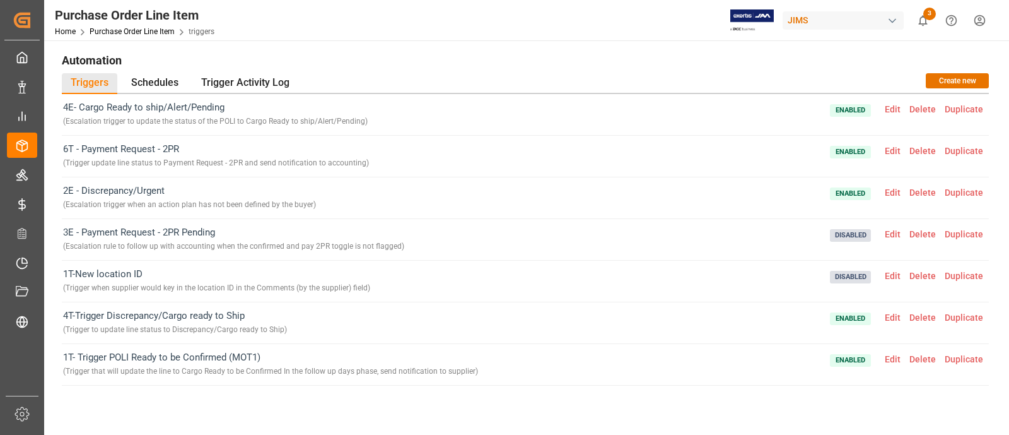
click at [230, 234] on span "3E - Payment Request - 2PR Pending ( Escalation rule to follow up with accounti…" at bounding box center [233, 239] width 341 height 28
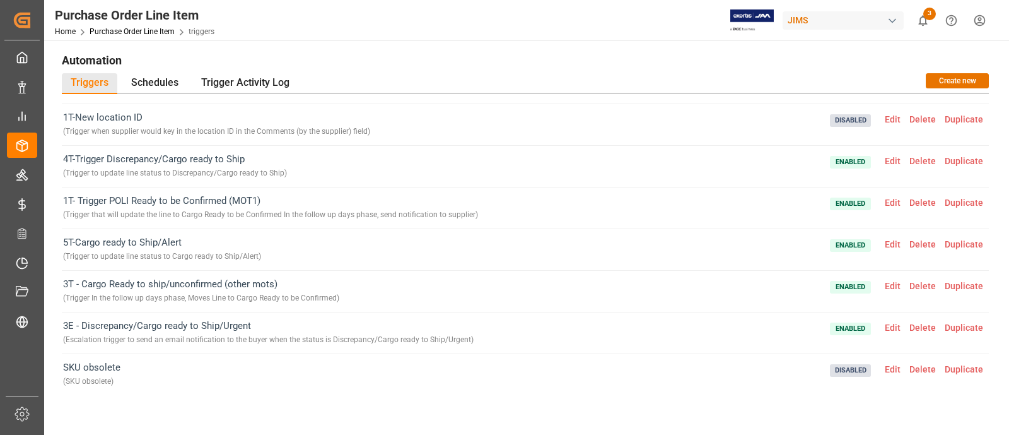
scroll to position [157, 0]
click at [889, 284] on span "Edit" at bounding box center [892, 285] width 25 height 10
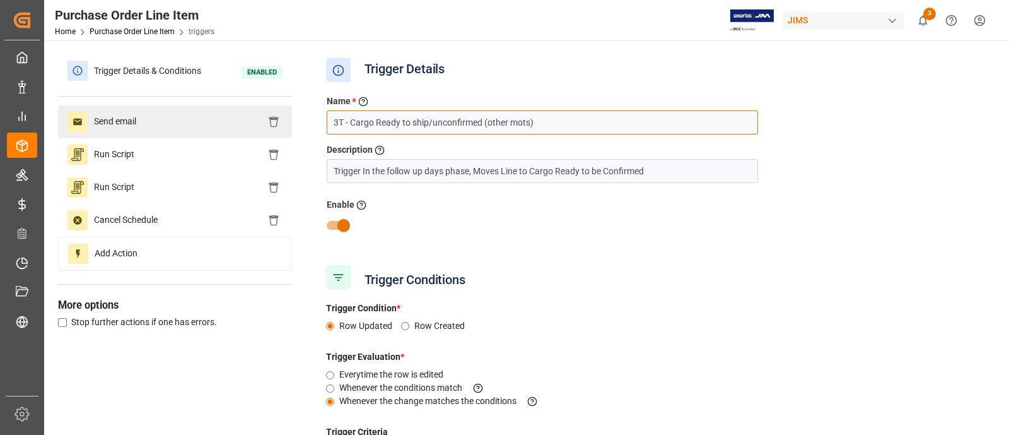
drag, startPoint x: 337, startPoint y: 124, endPoint x: 287, endPoint y: 132, distance: 51.0
click at [287, 132] on div "Trigger Details & Conditions Enabled Send email Run Script Run Script Cancel Sc…" at bounding box center [525, 432] width 935 height 757
drag, startPoint x: 539, startPoint y: 124, endPoint x: 290, endPoint y: 109, distance: 248.9
click at [290, 109] on div "Trigger Details & Conditions Enabled Send email Run Script Run Script Cancel Sc…" at bounding box center [525, 432] width 935 height 757
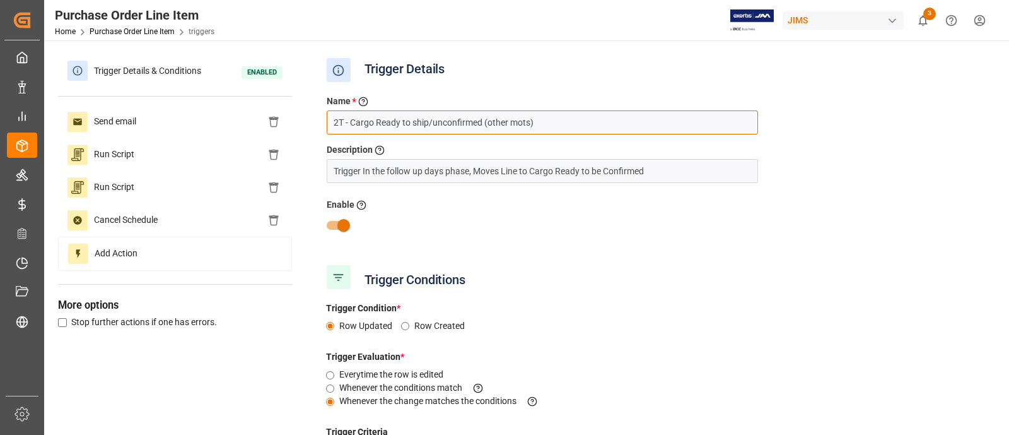
type input "2T - Cargo Ready to ship/unconfirmed (other mots)"
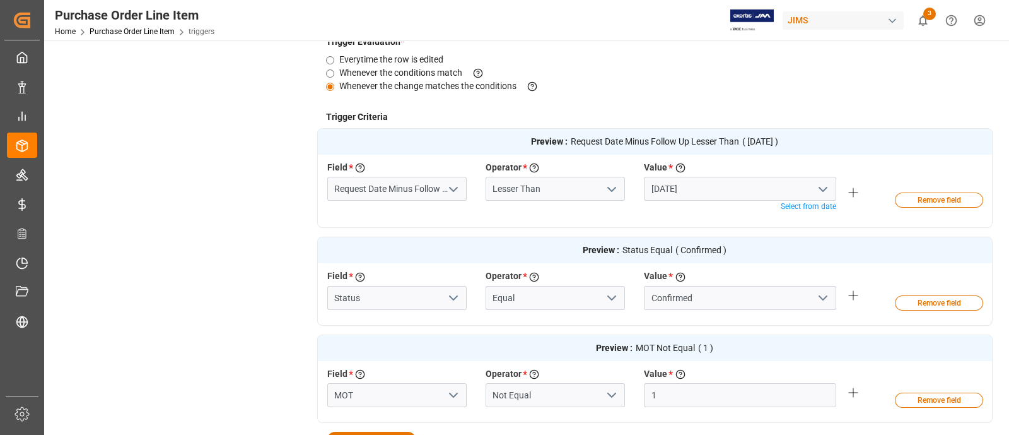
scroll to position [532, 0]
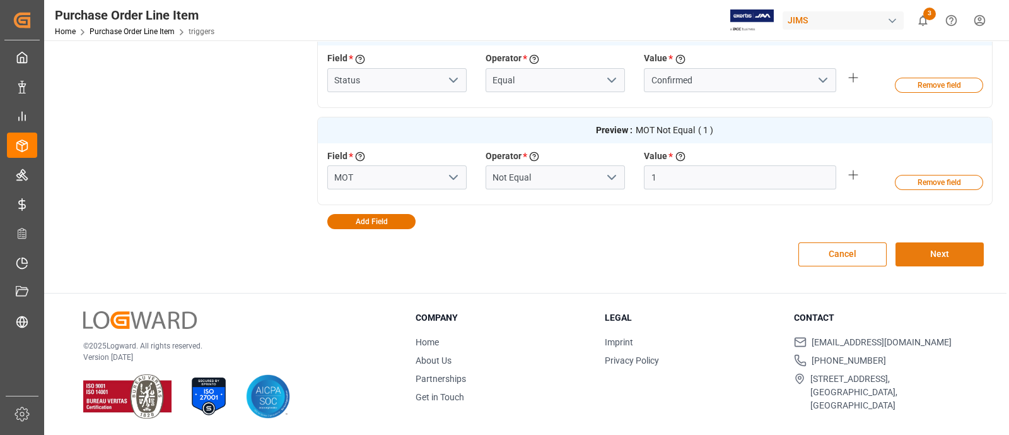
click at [947, 246] on button "Next" at bounding box center [940, 254] width 88 height 24
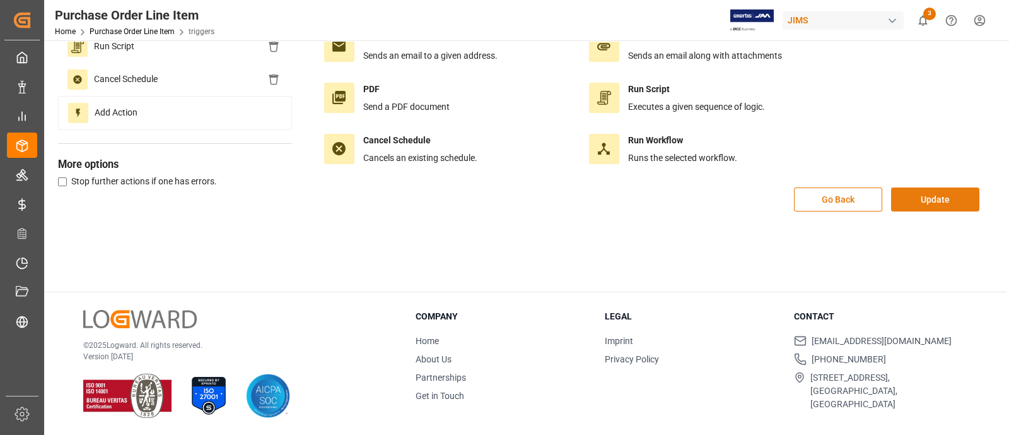
click at [930, 197] on button "Update" at bounding box center [935, 199] width 88 height 24
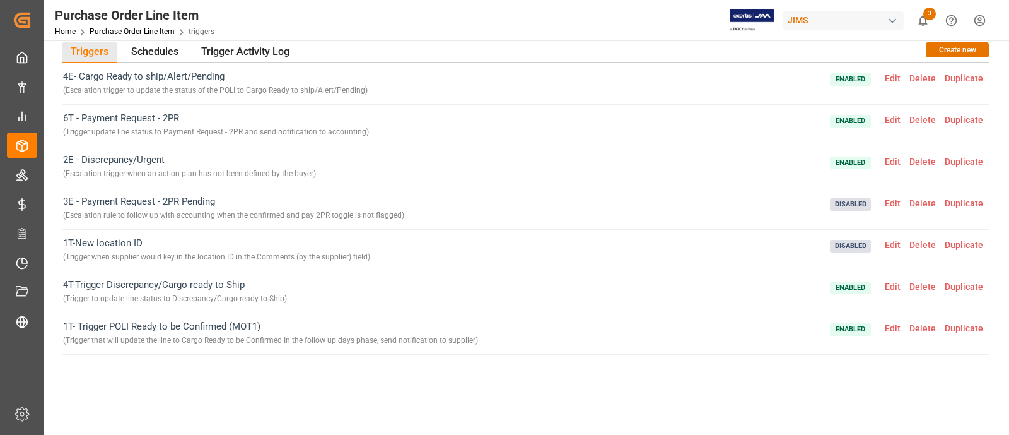
scroll to position [0, 0]
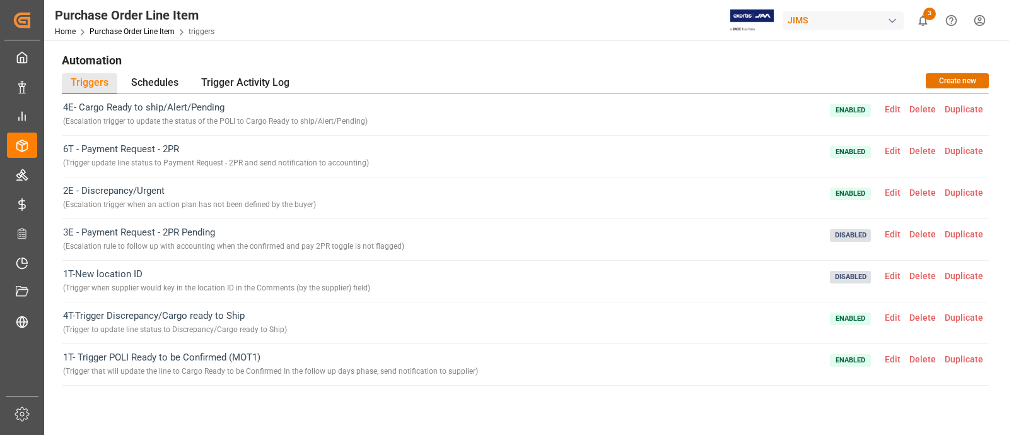
click at [281, 315] on span "4T-Trigger Discrepancy/Cargo ready to Ship ( Trigger to update line status to D…" at bounding box center [175, 322] width 224 height 28
click at [889, 314] on span "Edit" at bounding box center [892, 317] width 25 height 10
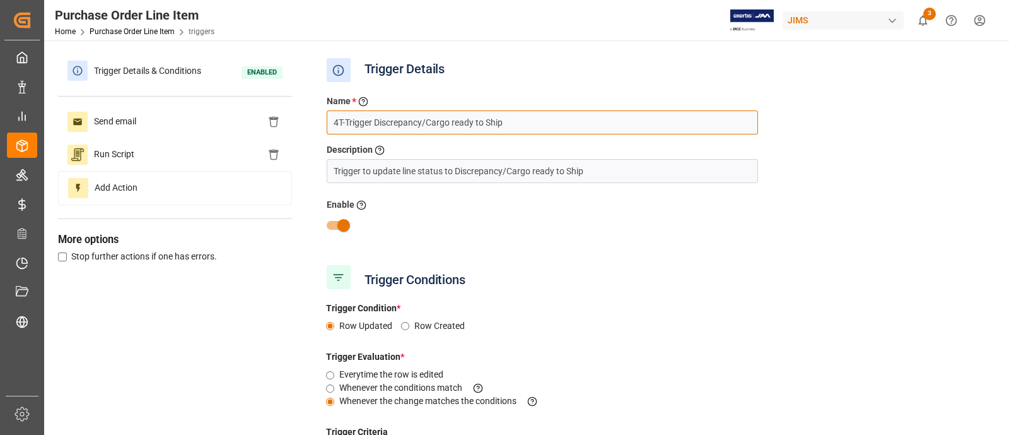
drag, startPoint x: 530, startPoint y: 124, endPoint x: 317, endPoint y: 122, distance: 212.6
click at [317, 122] on div "Name * Enter a name to the trigger 4T-Trigger Discrepancy/Cargo ready to Ship" at bounding box center [542, 115] width 450 height 40
click at [338, 120] on input "4T-Trigger Discrepancy/Cargo ready to Ship" at bounding box center [542, 122] width 431 height 24
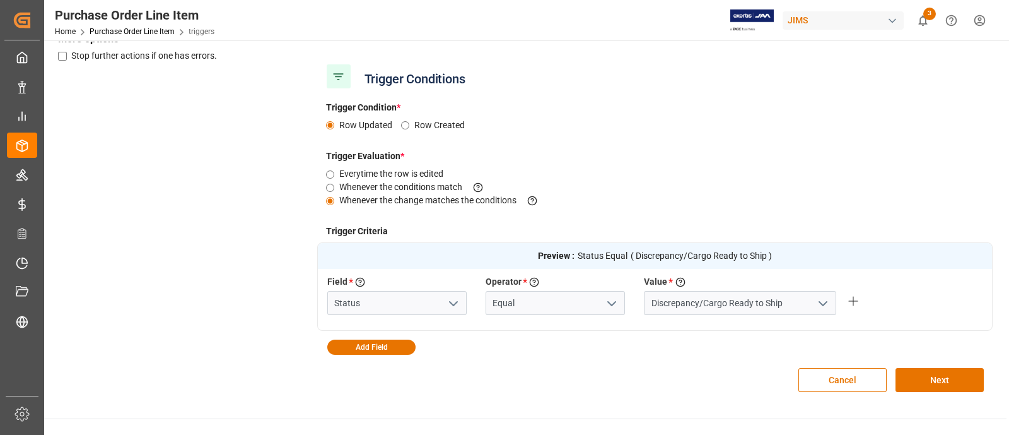
scroll to position [327, 0]
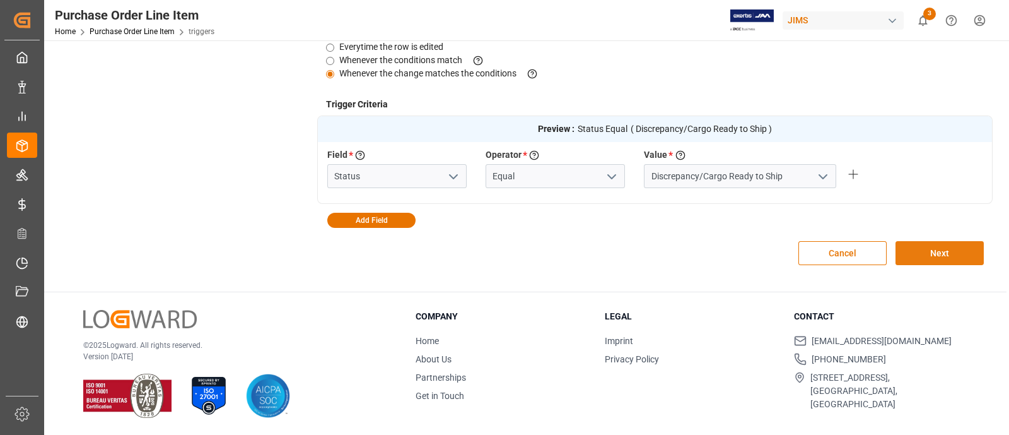
type input "3T-Trigger Discrepancy/Cargo ready to Ship"
click at [946, 248] on button "Next" at bounding box center [940, 253] width 88 height 24
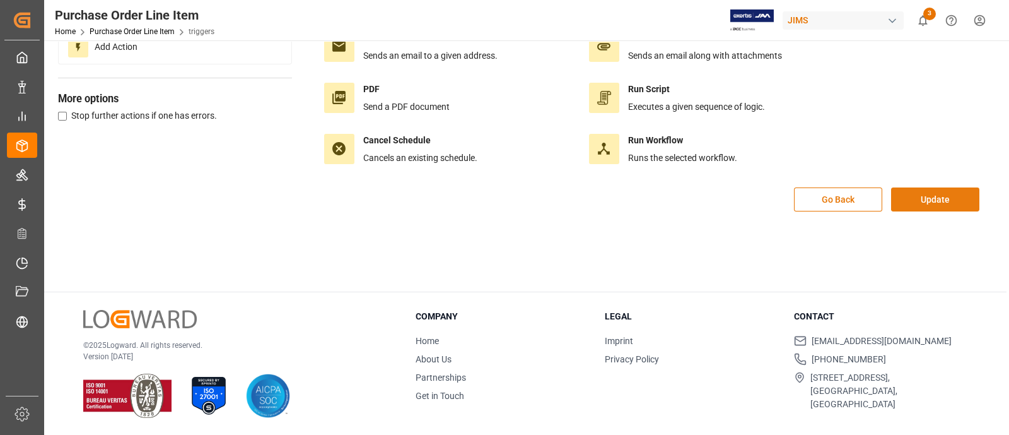
click at [935, 205] on button "Update" at bounding box center [935, 199] width 88 height 24
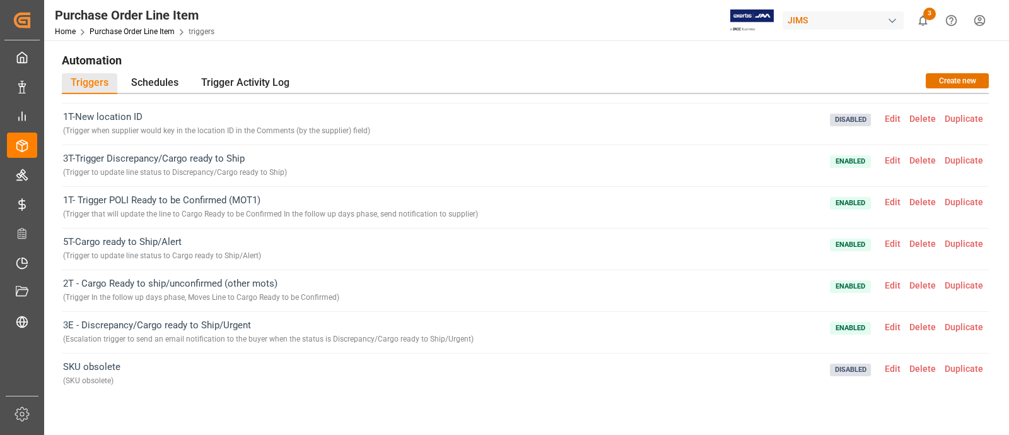
scroll to position [161, 0]
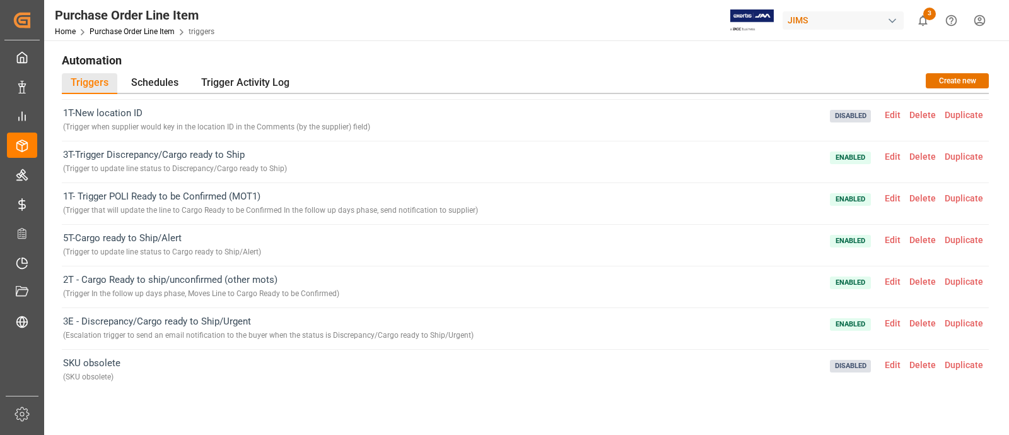
click at [889, 321] on span "Edit" at bounding box center [892, 323] width 25 height 10
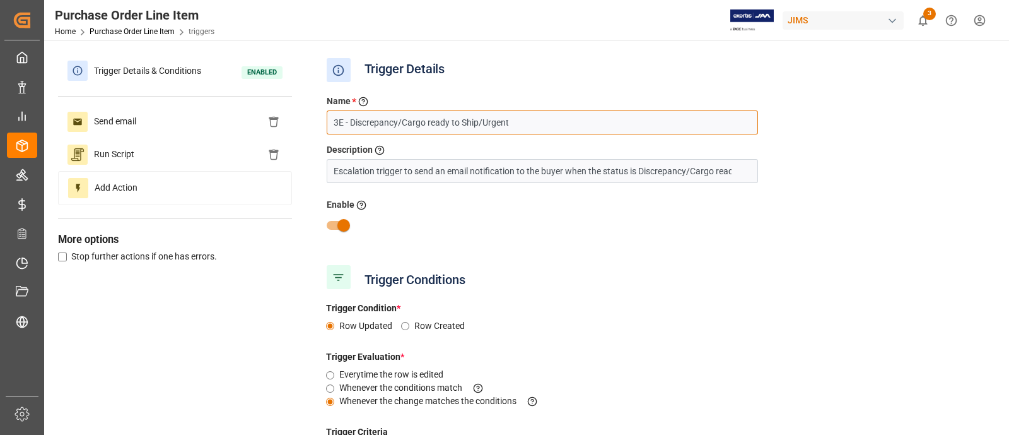
drag, startPoint x: 339, startPoint y: 117, endPoint x: 309, endPoint y: 129, distance: 31.7
click at [313, 126] on div "Trigger Details & Conditions Enabled Send email Run Script Add Action More opti…" at bounding box center [525, 329] width 935 height 551
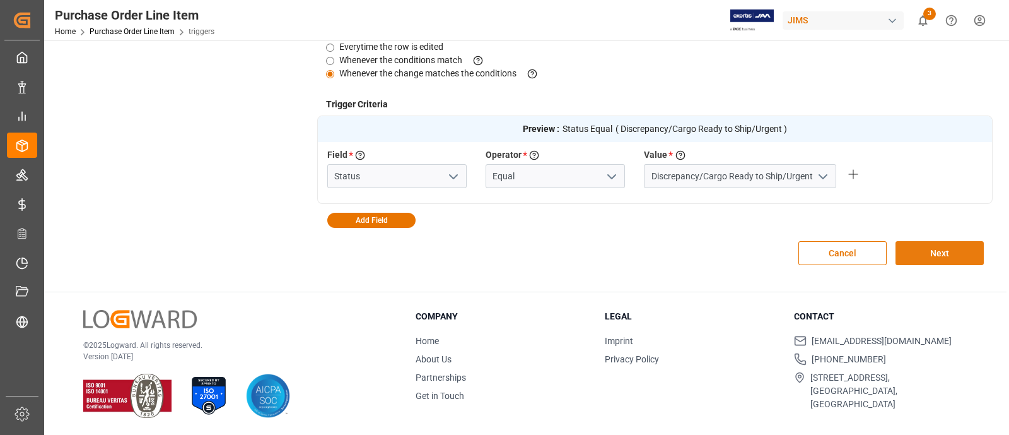
type input "1E - Discrepancy/Cargo ready to Ship/Urgent"
click at [957, 247] on button "Next" at bounding box center [940, 253] width 88 height 24
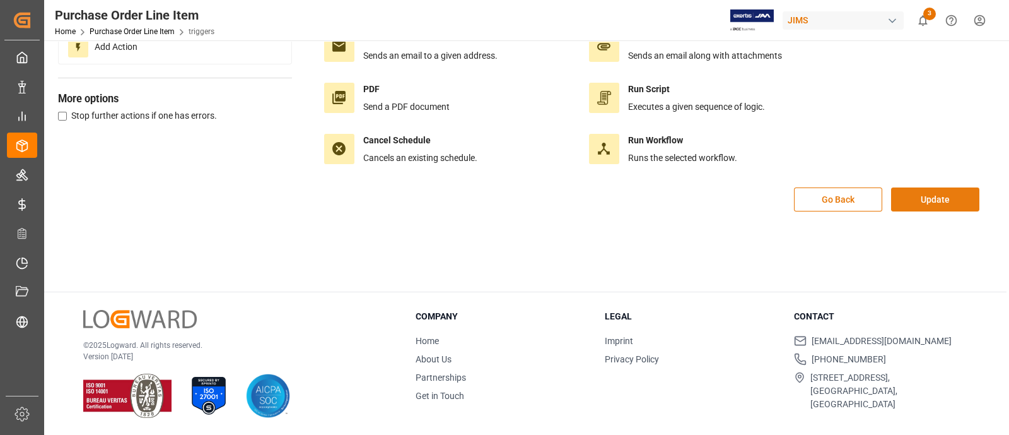
click at [926, 197] on button "Update" at bounding box center [935, 199] width 88 height 24
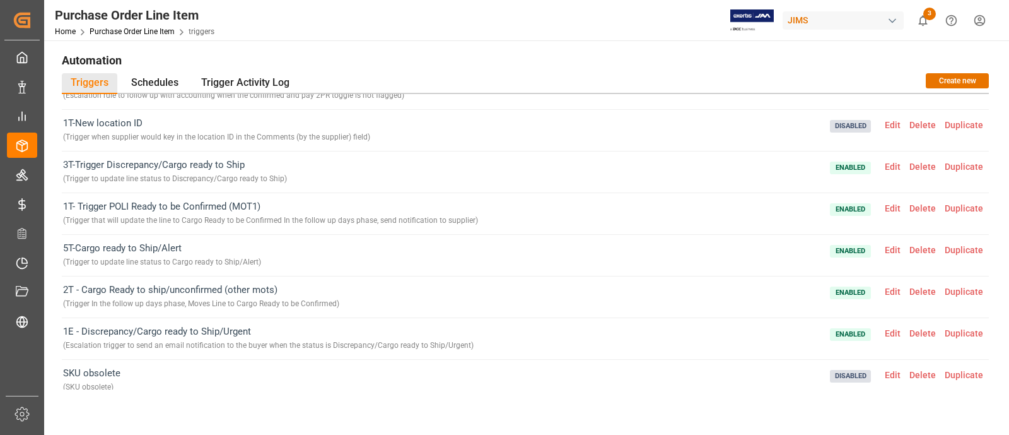
scroll to position [157, 0]
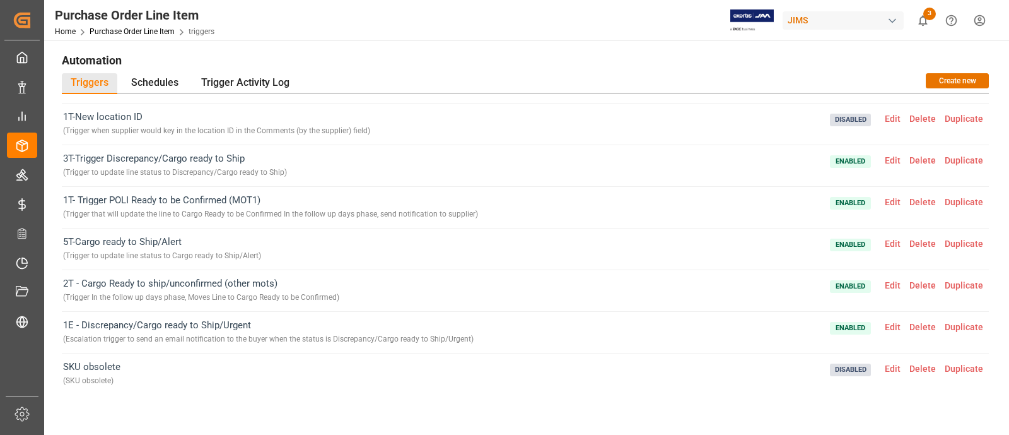
click at [887, 242] on span "Edit" at bounding box center [892, 243] width 25 height 10
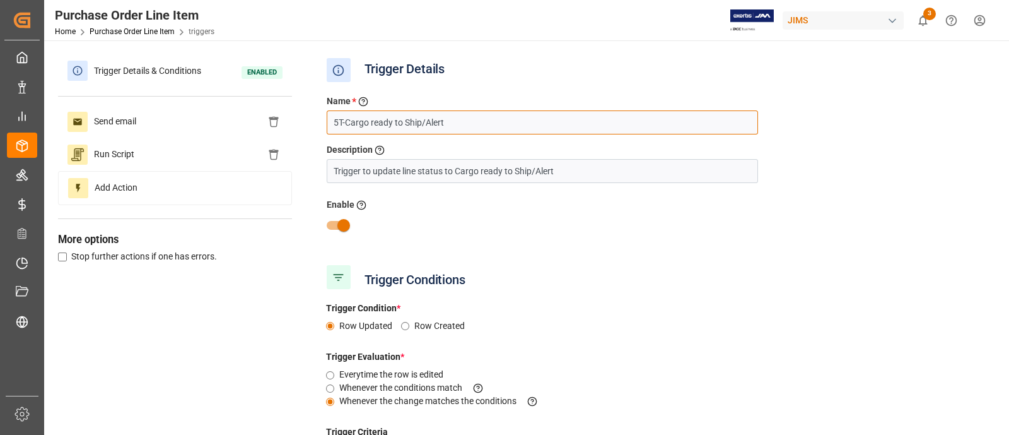
drag, startPoint x: 337, startPoint y: 121, endPoint x: 324, endPoint y: 120, distance: 12.7
click at [324, 120] on div "Name * Enter a name to the trigger 5T-Cargo ready to Ship/Alert" at bounding box center [542, 115] width 450 height 40
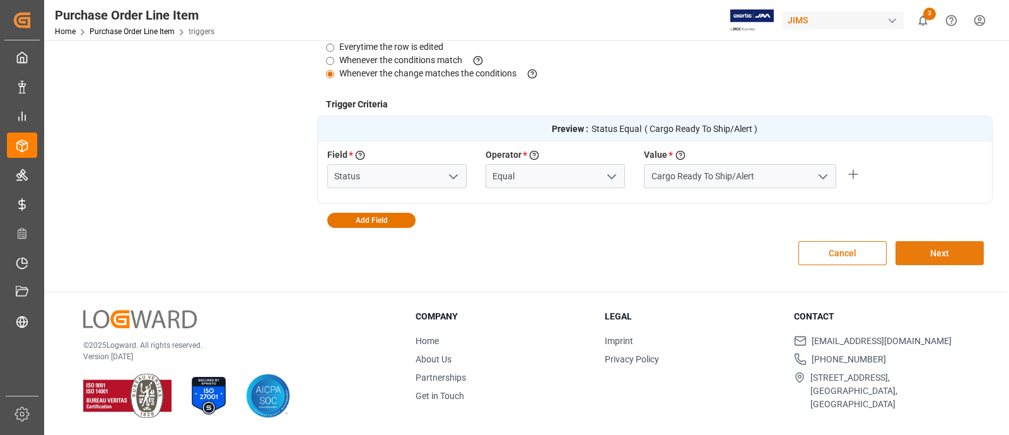
type input "4T-Cargo ready to Ship/Alert"
click at [944, 247] on button "Next" at bounding box center [940, 253] width 88 height 24
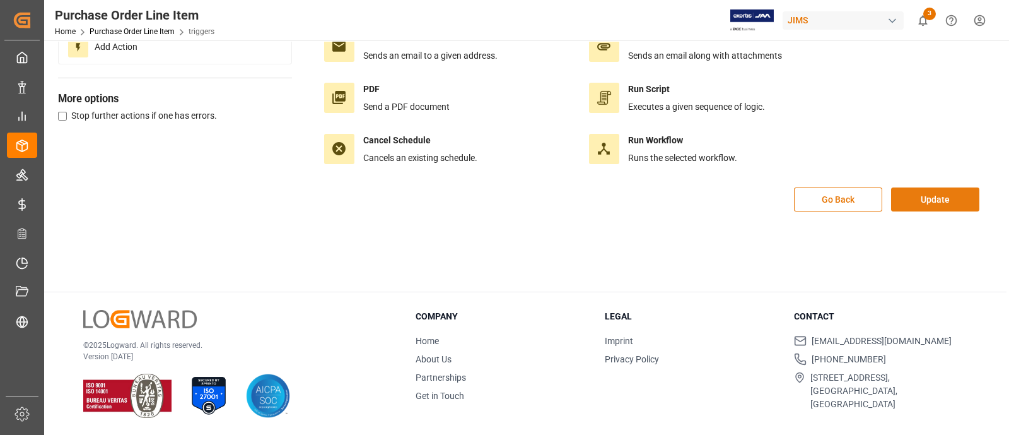
click at [935, 199] on button "Update" at bounding box center [935, 199] width 88 height 24
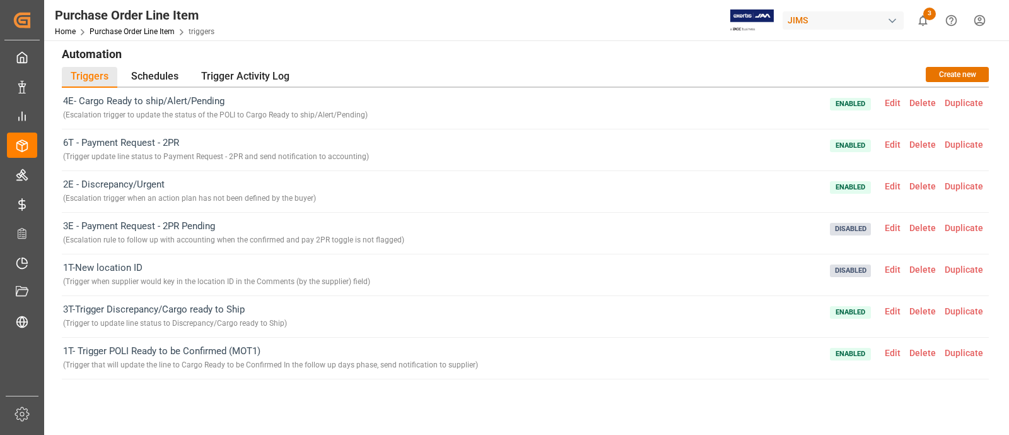
scroll to position [0, 0]
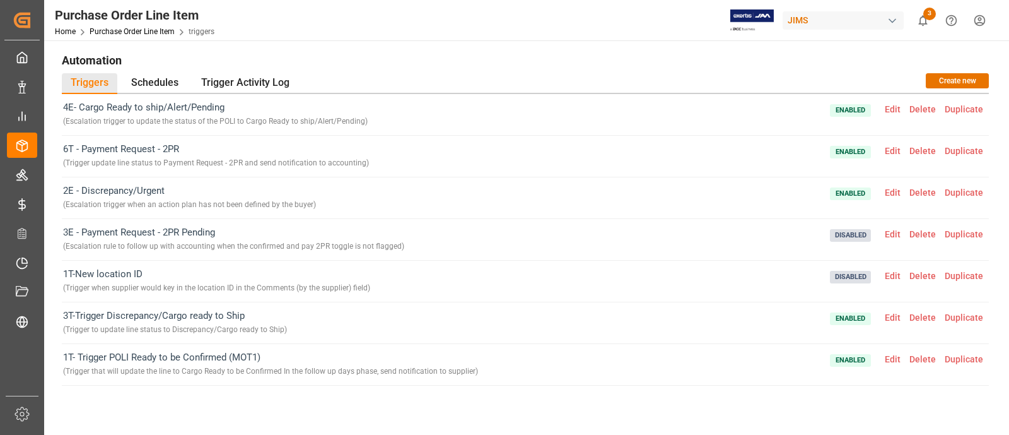
click at [883, 110] on span "Edit" at bounding box center [892, 109] width 25 height 10
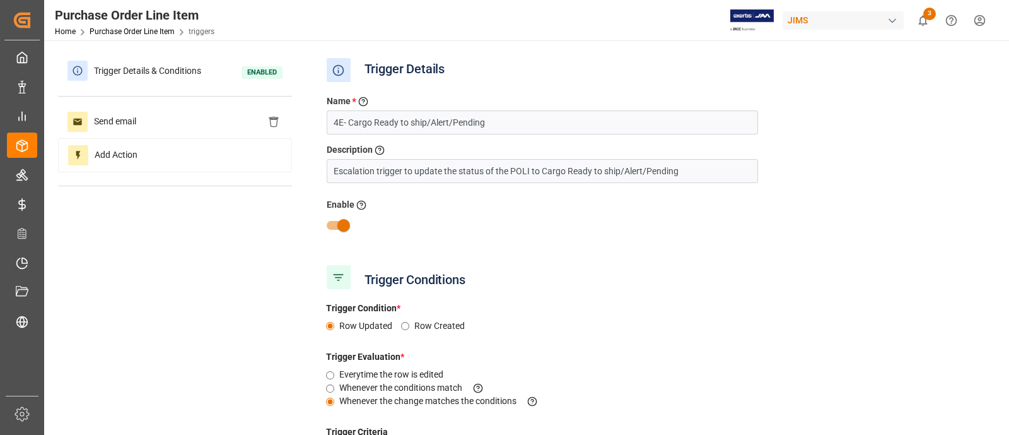
type input "Status"
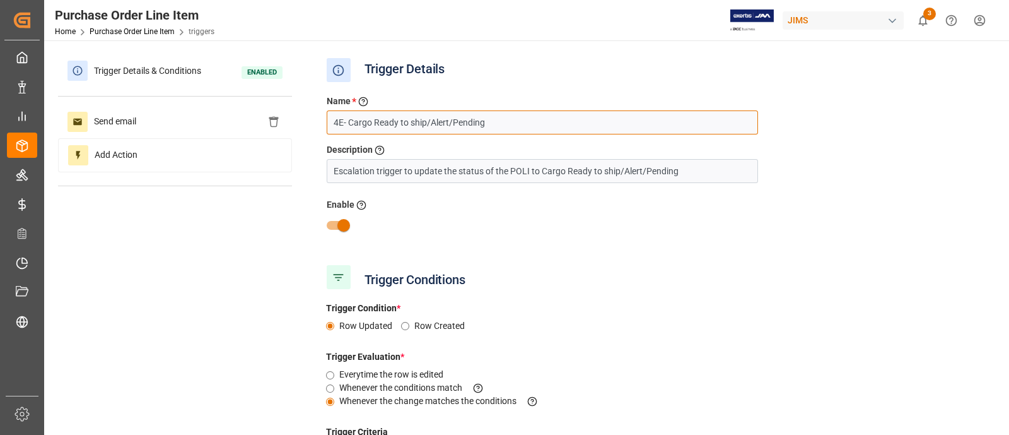
drag, startPoint x: 339, startPoint y: 123, endPoint x: 318, endPoint y: 122, distance: 20.2
click at [318, 122] on div "Name * Enter a name to the trigger 4E- Cargo Ready to ship/Alert/Pending" at bounding box center [542, 115] width 450 height 40
type input "2E- Cargo Ready to ship/Alert/Pending"
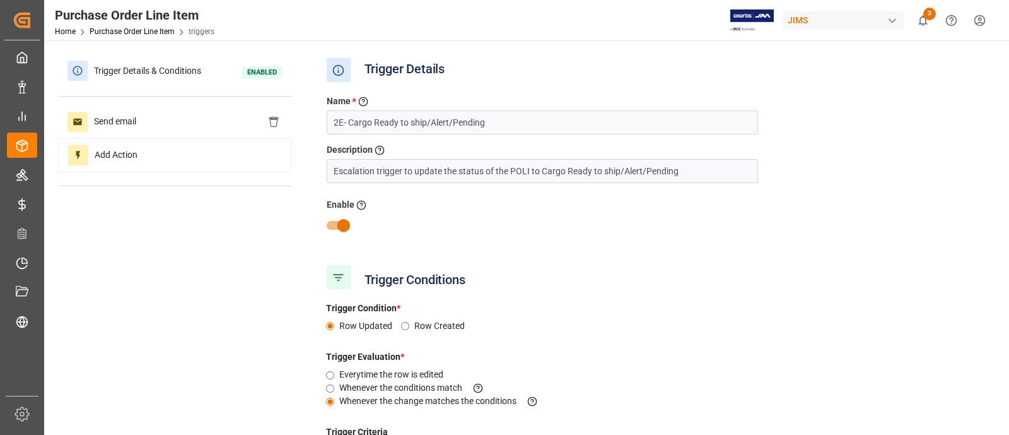
click at [777, 284] on div "Trigger Conditions" at bounding box center [655, 277] width 676 height 32
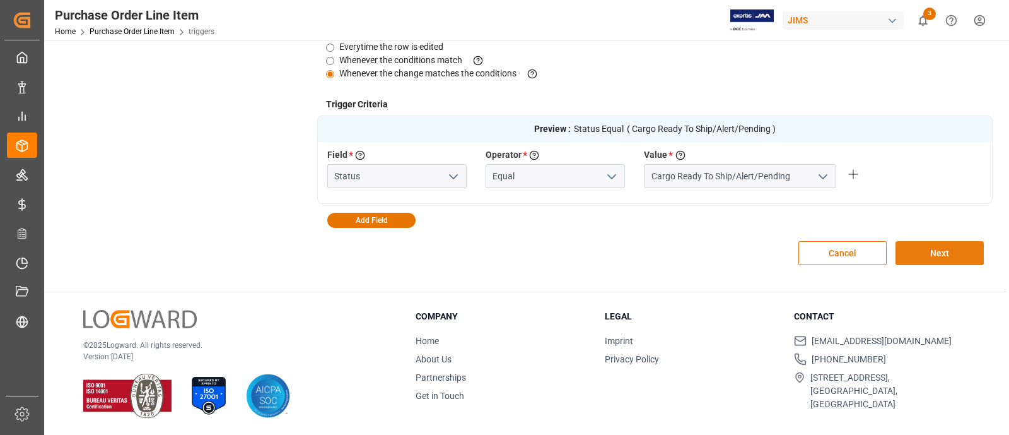
click at [937, 246] on button "Next" at bounding box center [940, 253] width 88 height 24
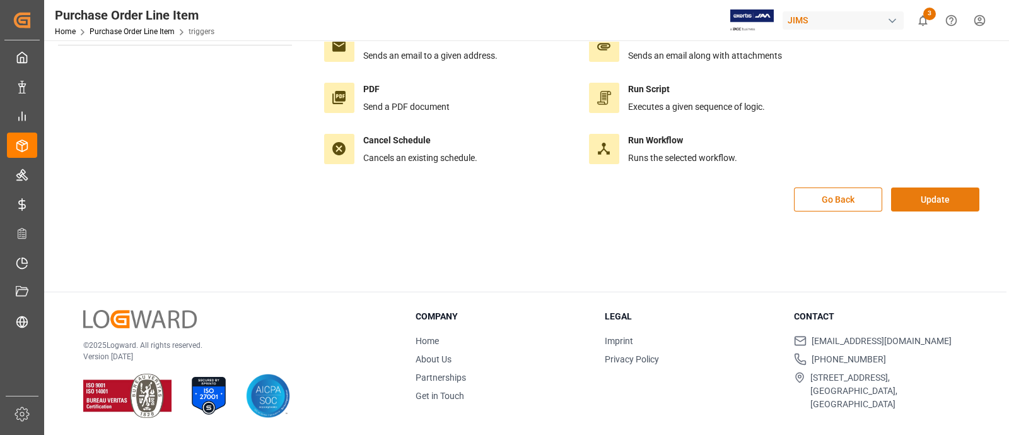
click at [926, 202] on button "Update" at bounding box center [935, 199] width 88 height 24
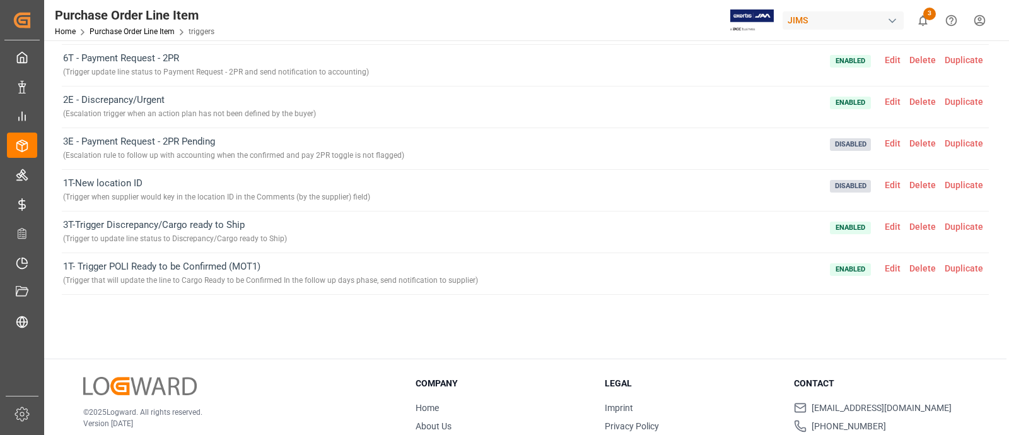
scroll to position [66, 0]
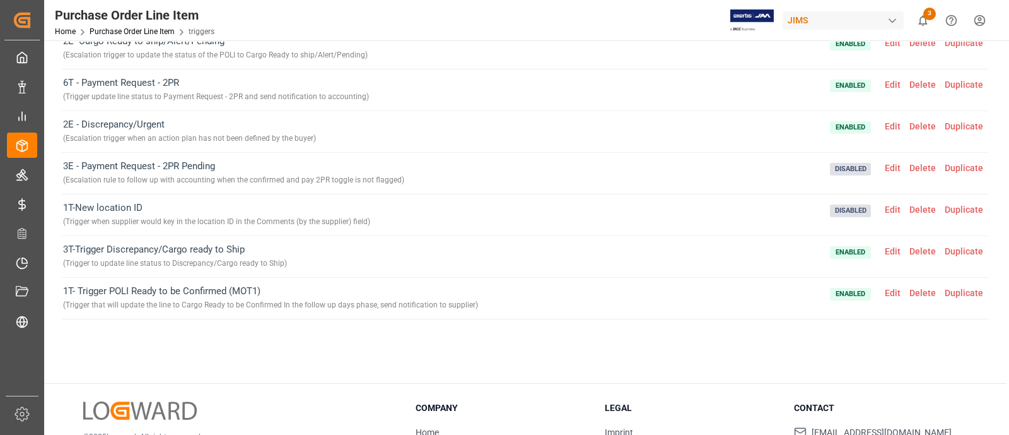
click at [882, 81] on span "Edit" at bounding box center [892, 84] width 25 height 10
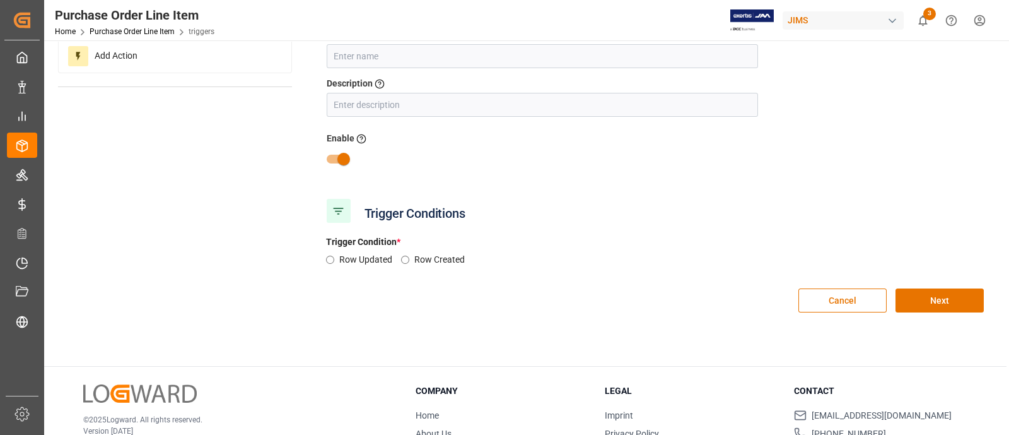
type input "6T - Payment Request - 2PR"
type input "Trigger update line status to Payment Request - 2PR and send notification to ac…"
radio input "true"
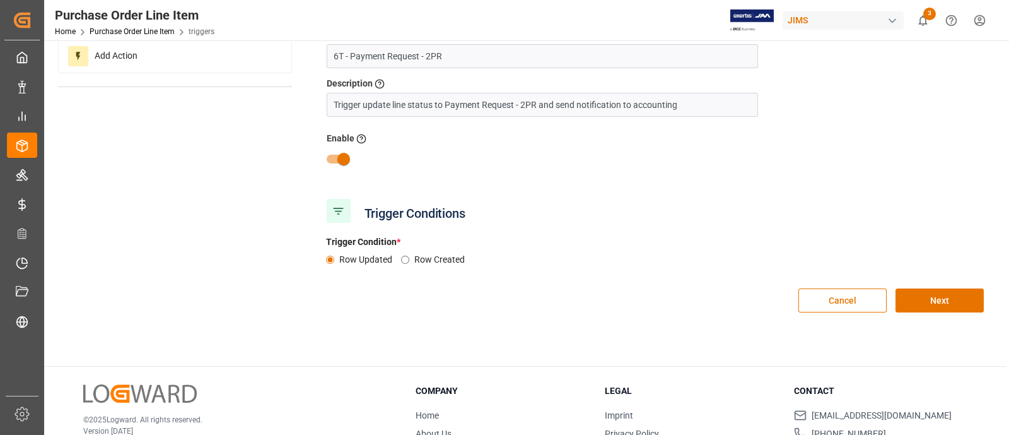
scroll to position [62, 0]
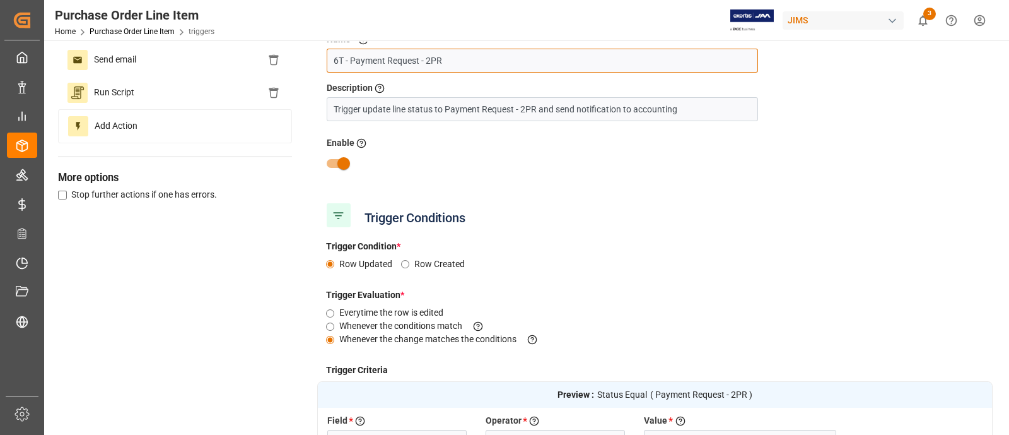
drag, startPoint x: 339, startPoint y: 61, endPoint x: 316, endPoint y: 61, distance: 23.3
click at [317, 61] on div "Name * Enter a name to the trigger 6T - Payment Request - 2PR" at bounding box center [542, 53] width 450 height 40
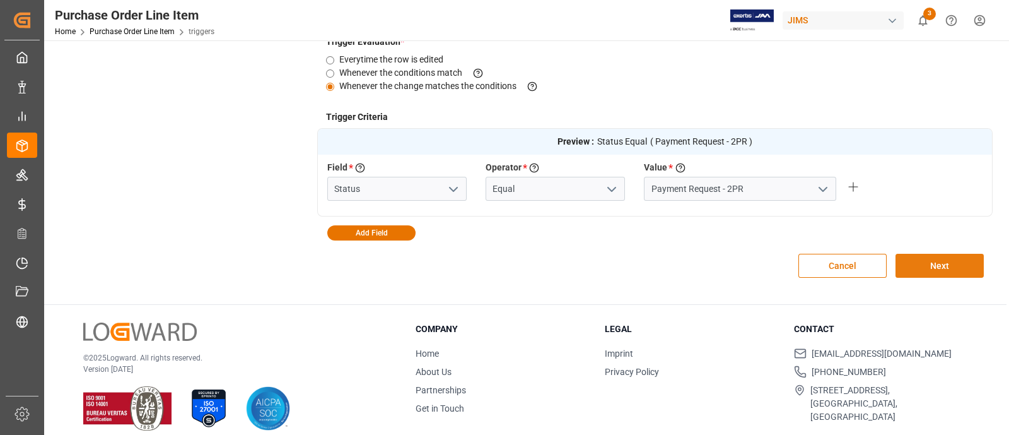
type input "5T - Payment Request - 2PR"
click at [924, 263] on button "Next" at bounding box center [940, 266] width 88 height 24
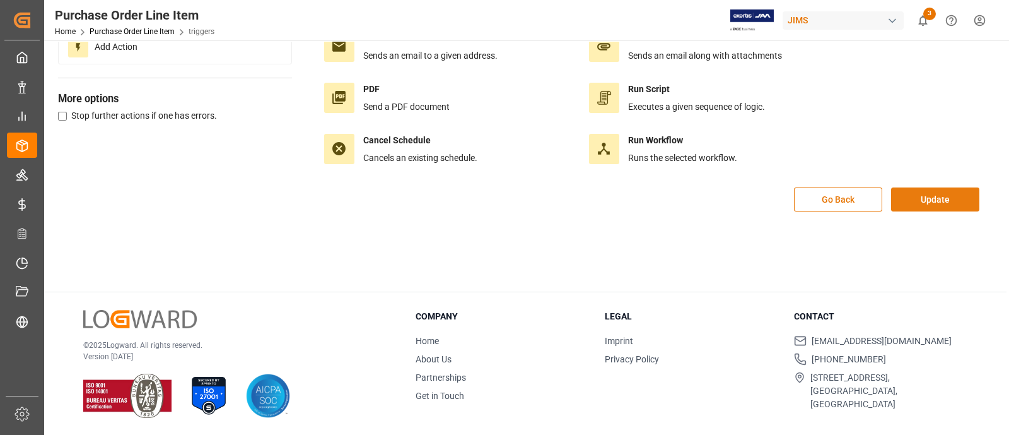
click at [936, 201] on button "Update" at bounding box center [935, 199] width 88 height 24
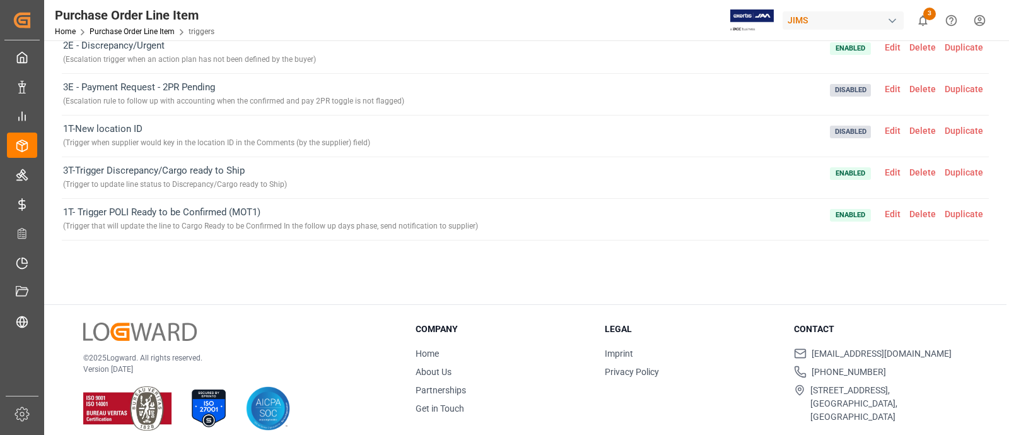
scroll to position [66, 0]
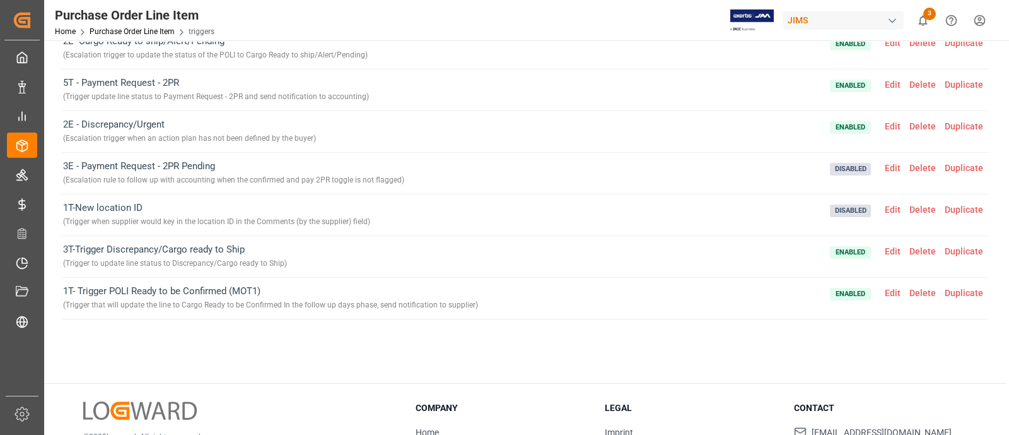
click at [887, 168] on span "Edit" at bounding box center [892, 168] width 25 height 10
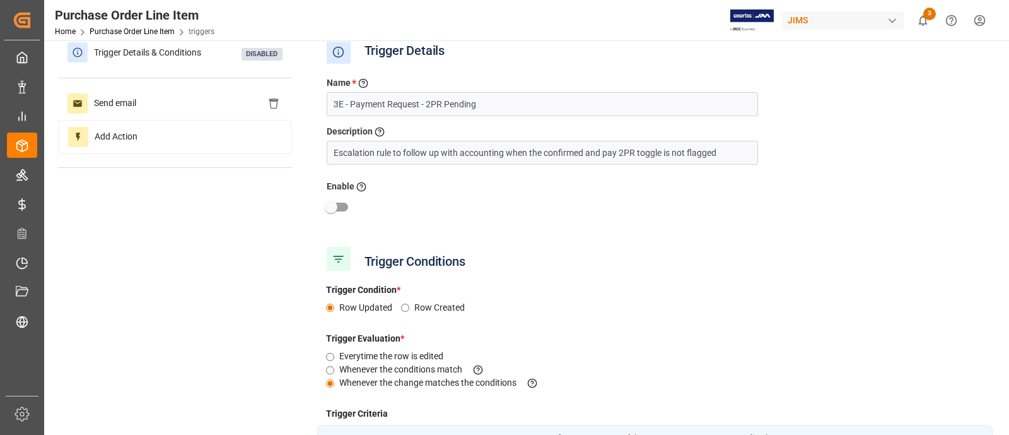
scroll to position [0, 0]
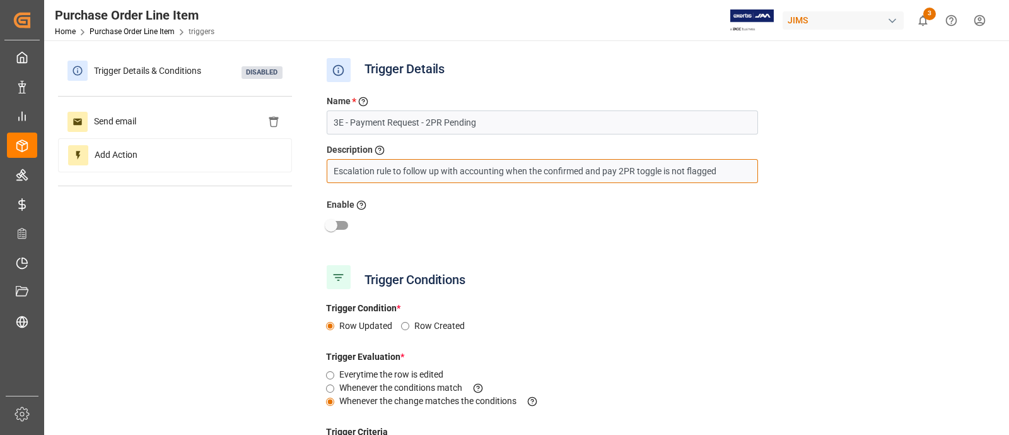
click at [375, 169] on input "Escalation rule to follow up with accounting when the confirmed and pay 2PR tog…" at bounding box center [542, 171] width 431 height 24
type input "Escalation trigger to follow up with accounting when the confirmed and pay 2PR …"
click at [584, 220] on div at bounding box center [655, 225] width 676 height 24
drag, startPoint x: 730, startPoint y: 168, endPoint x: 238, endPoint y: 172, distance: 491.9
click at [238, 172] on div "Trigger Details & Conditions Disabled Send email Add Action Trigger Details Nam…" at bounding box center [525, 329] width 935 height 551
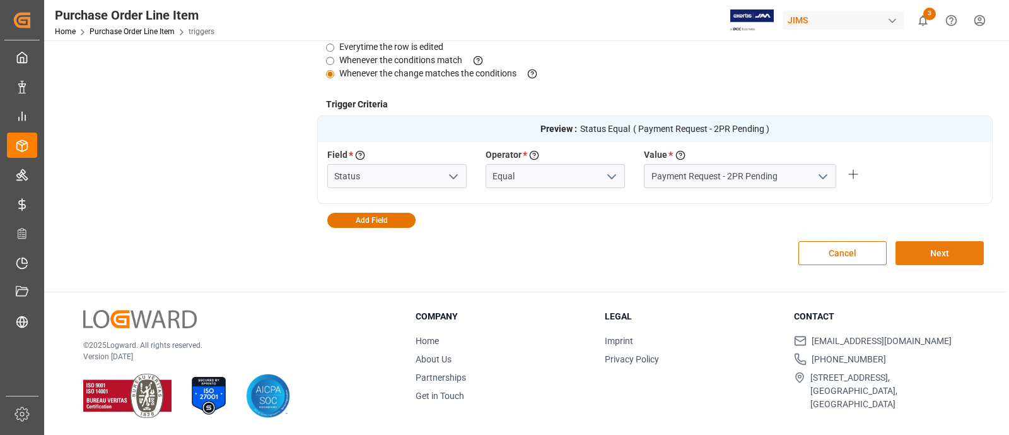
click at [914, 254] on button "Next" at bounding box center [940, 253] width 88 height 24
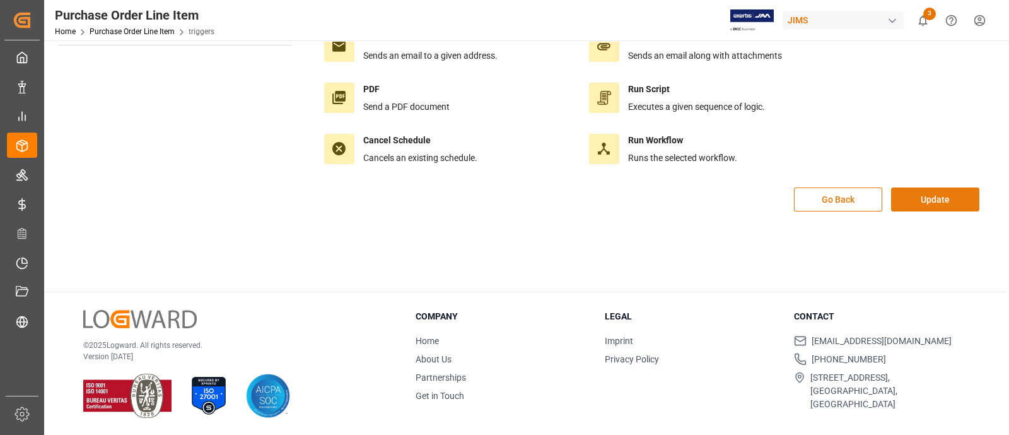
click at [932, 204] on button "Update" at bounding box center [935, 199] width 88 height 24
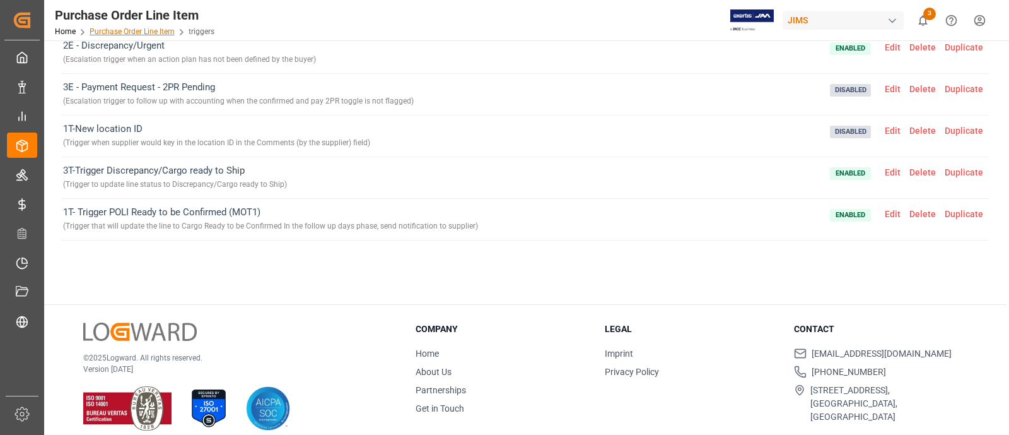
click at [150, 33] on link "Purchase Order Line Item" at bounding box center [132, 31] width 85 height 9
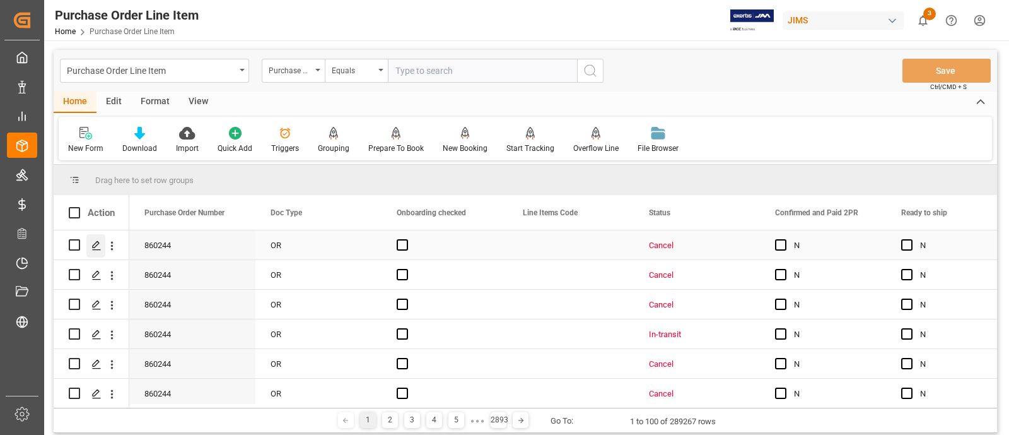
click at [91, 245] on icon "Press SPACE to select this row." at bounding box center [96, 245] width 10 height 10
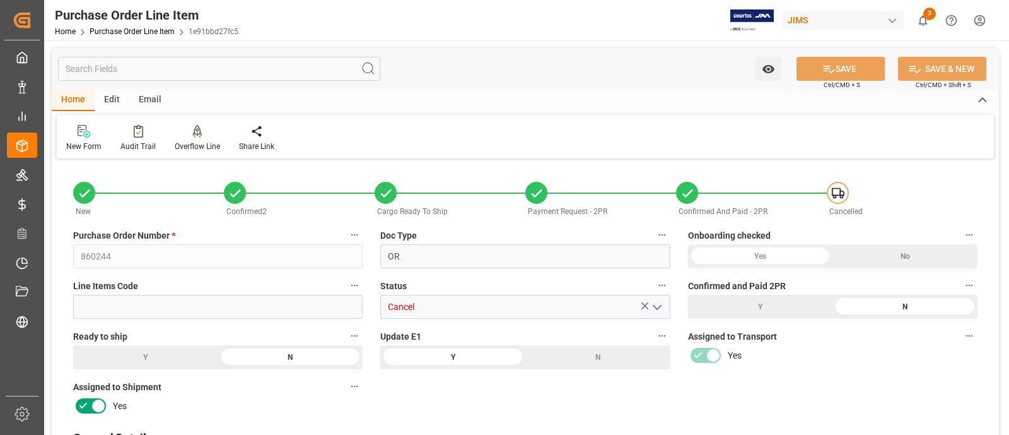
click at [117, 99] on div "Edit" at bounding box center [112, 100] width 35 height 21
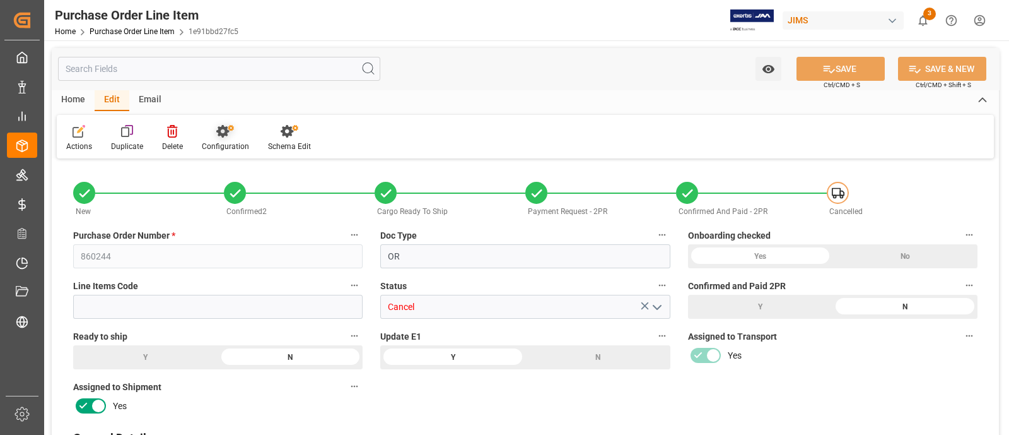
click at [223, 135] on icon at bounding box center [222, 131] width 13 height 13
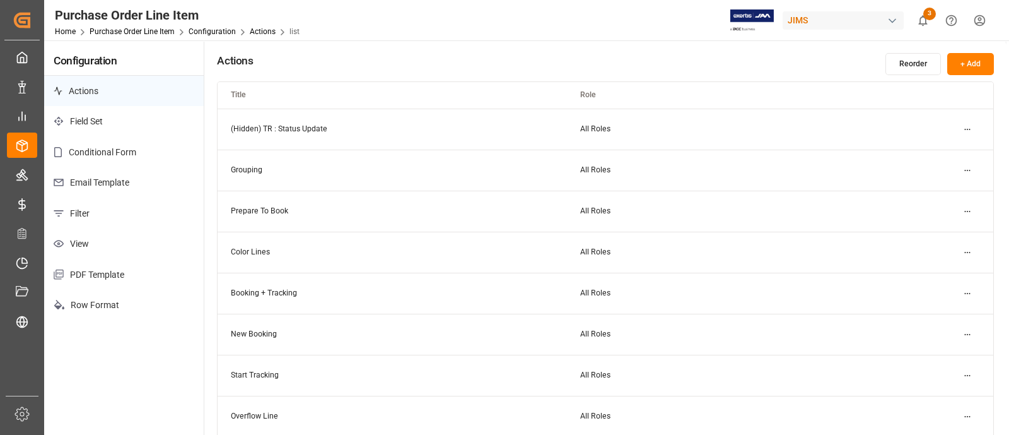
click at [98, 184] on p "Email Template" at bounding box center [124, 182] width 160 height 31
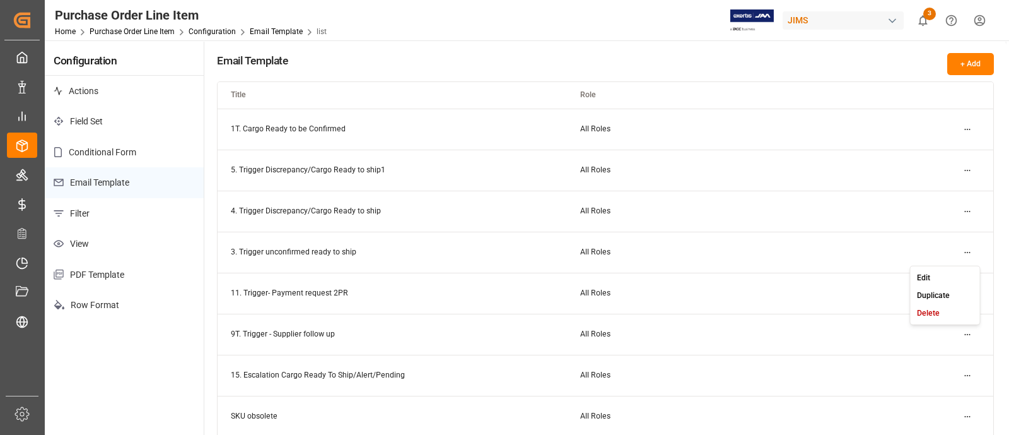
click at [968, 253] on html "Created by potrace 1.15, written by [PERSON_NAME] [DATE]-[DATE] Created by potr…" at bounding box center [504, 217] width 1009 height 435
click at [927, 273] on small "Edit" at bounding box center [923, 277] width 13 height 8
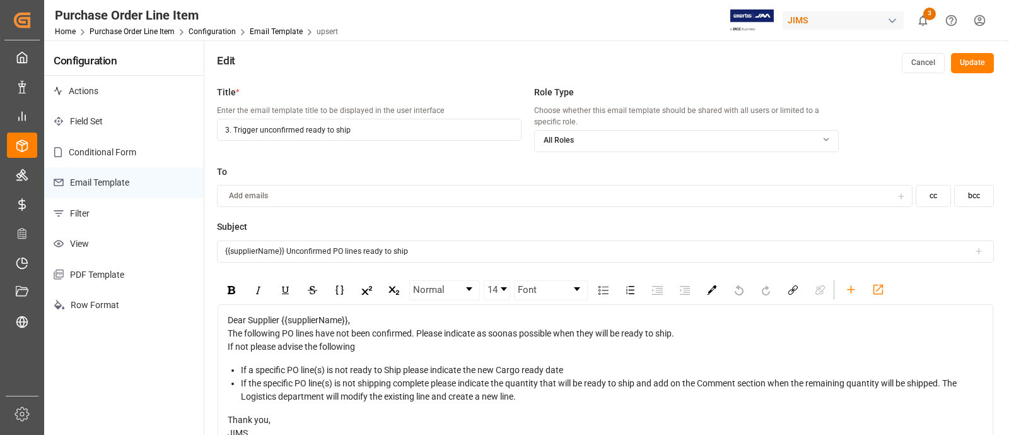
drag, startPoint x: 228, startPoint y: 131, endPoint x: 177, endPoint y: 127, distance: 51.2
click at [177, 127] on div "Configuration Actions Field Set Conditional Form Email Template Filter View PDF…" at bounding box center [525, 277] width 962 height 474
drag, startPoint x: 363, startPoint y: 127, endPoint x: 211, endPoint y: 127, distance: 152.0
click at [211, 127] on div "Title * Enter the email template title to be displayed in the user interface 2T…" at bounding box center [605, 296] width 802 height 435
click at [242, 131] on input "2T. Trigger unconfirmed ready to ship" at bounding box center [369, 130] width 305 height 22
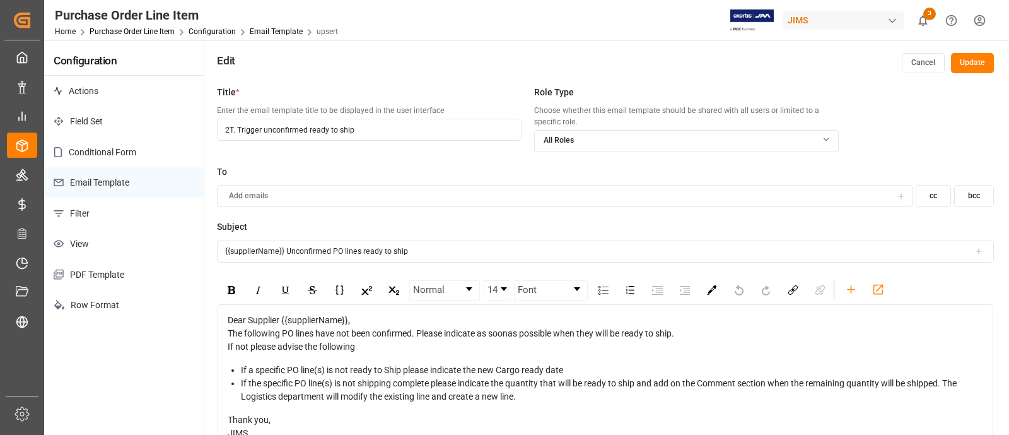
drag, startPoint x: 237, startPoint y: 129, endPoint x: 403, endPoint y: 129, distance: 166.5
click at [403, 129] on input "2T. Trigger unconfirmed ready to ship" at bounding box center [369, 130] width 305 height 22
drag, startPoint x: 366, startPoint y: 131, endPoint x: 177, endPoint y: 137, distance: 189.9
click at [177, 137] on div "Configuration Actions Field Set Conditional Form Email Template Filter View PDF…" at bounding box center [525, 277] width 962 height 474
type input "2T. Cargo Ready to Ship/Unconfirmed"
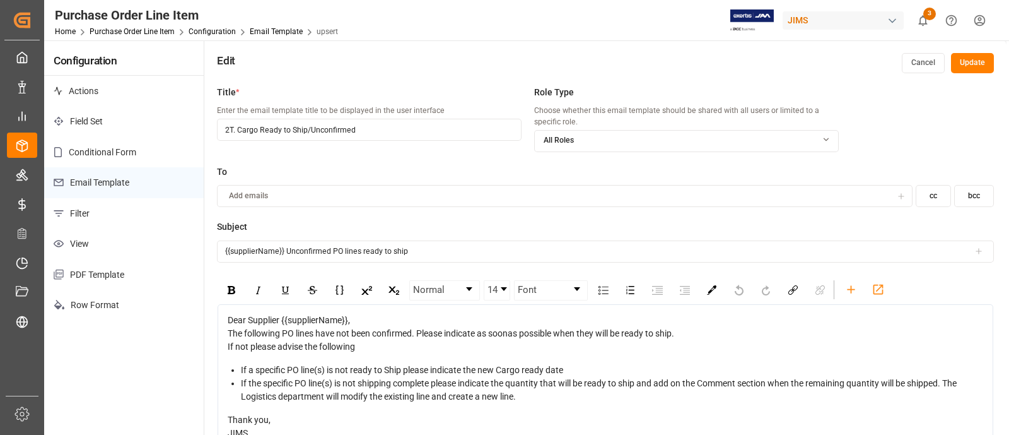
click at [378, 156] on div "Title * Enter the email template title to be displayed in the user interface 2T…" at bounding box center [369, 125] width 305 height 79
drag, startPoint x: 369, startPoint y: 126, endPoint x: 133, endPoint y: 121, distance: 235.9
click at [133, 121] on div "Configuration Actions Field Set Conditional Form Email Template Filter View PDF…" at bounding box center [525, 277] width 962 height 474
drag, startPoint x: 432, startPoint y: 252, endPoint x: 151, endPoint y: 250, distance: 280.7
click at [151, 250] on div "Configuration Actions Field Set Conditional Form Email Template Filter View PDF…" at bounding box center [525, 277] width 962 height 474
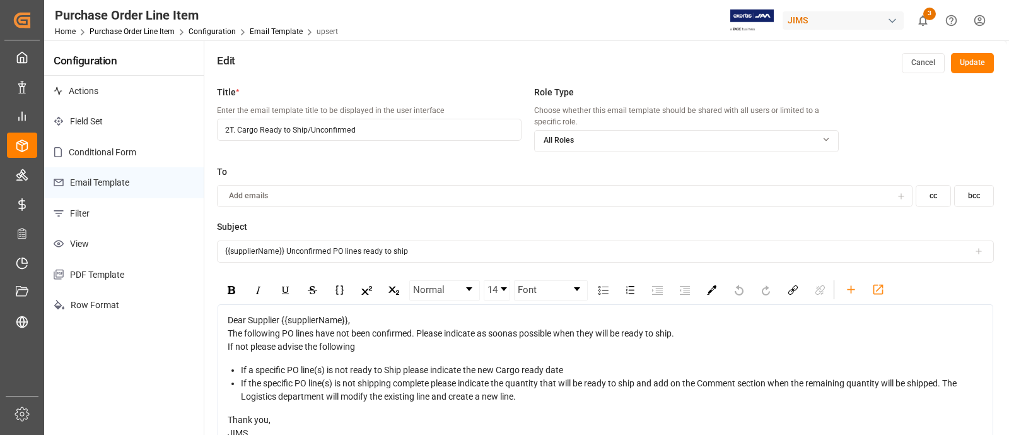
click at [284, 359] on div "Dear Supplier {{supplierName}}, The following PO lines have not been confirmed.…" at bounding box center [606, 376] width 756 height 126
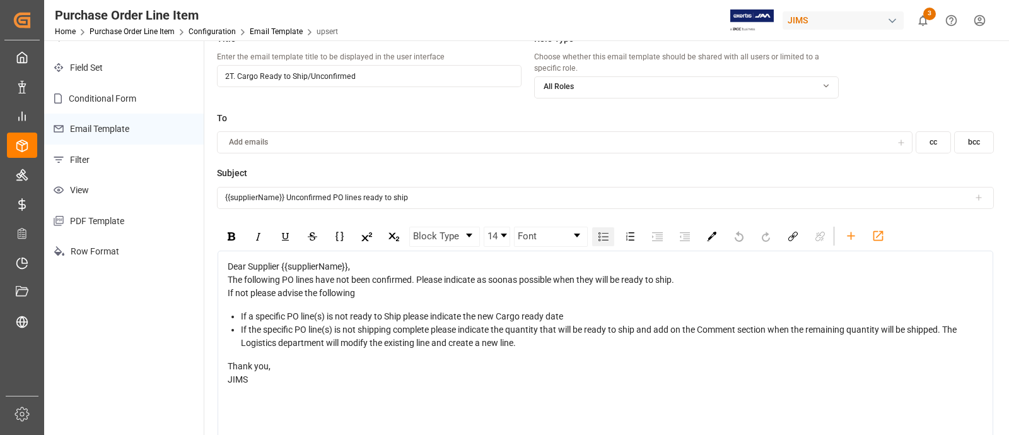
scroll to position [78, 0]
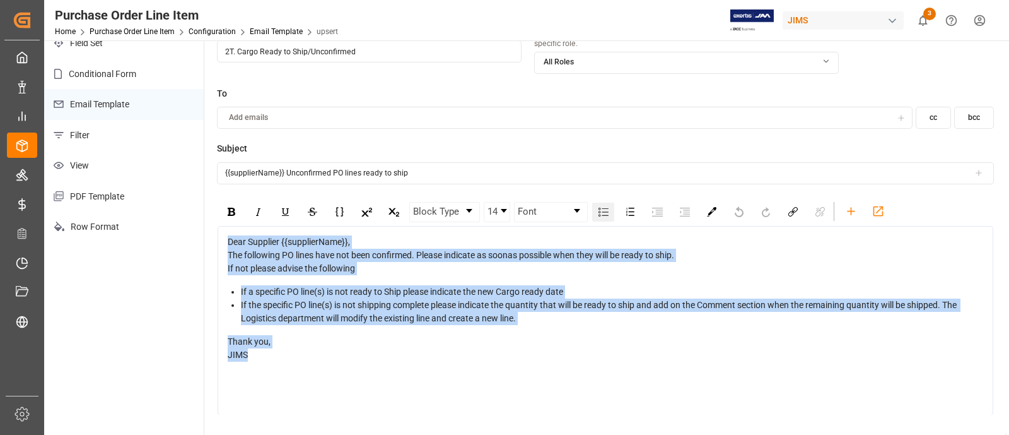
drag, startPoint x: 257, startPoint y: 351, endPoint x: 219, endPoint y: 230, distance: 126.9
click at [219, 230] on div "Dear Supplier {{supplierName}}, The following PO lines have not been confirmed.…" at bounding box center [606, 320] width 776 height 189
copy div "Dear Supplier {{supplierName}}, The following PO lines have not been confirmed.…"
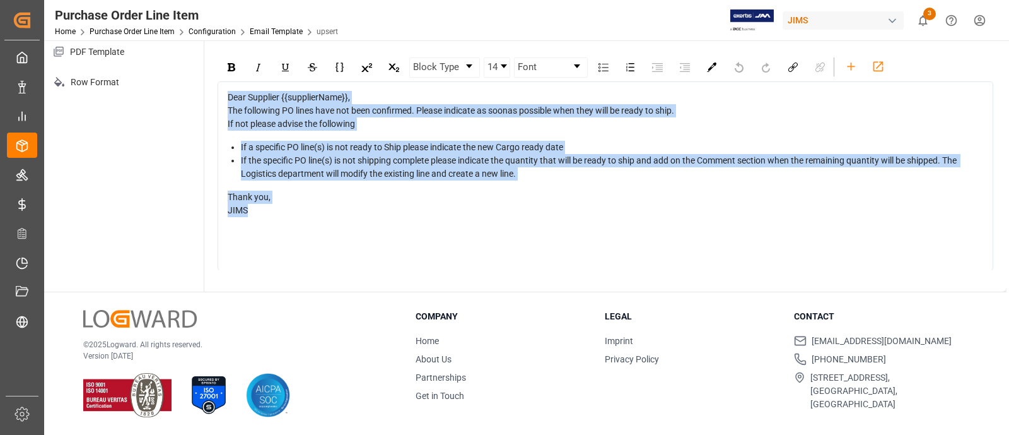
scroll to position [0, 0]
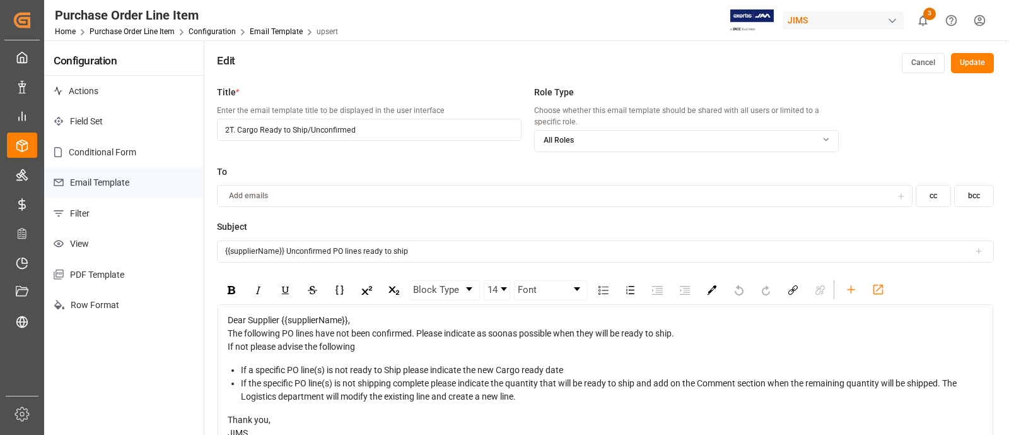
click at [981, 63] on button "Update" at bounding box center [972, 63] width 43 height 20
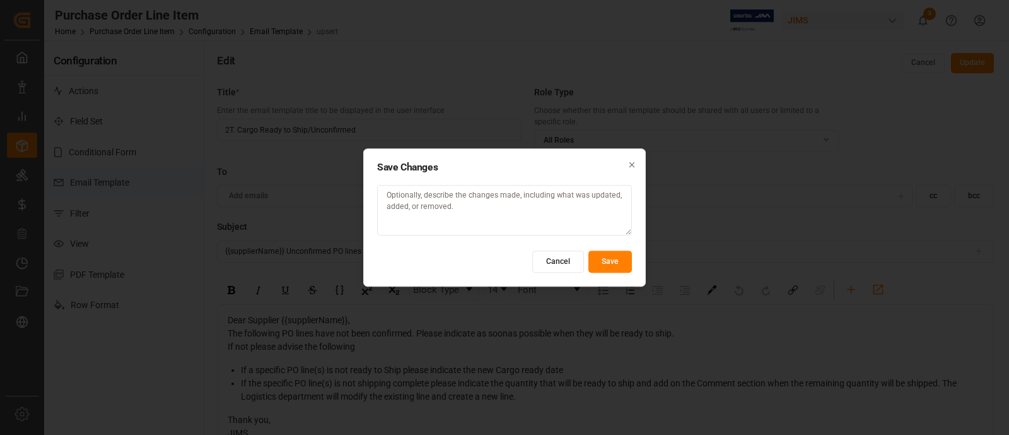
click at [456, 205] on textarea at bounding box center [504, 210] width 255 height 50
type textarea "[PERSON_NAME] change"
click at [619, 263] on button "Save" at bounding box center [610, 261] width 44 height 22
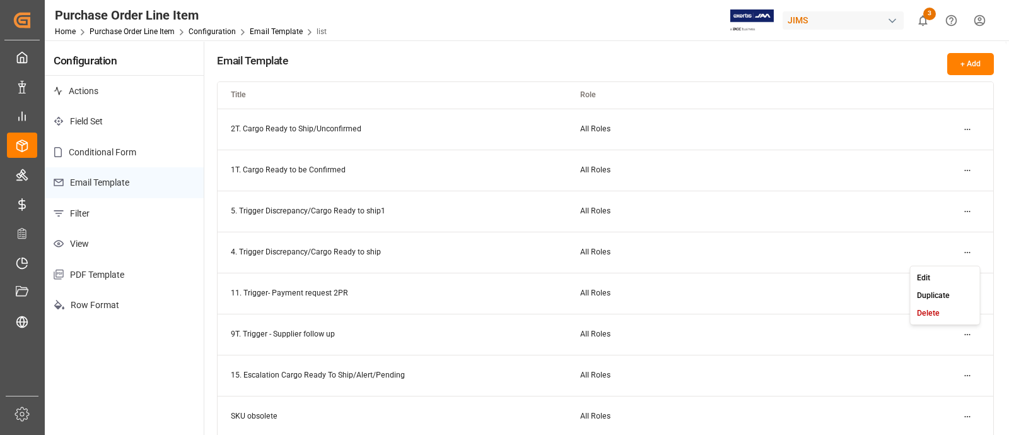
click at [967, 247] on html "Created by potrace 1.15, written by [PERSON_NAME] [DATE]-[DATE] Created by potr…" at bounding box center [504, 217] width 1009 height 435
click at [933, 272] on div "Edit" at bounding box center [945, 277] width 65 height 18
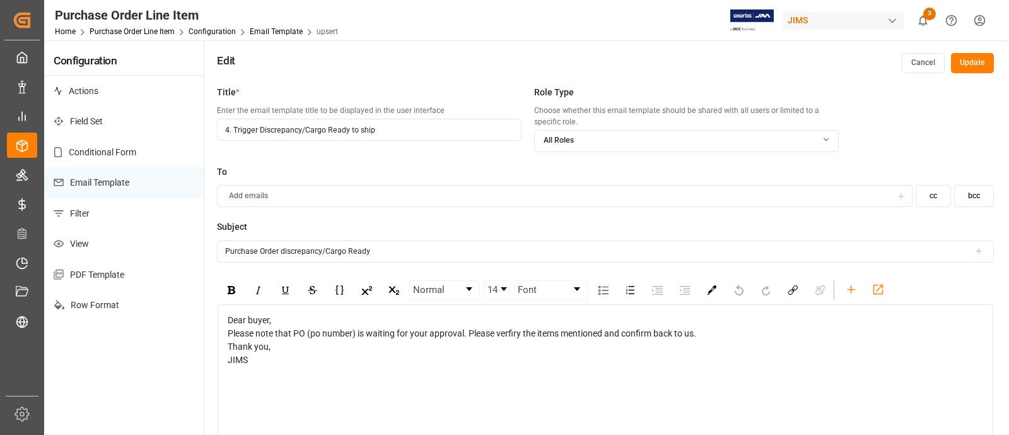
drag, startPoint x: 213, startPoint y: 127, endPoint x: 197, endPoint y: 127, distance: 15.1
click at [197, 127] on div "Configuration Actions Field Set Conditional Form Email Template Filter View PDF…" at bounding box center [525, 277] width 962 height 474
drag, startPoint x: 237, startPoint y: 127, endPoint x: 262, endPoint y: 127, distance: 25.2
click at [262, 127] on input "3t. Trigger Discrepancy/Cargo Ready to ship" at bounding box center [369, 130] width 305 height 22
drag, startPoint x: 355, startPoint y: 128, endPoint x: 216, endPoint y: 131, distance: 139.4
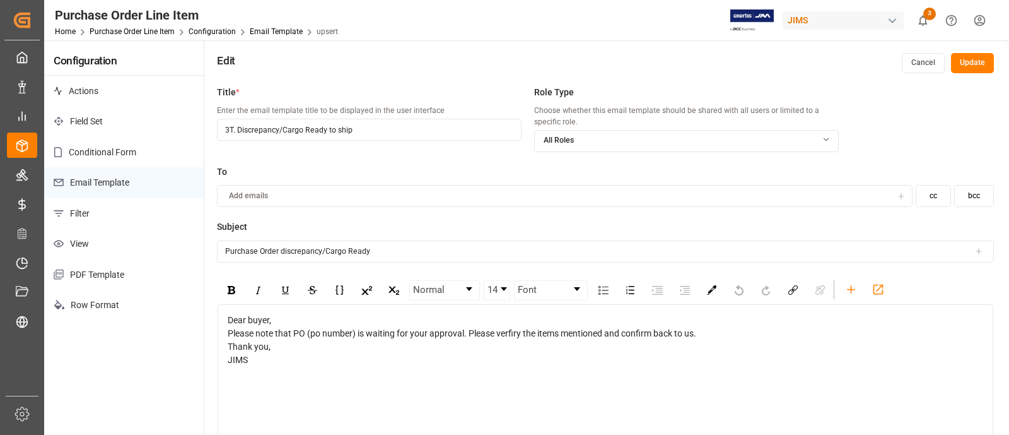
click at [216, 131] on div "Title * Enter the email template title to be displayed in the user interface 3T…" at bounding box center [605, 296] width 802 height 435
type input "3T. Discrepancy/Cargo Ready to ship"
drag, startPoint x: 400, startPoint y: 255, endPoint x: 199, endPoint y: 251, distance: 200.6
click at [199, 251] on div "Configuration Actions Field Set Conditional Form Email Template Filter View PDF…" at bounding box center [525, 277] width 962 height 474
drag, startPoint x: 357, startPoint y: 131, endPoint x: 199, endPoint y: 124, distance: 158.4
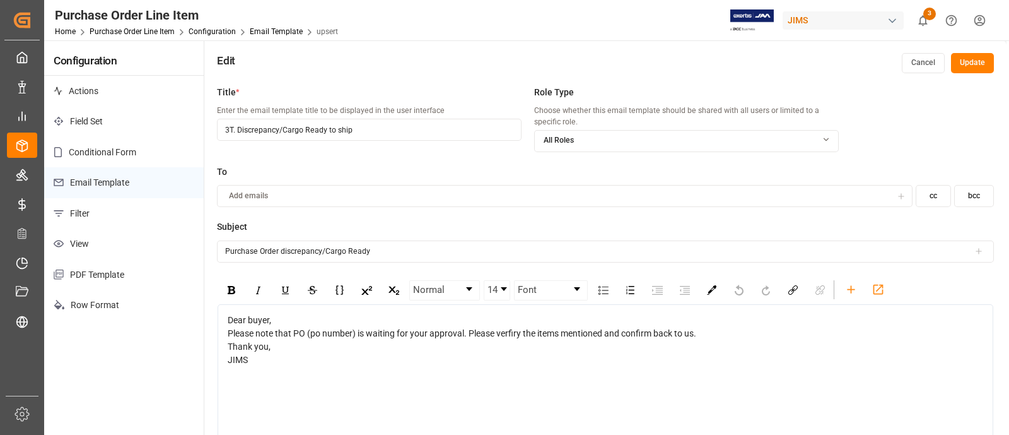
click at [199, 124] on div "Configuration Actions Field Set Conditional Form Email Template Filter View PDF…" at bounding box center [525, 277] width 962 height 474
drag, startPoint x: 378, startPoint y: 254, endPoint x: 178, endPoint y: 255, distance: 199.9
click at [178, 255] on div "Configuration Actions Field Set Conditional Form Email Template Filter View PDF…" at bounding box center [525, 277] width 962 height 474
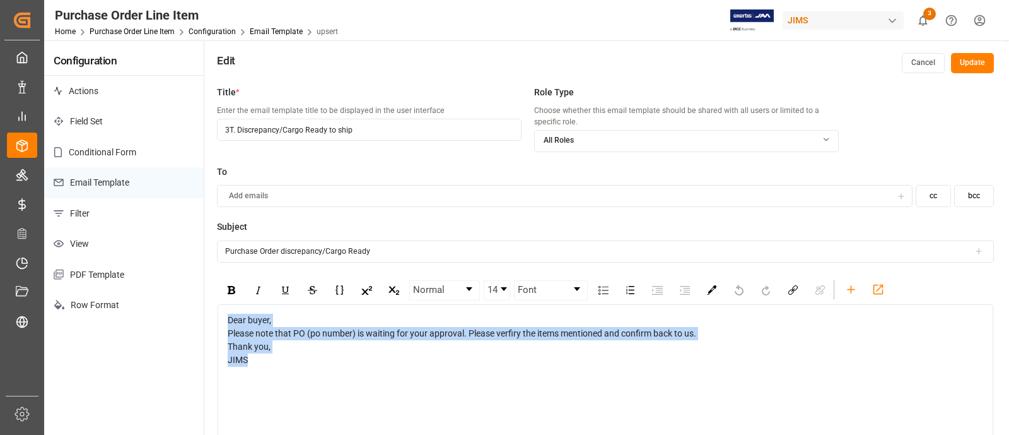
drag, startPoint x: 255, startPoint y: 363, endPoint x: 229, endPoint y: 312, distance: 57.3
click at [229, 312] on div "Dear buyer, Please note that PO (po number) is waiting for your approval. Pleas…" at bounding box center [606, 398] width 776 height 189
copy div "Dear buyer, Please note that PO (po number) is waiting for your approval. Pleas…"
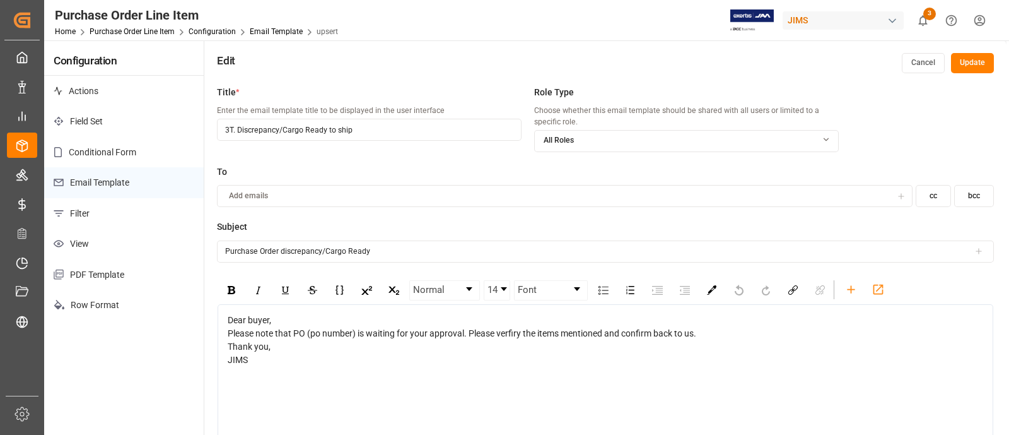
click at [970, 57] on button "Update" at bounding box center [972, 63] width 43 height 20
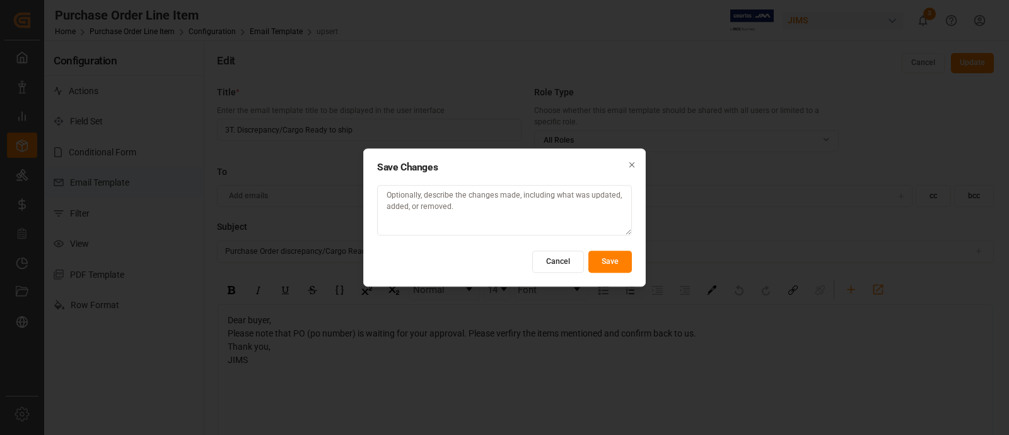
click at [426, 206] on textarea at bounding box center [504, 210] width 255 height 50
type textarea "Title updated"
click at [621, 266] on button "Save" at bounding box center [610, 261] width 44 height 22
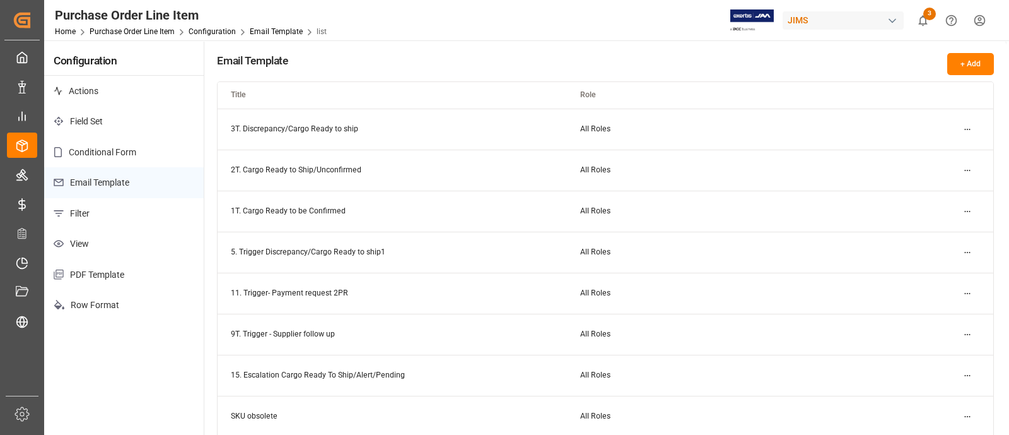
click at [964, 250] on html "Created by potrace 1.15, written by [PERSON_NAME] [DATE]-[DATE] Created by potr…" at bounding box center [504, 217] width 1009 height 435
click at [927, 276] on small "Edit" at bounding box center [923, 277] width 13 height 8
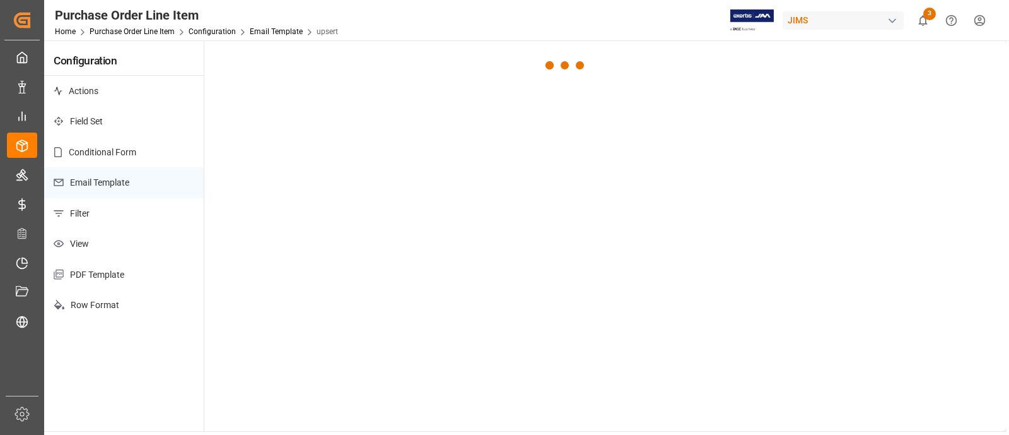
click at [927, 276] on div at bounding box center [605, 235] width 802 height 390
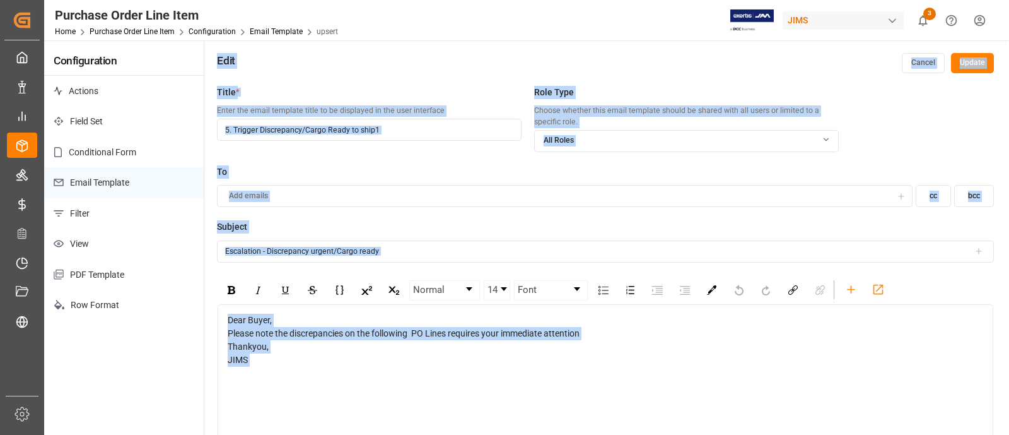
click at [335, 130] on input "5. Trigger Discrepancy/Cargo Ready to ship1" at bounding box center [369, 130] width 305 height 22
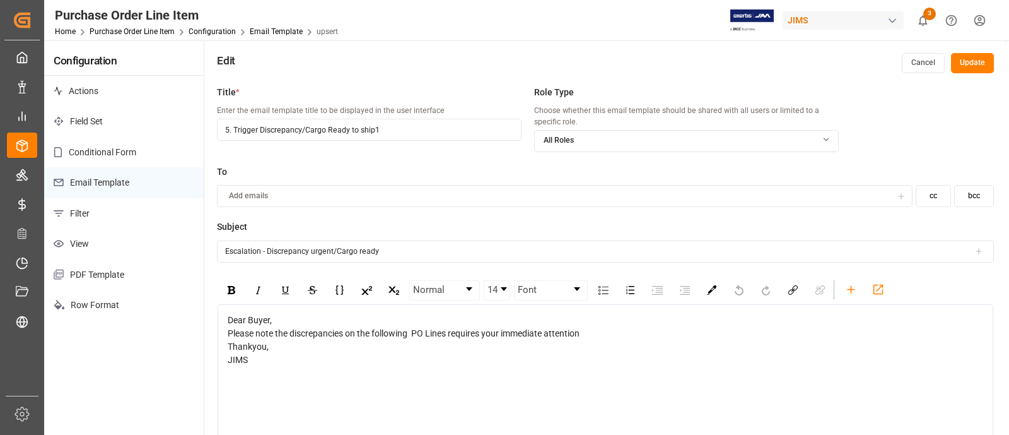
drag, startPoint x: 389, startPoint y: 131, endPoint x: 149, endPoint y: 127, distance: 239.7
click at [149, 127] on div "Configuration Actions Field Set Conditional Form Email Template Filter View PDF…" at bounding box center [525, 277] width 962 height 474
paste input "1E - Discrepancy/Cargo ready to Ship/Urgent"
type input "1E - Discrepancy/Cargo ready to Ship/Urgent"
drag, startPoint x: 397, startPoint y: 255, endPoint x: 218, endPoint y: 255, distance: 179.7
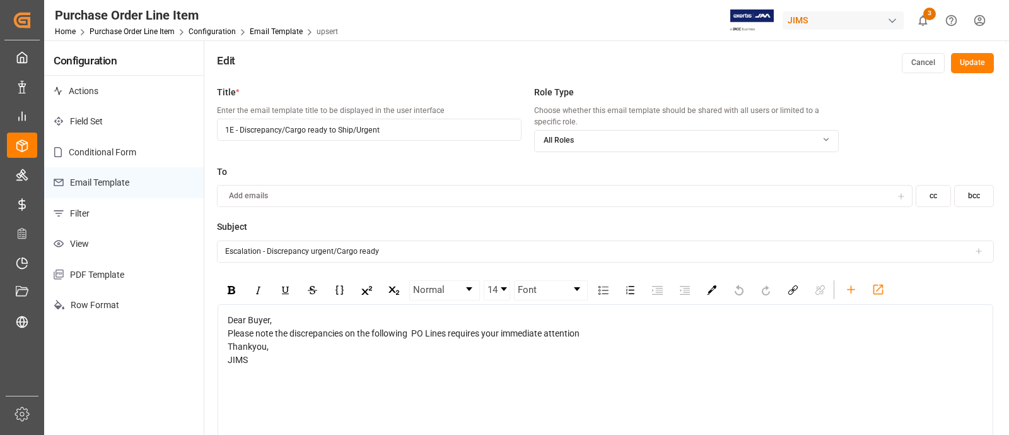
click at [218, 255] on input "Escalation - Discrepancy urgent/Cargo ready" at bounding box center [605, 251] width 777 height 22
click at [255, 359] on div "JIMS" at bounding box center [606, 359] width 756 height 13
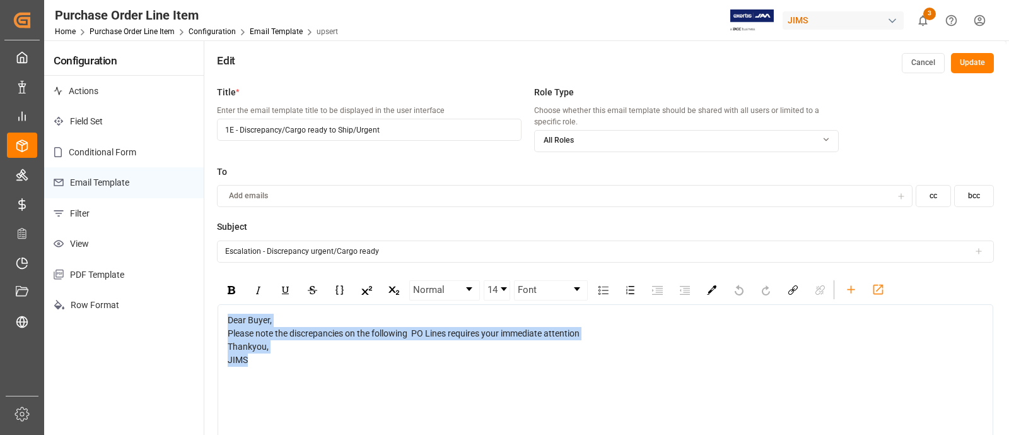
drag, startPoint x: 228, startPoint y: 320, endPoint x: 265, endPoint y: 365, distance: 57.8
click at [265, 365] on div "Dear [PERSON_NAME], Please note the discrepancies on the following PO Lines req…" at bounding box center [606, 339] width 756 height 53
copy div "Dear [PERSON_NAME], Please note the discrepancies on the following PO Lines req…"
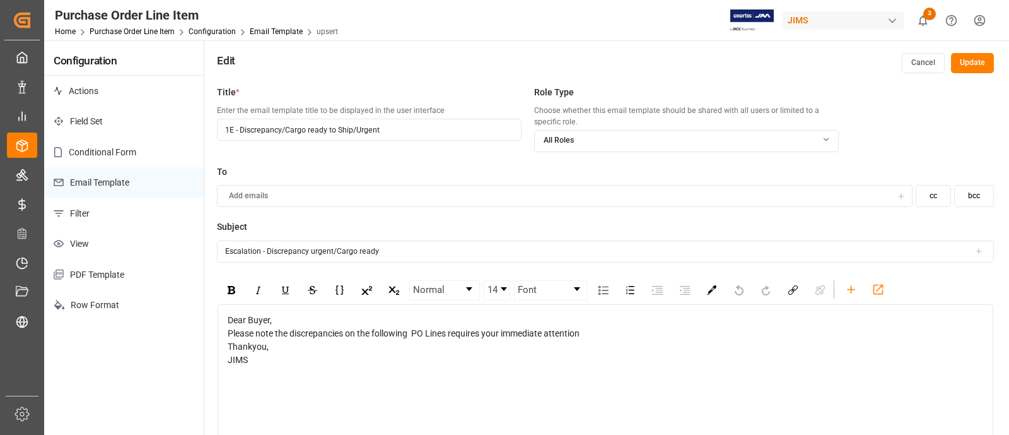
click at [972, 64] on button "Update" at bounding box center [972, 63] width 43 height 20
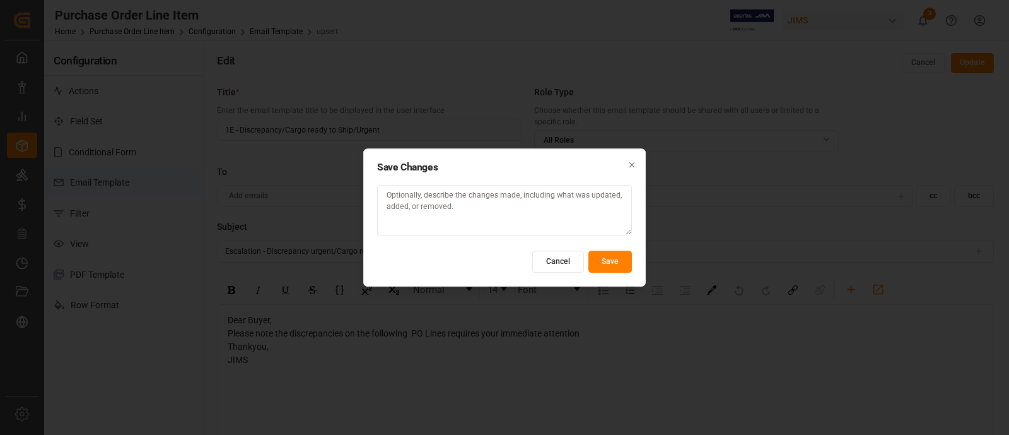
click at [486, 209] on textarea at bounding box center [504, 210] width 255 height 50
type textarea "Title updated"
click at [625, 257] on button "Save" at bounding box center [610, 261] width 44 height 22
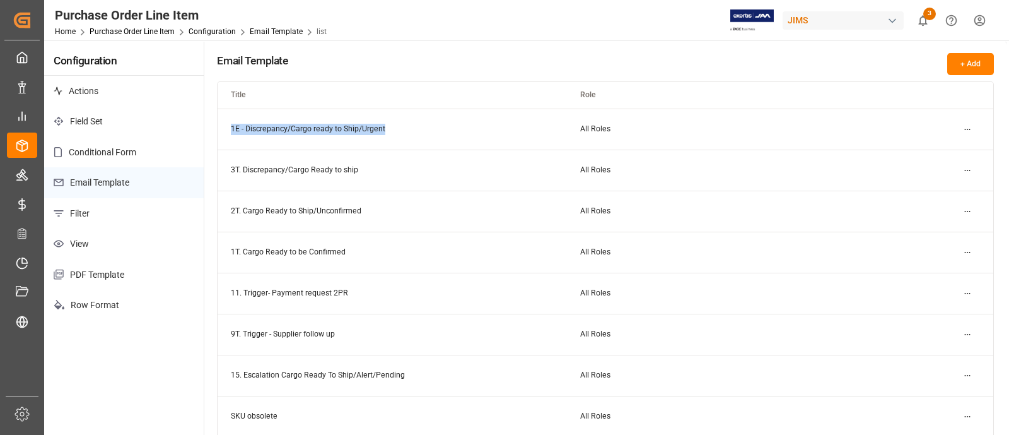
drag, startPoint x: 230, startPoint y: 132, endPoint x: 390, endPoint y: 122, distance: 160.5
click at [390, 122] on td "1E - Discrepancy/Cargo ready to Ship/Urgent" at bounding box center [392, 128] width 349 height 41
copy td "1E - Discrepancy/Cargo ready to Ship/Urgent"
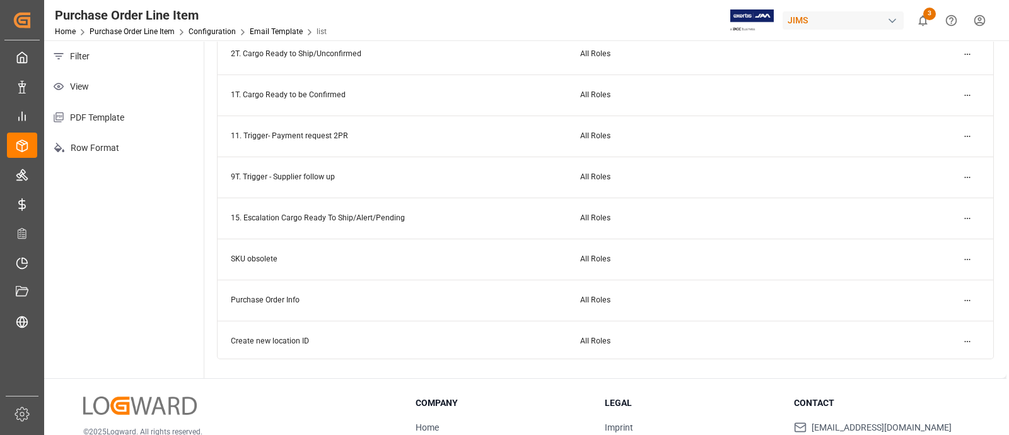
click at [967, 137] on html "Created by potrace 1.15, written by [PERSON_NAME] [DATE]-[DATE] Created by potr…" at bounding box center [504, 217] width 1009 height 435
click at [924, 159] on small "Edit" at bounding box center [923, 160] width 13 height 8
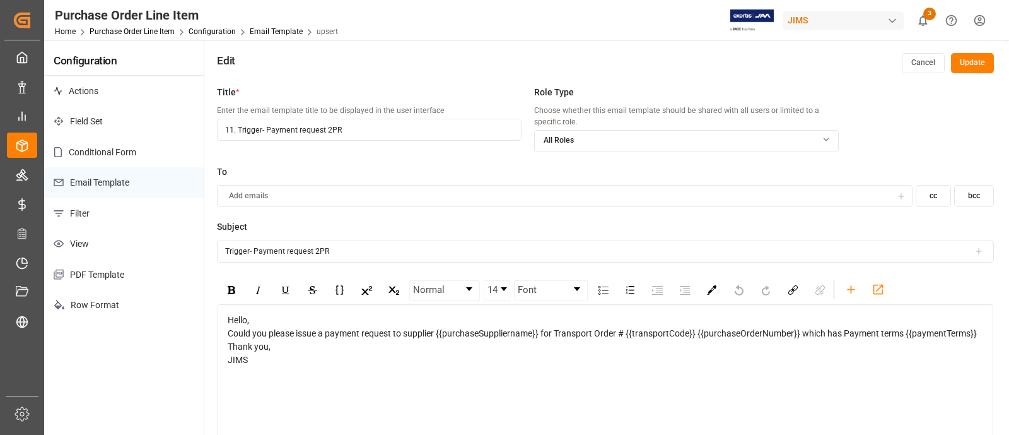
drag, startPoint x: 234, startPoint y: 131, endPoint x: 175, endPoint y: 131, distance: 59.3
click at [175, 131] on div "Configuration Actions Field Set Conditional Form Email Template Filter View PDF…" at bounding box center [525, 277] width 962 height 474
drag, startPoint x: 320, startPoint y: 129, endPoint x: 198, endPoint y: 136, distance: 121.9
click at [198, 136] on div "Configuration Actions Field Set Conditional Form Email Template Filter View PDF…" at bounding box center [525, 277] width 962 height 474
type input "5T. Payment request 2PR"
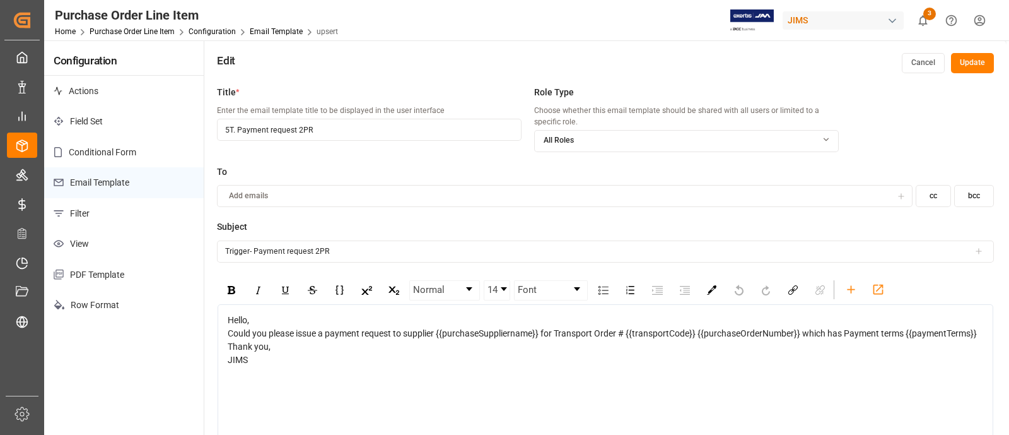
click at [337, 252] on input "Trigger- Payment request 2PR" at bounding box center [605, 251] width 777 height 22
drag, startPoint x: 351, startPoint y: 253, endPoint x: 227, endPoint y: 253, distance: 124.2
click at [227, 253] on input "Trigger- Payment request 2PR" at bounding box center [605, 251] width 777 height 22
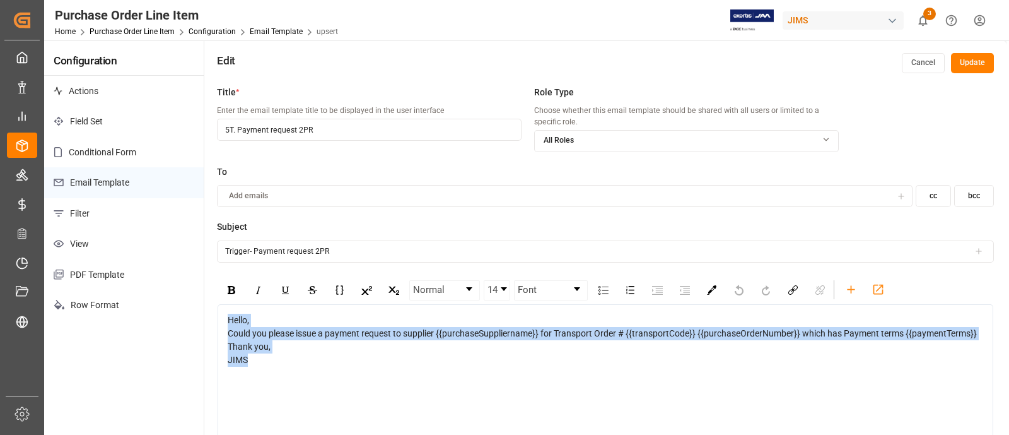
drag, startPoint x: 229, startPoint y: 317, endPoint x: 277, endPoint y: 358, distance: 63.1
click at [277, 358] on div "Hello, Could you please issue a payment request to supplier {{purchaseSuppliern…" at bounding box center [606, 339] width 756 height 53
copy div "Hello, Could you please issue a payment request to supplier {{purchaseSuppliern…"
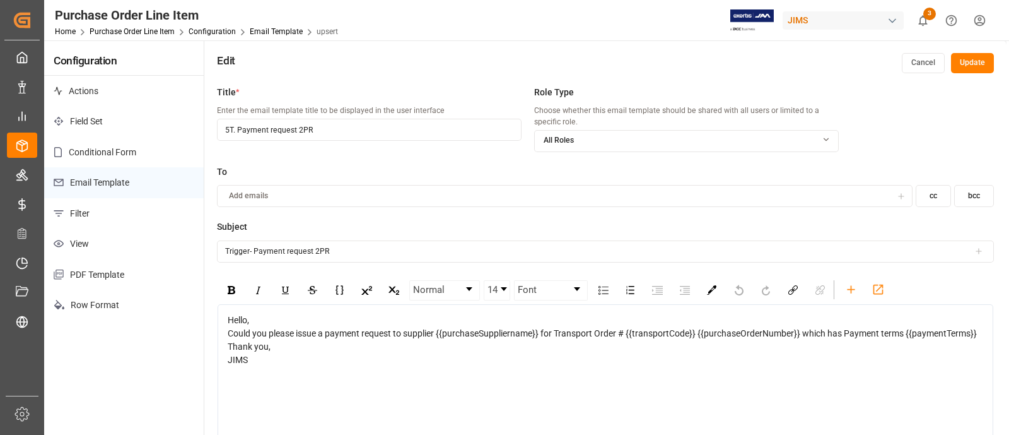
click at [976, 66] on button "Update" at bounding box center [972, 63] width 43 height 20
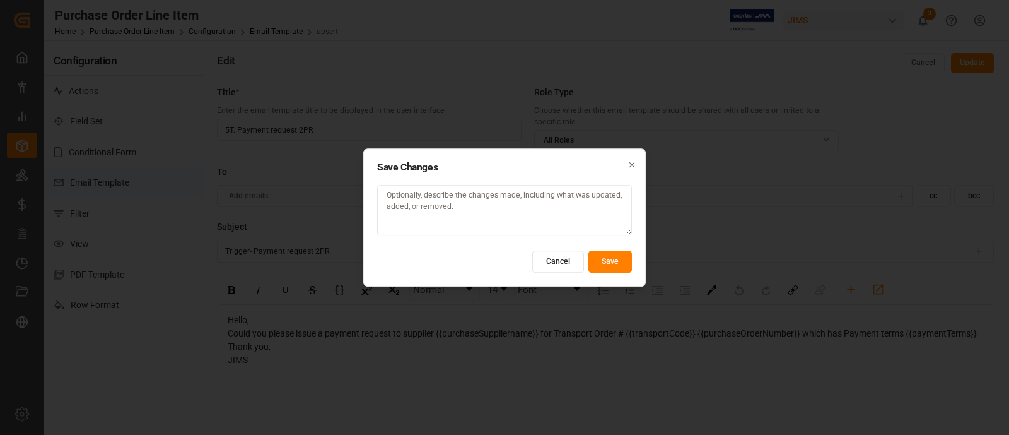
click at [438, 200] on textarea at bounding box center [504, 210] width 255 height 50
type textarea "Title Updated"
click at [601, 255] on button "Save" at bounding box center [610, 261] width 44 height 22
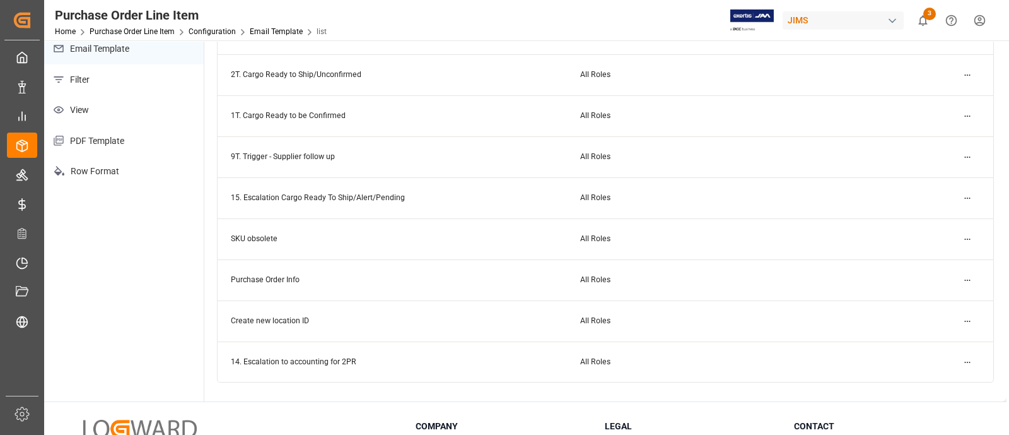
scroll to position [157, 0]
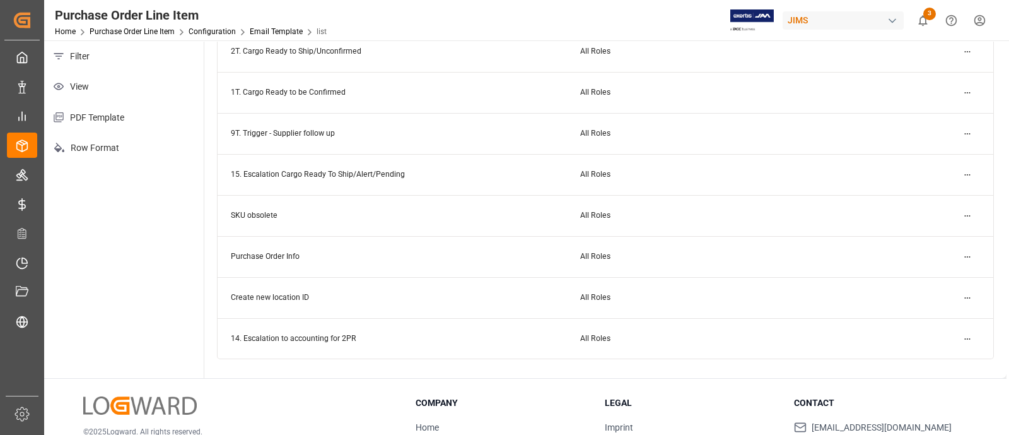
click at [967, 339] on html "Created by potrace 1.15, written by [PERSON_NAME] [DATE]-[DATE] Created by potr…" at bounding box center [504, 217] width 1009 height 435
click at [926, 360] on small "Edit" at bounding box center [923, 363] width 13 height 8
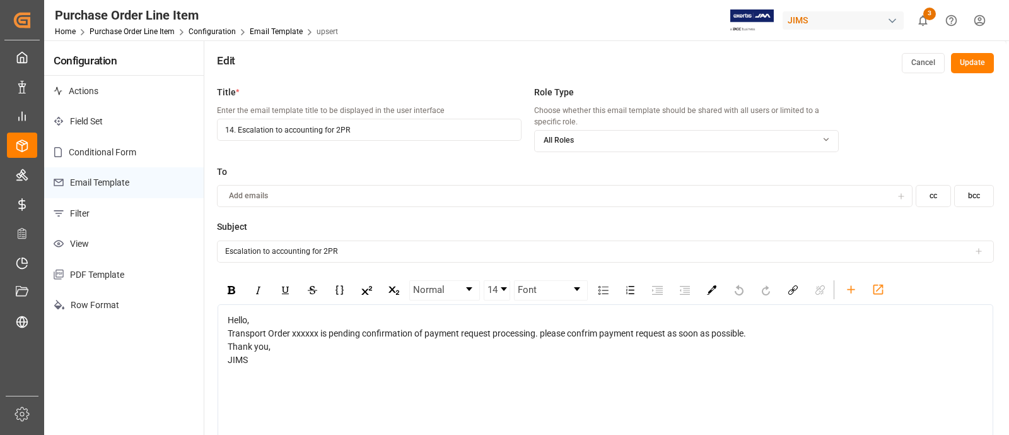
click at [209, 121] on div "Title * Enter the email template title to be displayed in the user interface 14…" at bounding box center [605, 296] width 802 height 435
paste input "3E Payment Request 2PR and 2PR pending"
type input "3E Payment Request 2PR and 2PR pending"
drag, startPoint x: 348, startPoint y: 255, endPoint x: 240, endPoint y: 254, distance: 107.9
click at [240, 254] on input "Escalation to accounting for 2PR" at bounding box center [605, 251] width 777 height 22
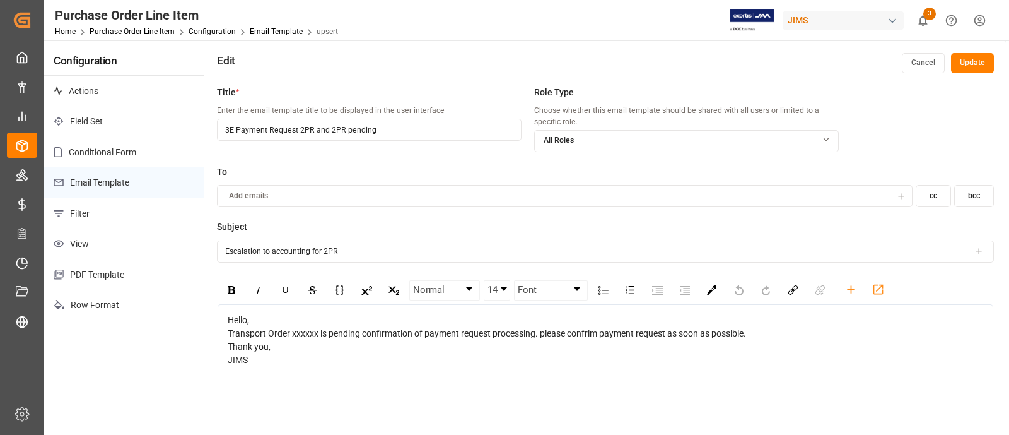
click at [224, 250] on input "Escalation to accounting for 2PR" at bounding box center [605, 251] width 777 height 22
drag, startPoint x: 348, startPoint y: 254, endPoint x: 214, endPoint y: 250, distance: 133.7
click at [214, 250] on div "Title * Enter the email template title to be displayed in the user interface 3E…" at bounding box center [605, 296] width 802 height 435
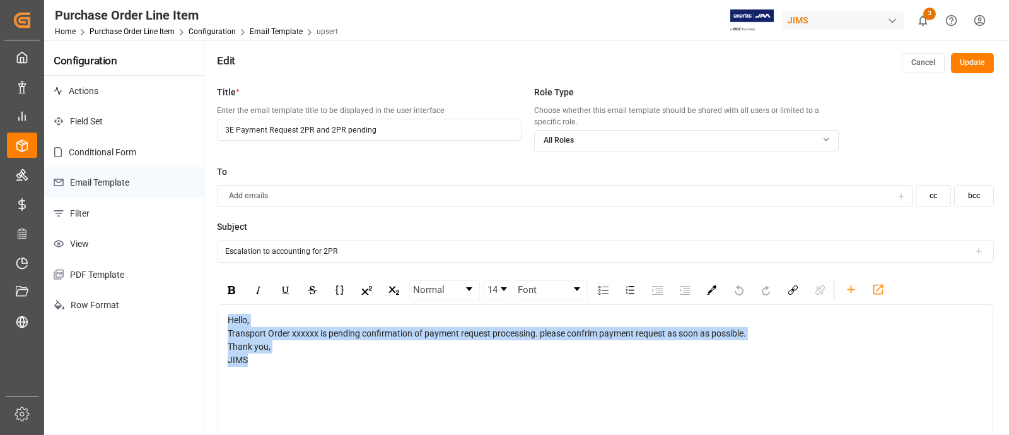
drag, startPoint x: 250, startPoint y: 360, endPoint x: 225, endPoint y: 314, distance: 52.8
click at [225, 314] on div "Hello, Transport Order xxxxxx is pending confirmation of payment request proces…" at bounding box center [606, 398] width 776 height 189
copy div "Hello, Transport Order xxxxxx is pending confirmation of payment request proces…"
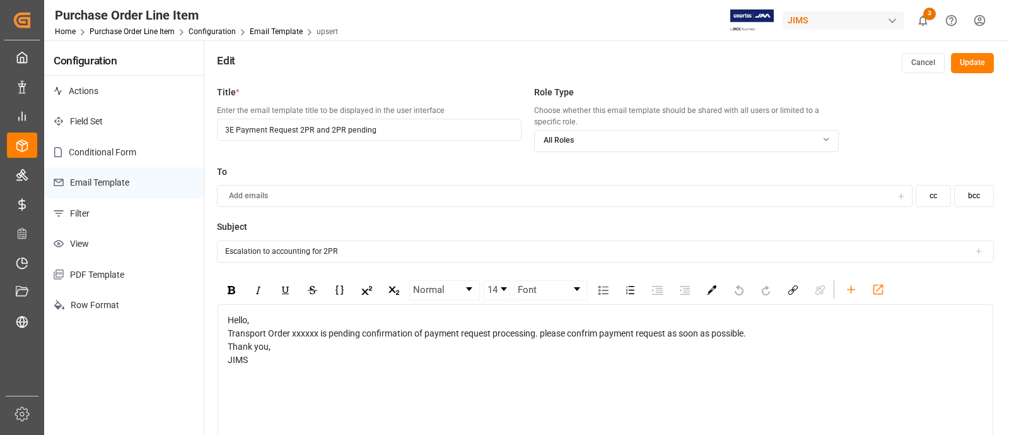
click at [958, 64] on button "Update" at bounding box center [972, 63] width 43 height 20
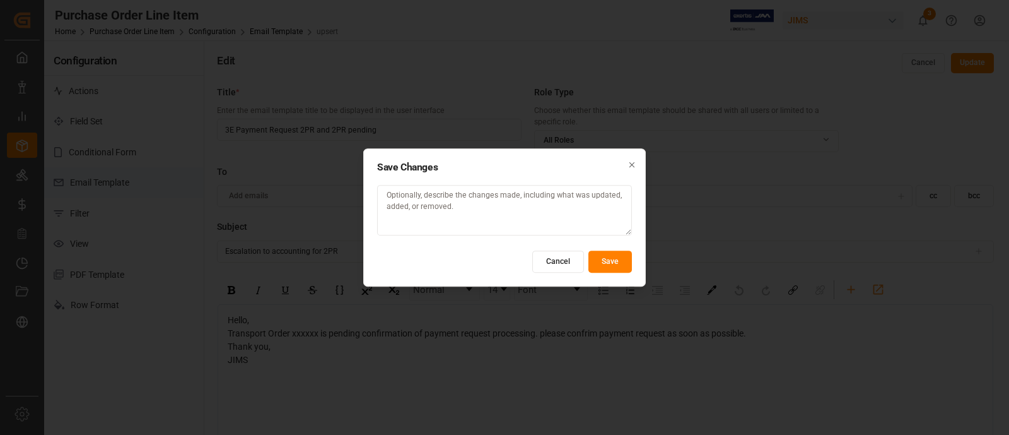
click at [400, 202] on textarea at bounding box center [504, 210] width 255 height 50
type textarea "Title Updated"
click at [602, 261] on button "Save" at bounding box center [610, 261] width 44 height 22
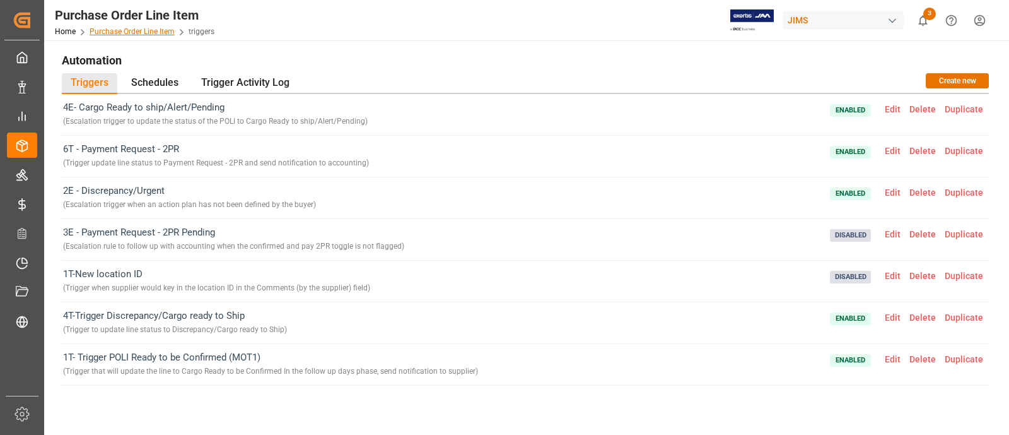
click at [127, 34] on link "Purchase Order Line Item" at bounding box center [132, 31] width 85 height 9
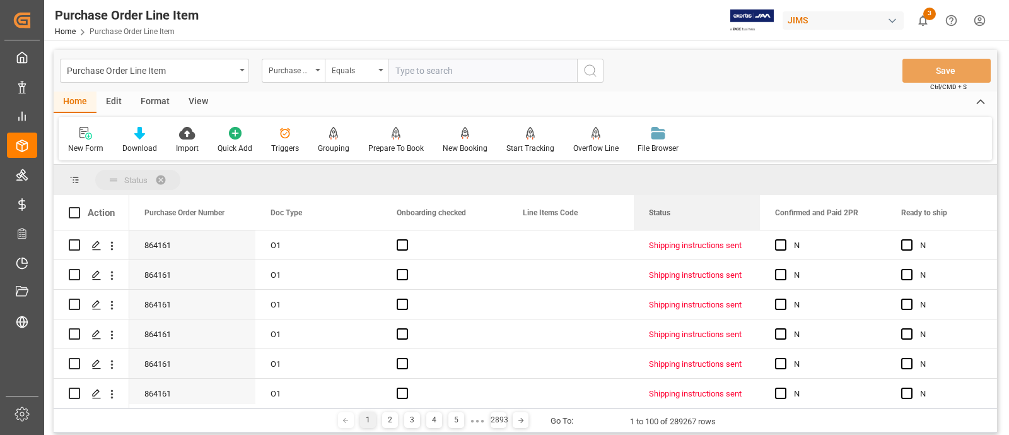
drag, startPoint x: 667, startPoint y: 215, endPoint x: 606, endPoint y: 171, distance: 74.9
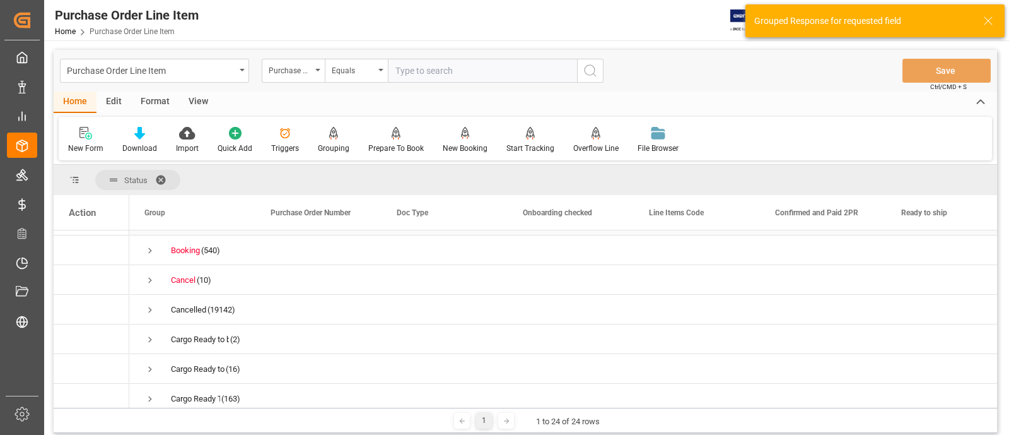
scroll to position [157, 0]
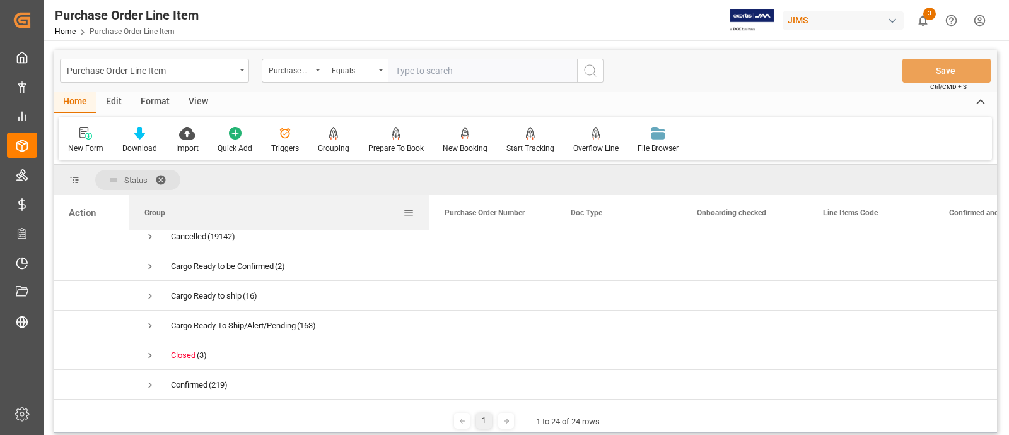
drag, startPoint x: 253, startPoint y: 211, endPoint x: 427, endPoint y: 228, distance: 174.9
click at [427, 228] on div at bounding box center [429, 212] width 5 height 35
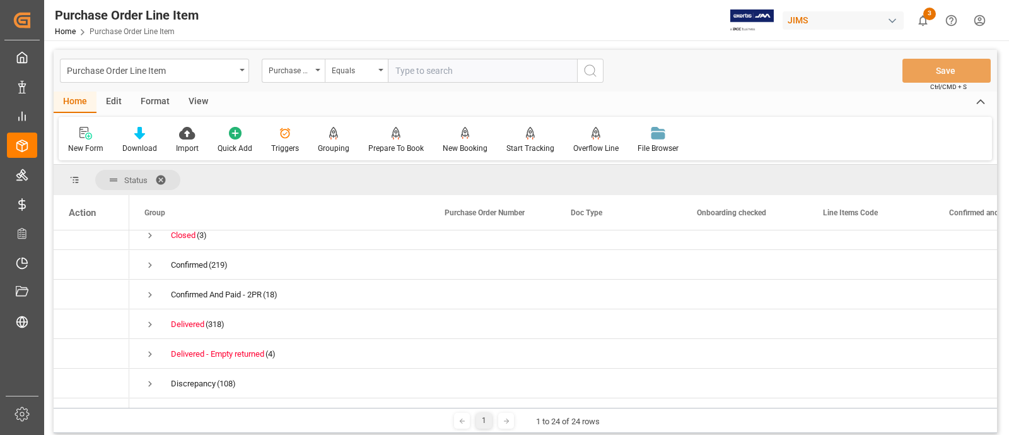
scroll to position [315, 0]
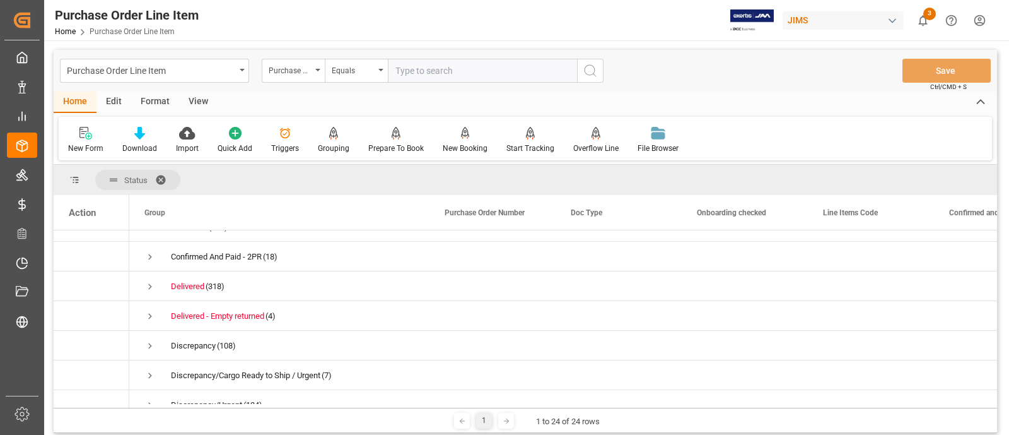
click at [120, 102] on div "Edit" at bounding box center [113, 101] width 35 height 21
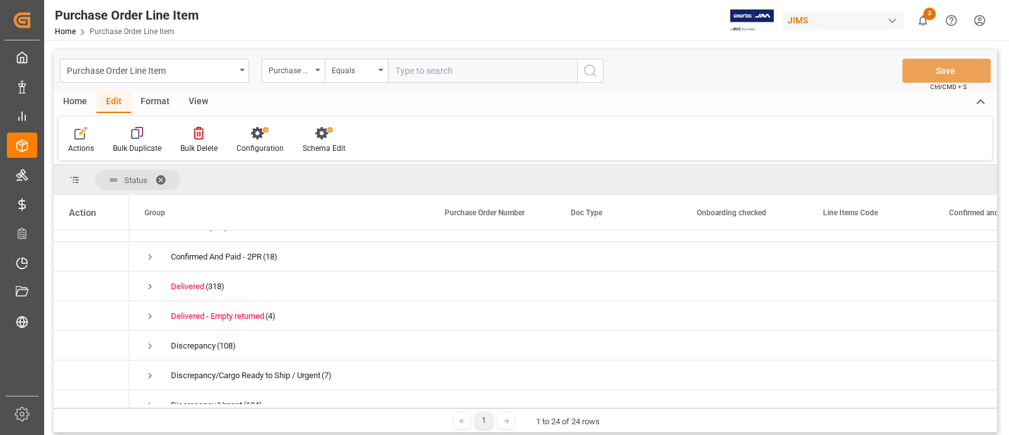
click at [196, 99] on div "View" at bounding box center [198, 101] width 38 height 21
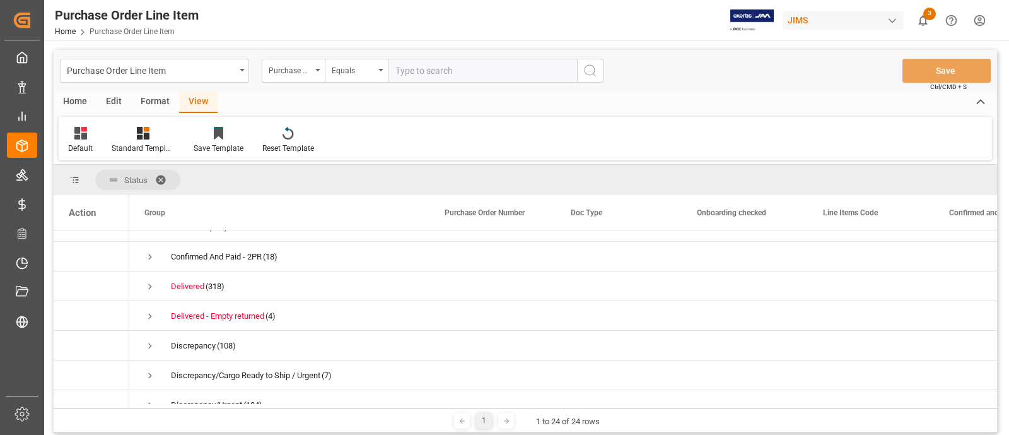
click at [67, 99] on div "Home" at bounding box center [75, 101] width 43 height 21
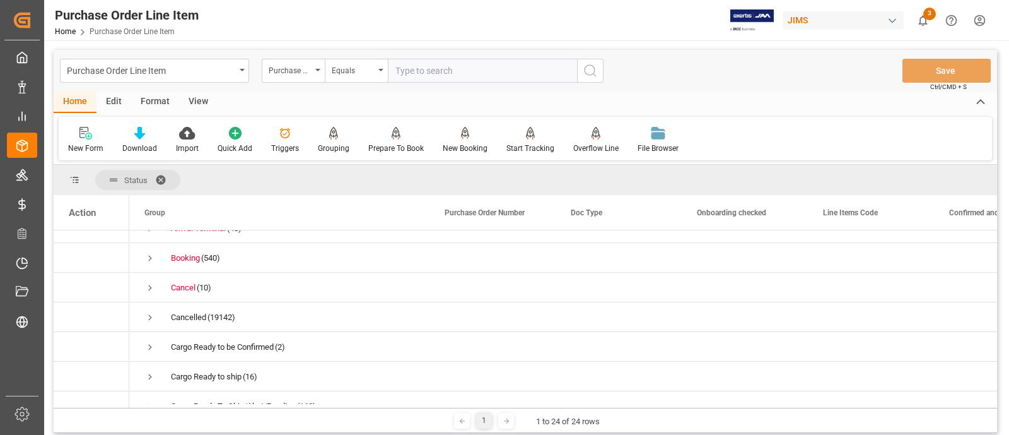
scroll to position [0, 0]
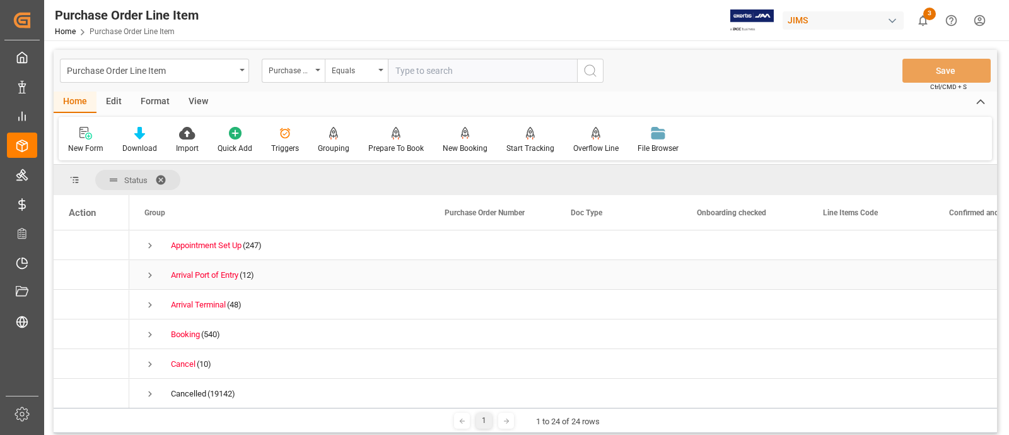
click at [149, 266] on span "Press SPACE to select this row." at bounding box center [149, 274] width 11 height 29
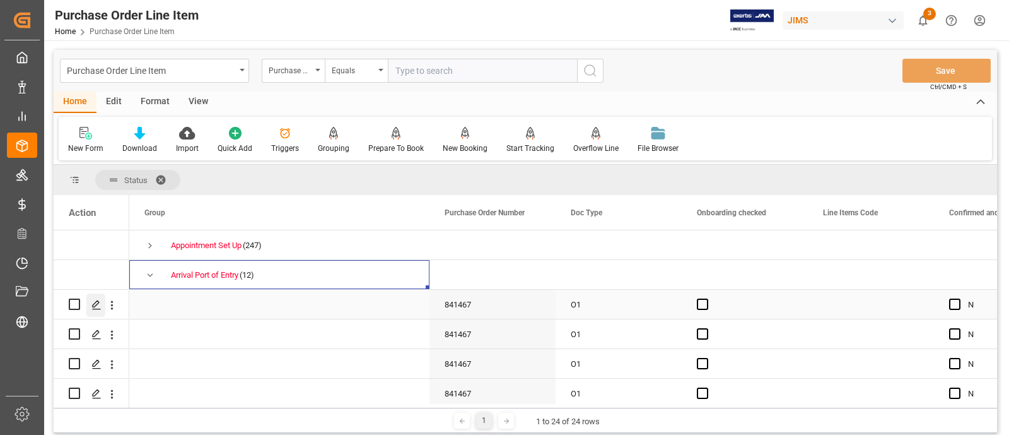
click at [102, 302] on div "Press SPACE to select this row." at bounding box center [95, 304] width 19 height 23
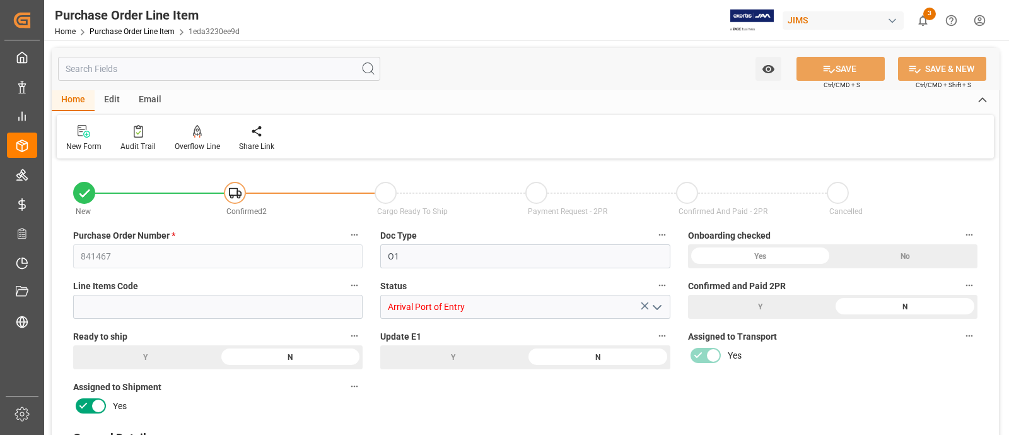
click at [150, 93] on div "Email" at bounding box center [150, 100] width 42 height 21
click at [91, 126] on icon at bounding box center [85, 129] width 17 height 8
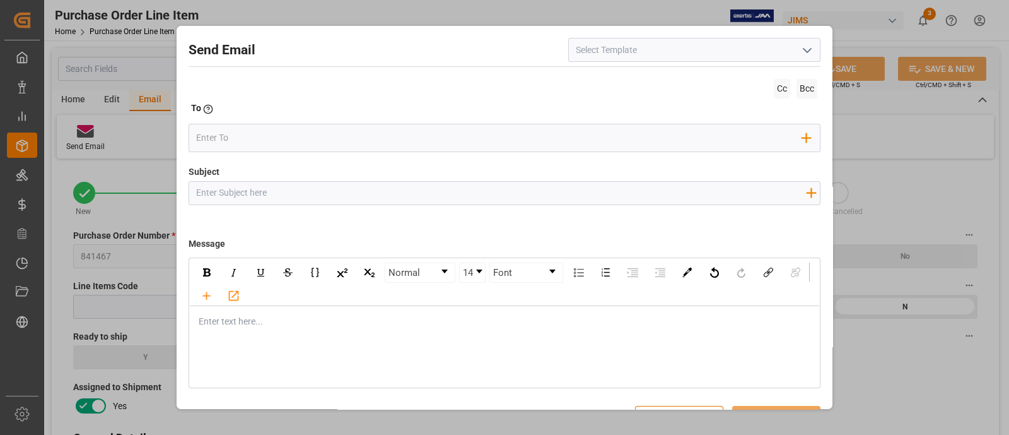
click at [801, 52] on icon "open menu" at bounding box center [807, 50] width 15 height 15
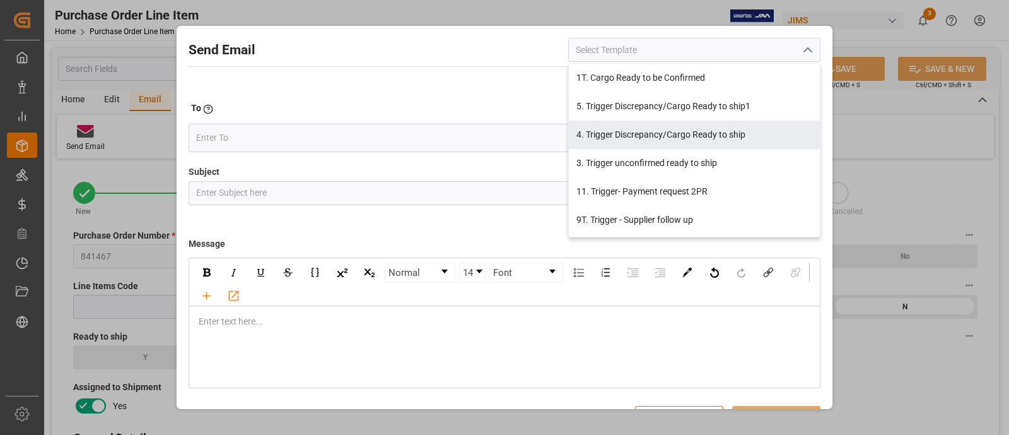
click at [520, 50] on div "Send Email 1T. Cargo Ready to be Confirmed 5. Trigger Discrepancy/Cargo Ready t…" at bounding box center [505, 50] width 632 height 24
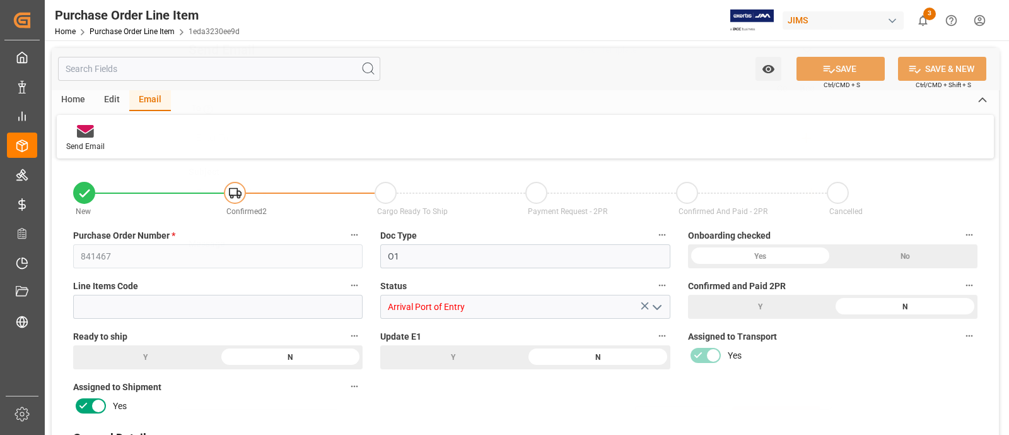
click at [274, 14] on div "Send Email Cc Bcc To Enter the TO Email address Add Field to To Subject Add fie…" at bounding box center [504, 217] width 1009 height 435
click at [71, 28] on link "Home" at bounding box center [65, 31] width 21 height 9
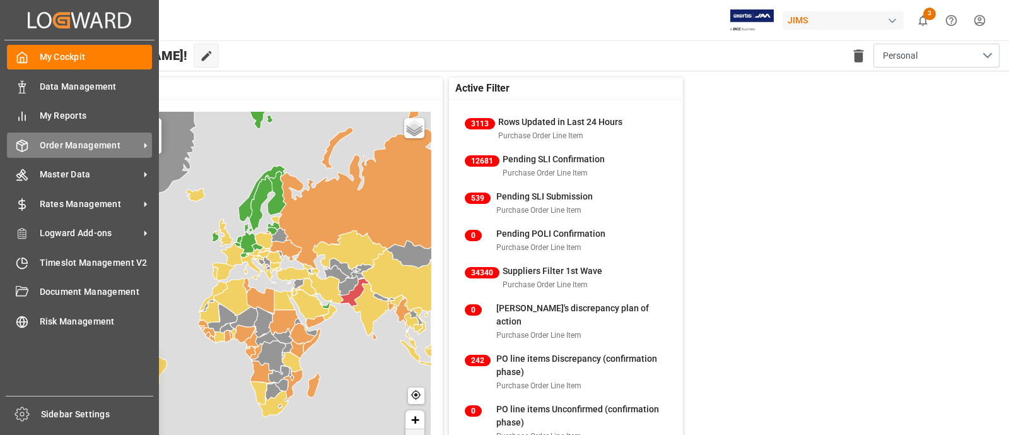
click at [18, 151] on icon at bounding box center [22, 145] width 13 height 13
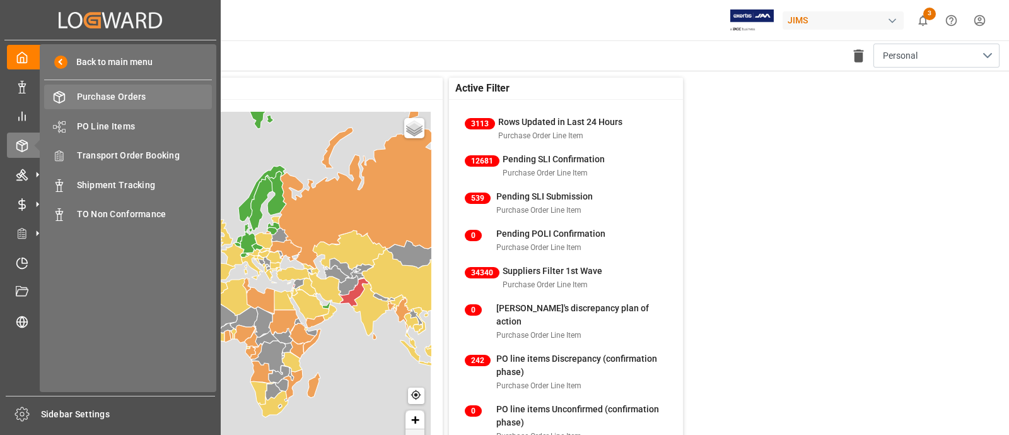
click at [95, 97] on span "Purchase Orders" at bounding box center [145, 96] width 136 height 13
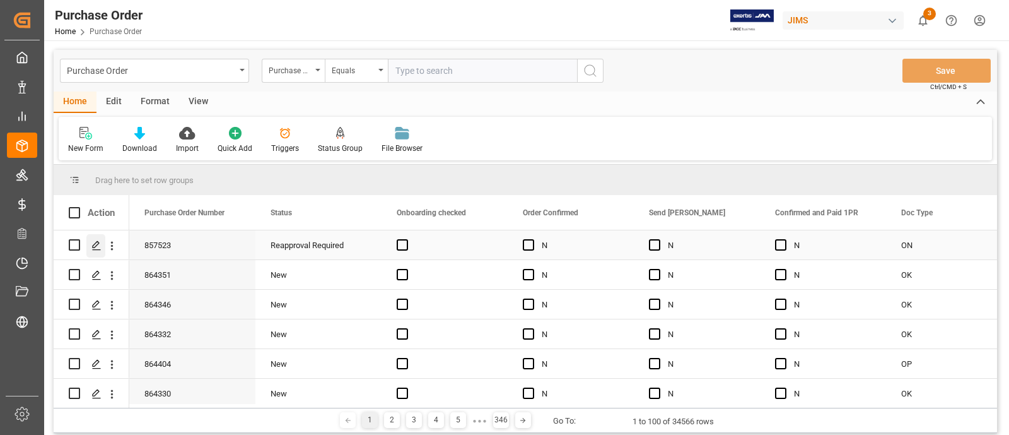
click at [94, 240] on icon "Press SPACE to select this row." at bounding box center [96, 245] width 10 height 10
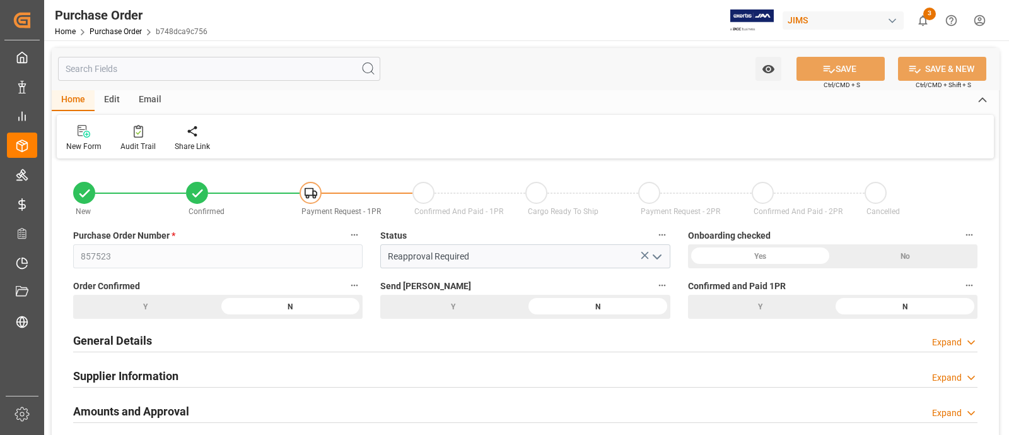
click at [144, 103] on div "Email" at bounding box center [150, 100] width 42 height 21
click at [88, 131] on icon at bounding box center [85, 131] width 17 height 13
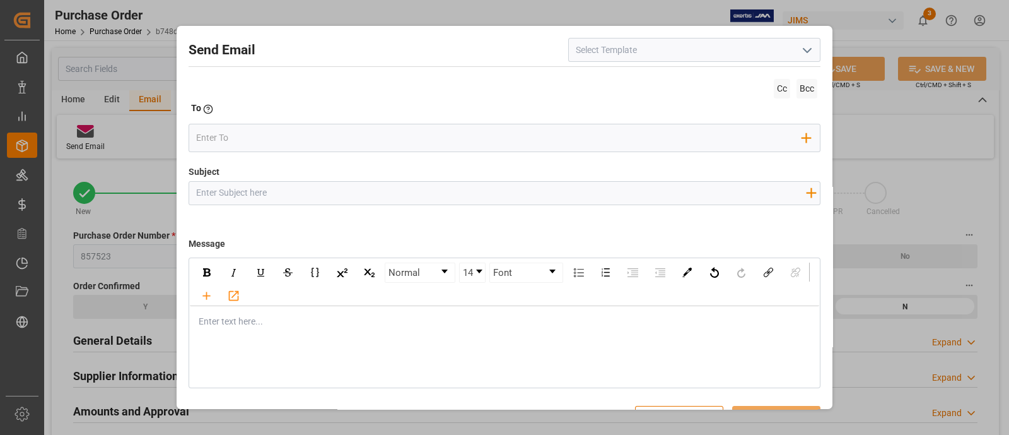
click at [804, 52] on polyline "open menu" at bounding box center [807, 51] width 8 height 4
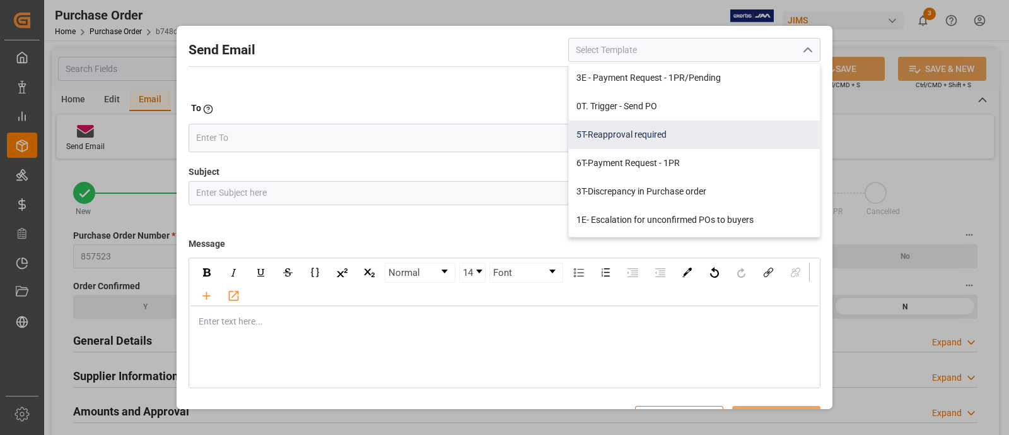
scroll to position [78, 0]
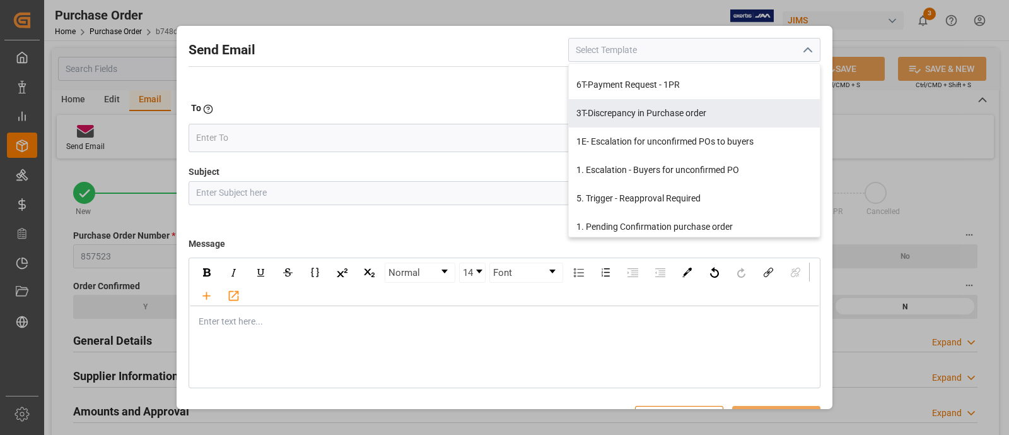
click at [503, 50] on div "Send Email 3E - Payment Request - 1PR/Pending 0T. Trigger - Send PO 5T-Reapprov…" at bounding box center [505, 50] width 632 height 24
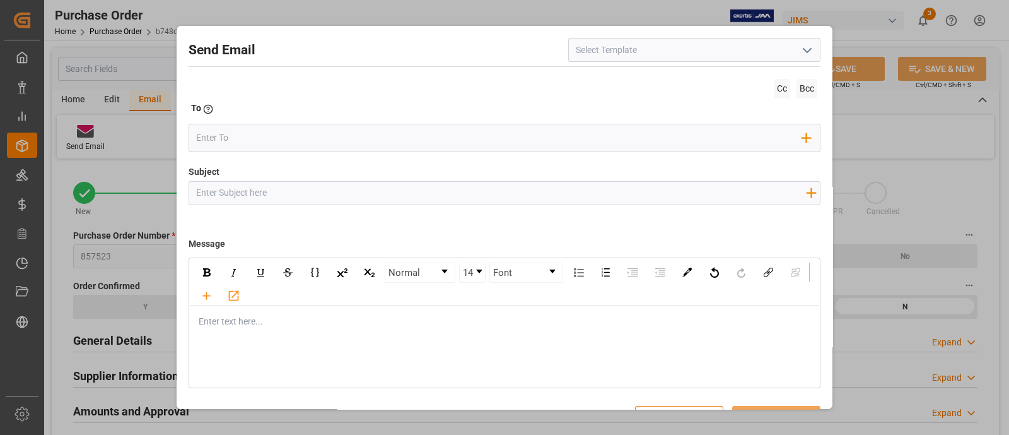
click at [520, 9] on div "Send Email Cc Bcc To Enter the TO Email address Add Field to To Subject Add fie…" at bounding box center [504, 217] width 1009 height 435
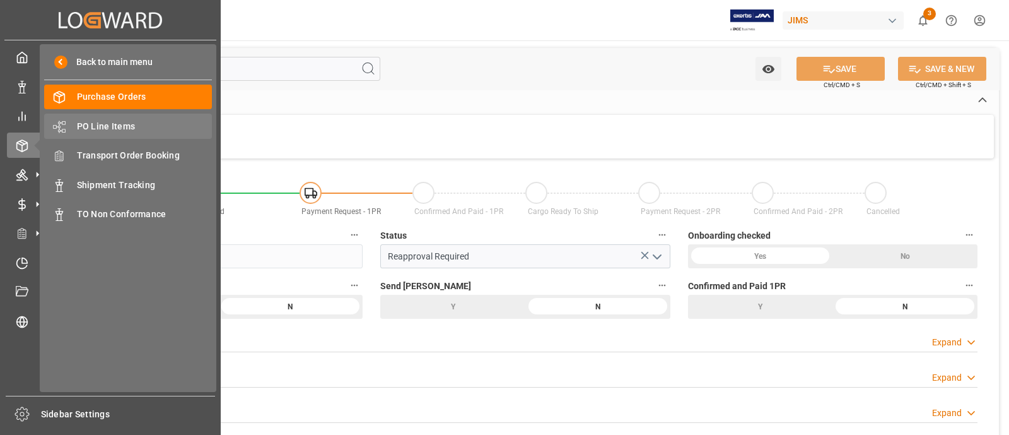
click at [93, 117] on div "PO Line Items PO Line Items" at bounding box center [128, 126] width 168 height 25
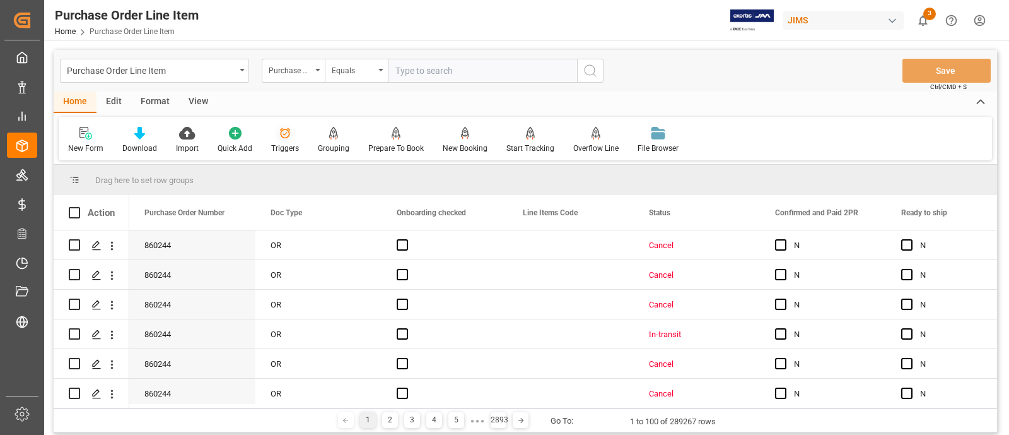
click at [282, 134] on icon at bounding box center [285, 133] width 13 height 13
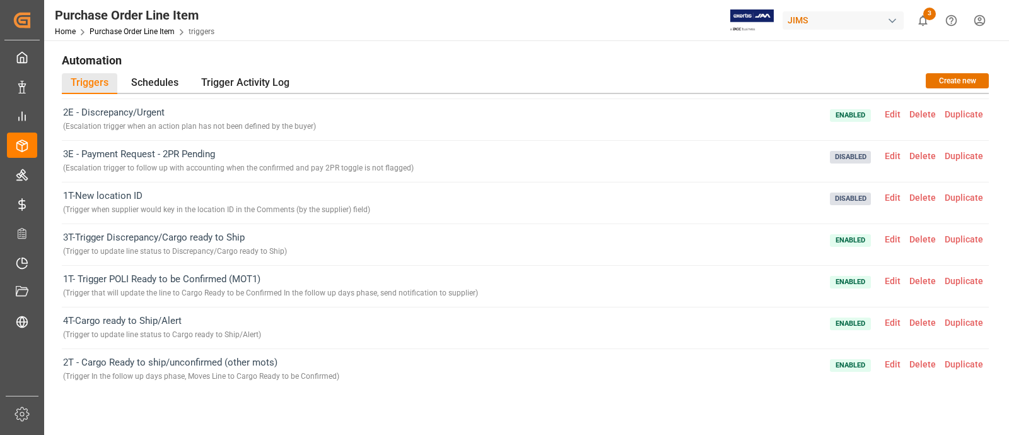
scroll to position [161, 0]
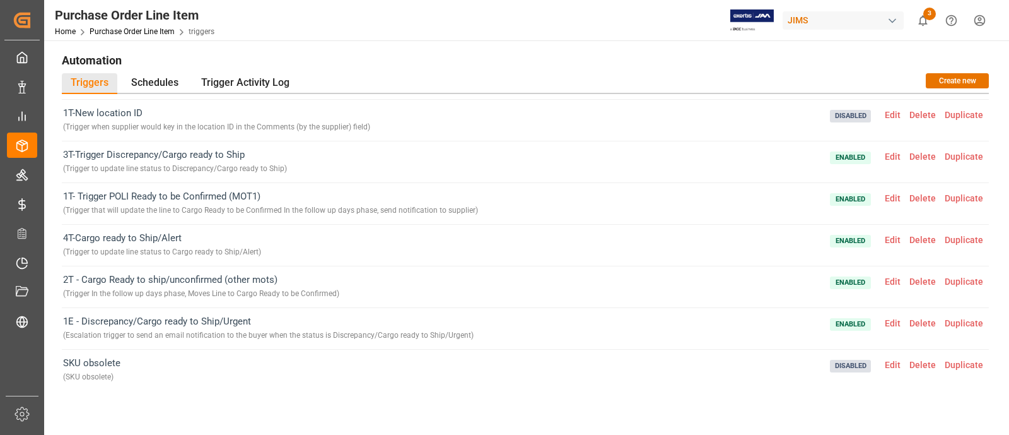
click at [887, 281] on span "Edit" at bounding box center [892, 281] width 25 height 10
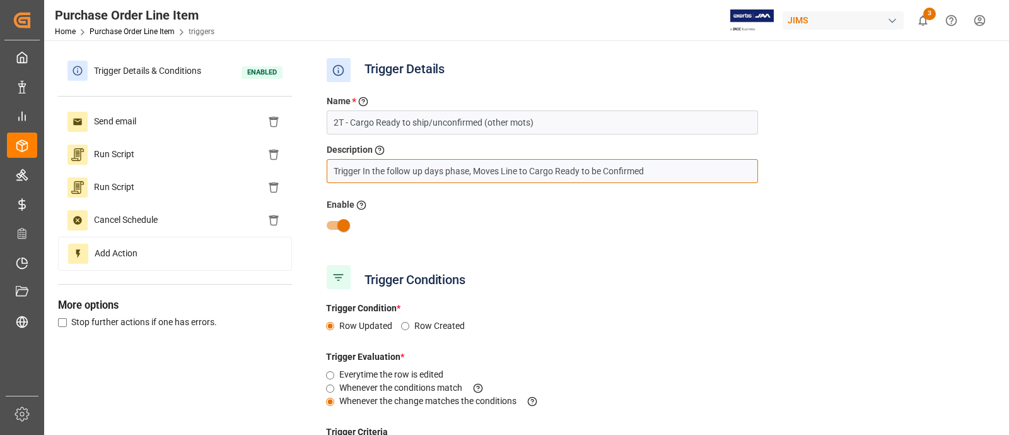
drag, startPoint x: 657, startPoint y: 173, endPoint x: 283, endPoint y: 170, distance: 374.0
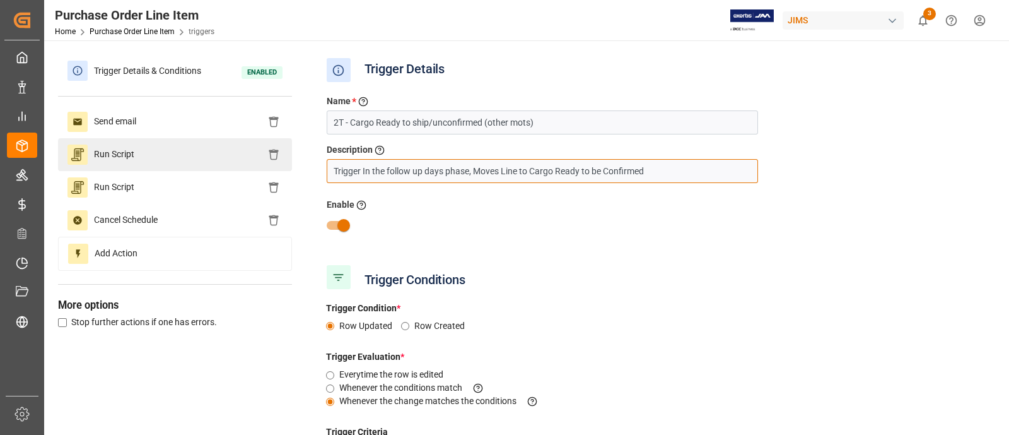
click at [293, 168] on div "Trigger Details & Conditions Enabled Send email Run Script Run Script Cancel Sc…" at bounding box center [525, 432] width 935 height 757
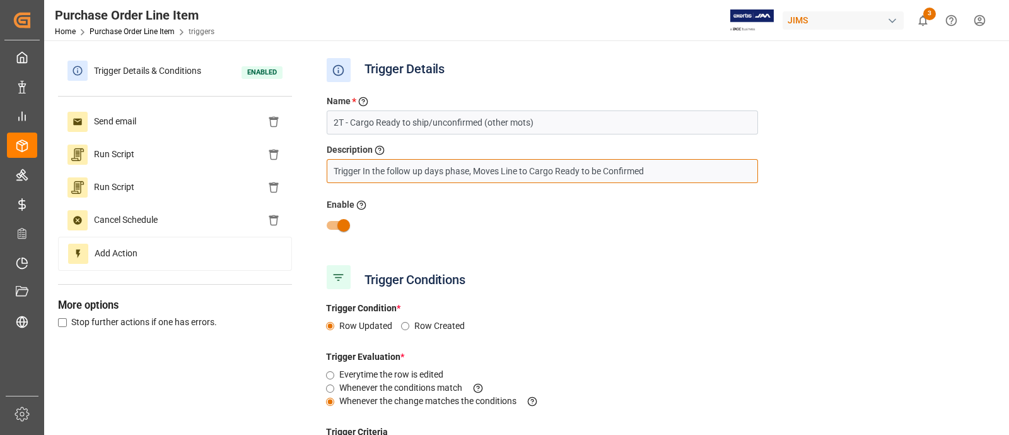
click at [375, 176] on input "Trigger In the follow up days phase, Moves Line to Cargo Ready to be Confirmed" at bounding box center [542, 171] width 431 height 24
drag, startPoint x: 362, startPoint y: 170, endPoint x: 690, endPoint y: 170, distance: 328.0
click at [690, 170] on input "Trigger In the follow up days phase, Moves Line to Cargo Ready to be Confirmed" at bounding box center [542, 171] width 431 height 24
drag, startPoint x: 733, startPoint y: 173, endPoint x: 314, endPoint y: 182, distance: 418.9
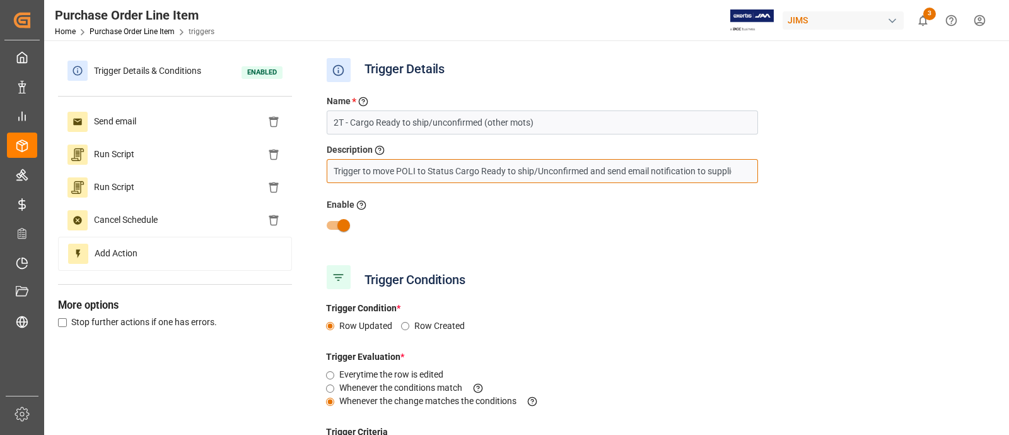
click at [314, 182] on div "Trigger Details & Conditions Enabled Send email Run Script Run Script Cancel Sc…" at bounding box center [525, 432] width 935 height 757
type input "Trigger to move POLI to Status Cargo Ready to ship/Unconfirmed and send email n…"
click at [732, 252] on div "Name * Enter a name to the trigger 2T - Cargo Ready to ship/unconfirmed (other …" at bounding box center [655, 173] width 676 height 175
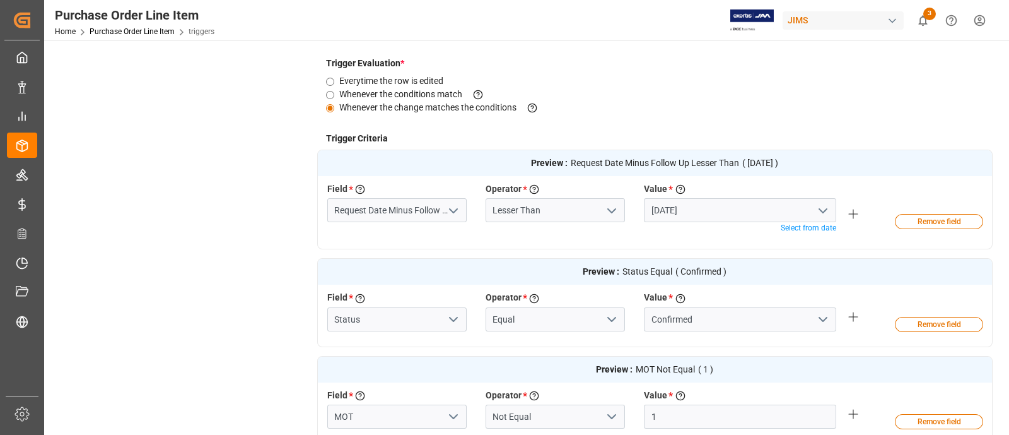
scroll to position [532, 0]
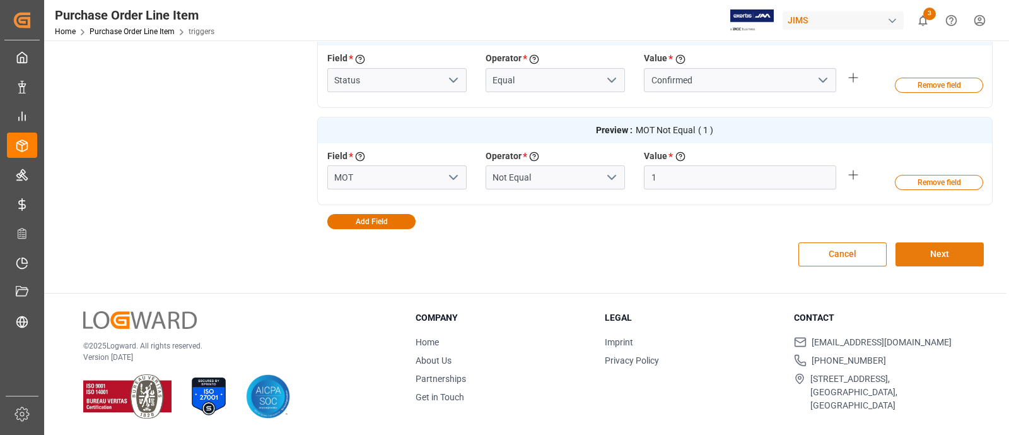
click at [920, 255] on button "Next" at bounding box center [940, 254] width 88 height 24
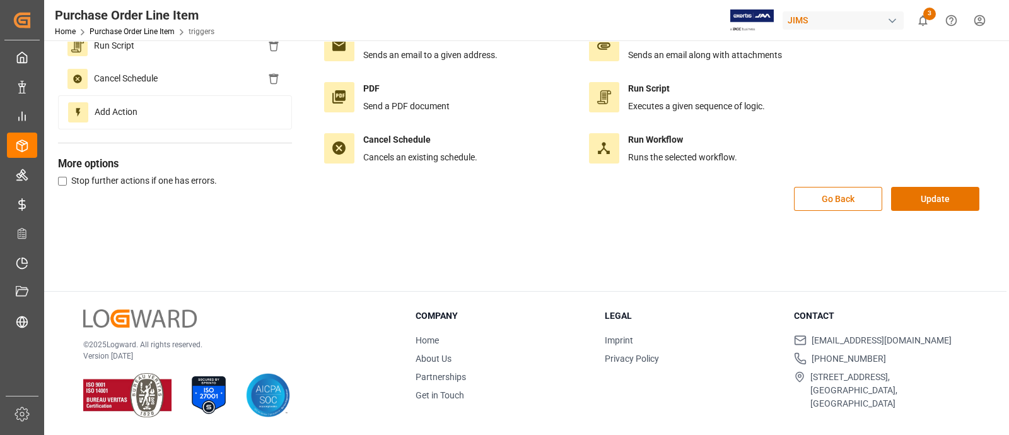
click at [920, 255] on main "Trigger Details & Conditions Enabled Send email Run Script Run Script Cancel Sc…" at bounding box center [525, 97] width 962 height 387
click at [931, 190] on button "Update" at bounding box center [935, 199] width 88 height 24
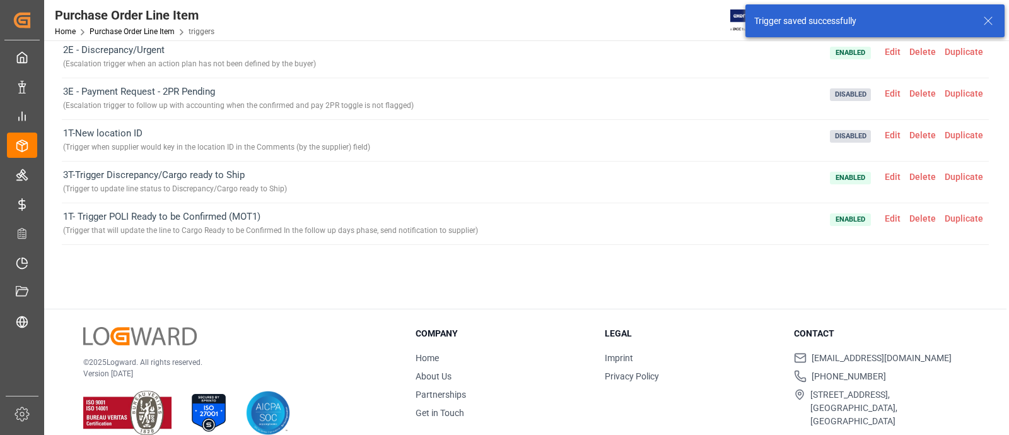
scroll to position [145, 0]
